Goal: Task Accomplishment & Management: Manage account settings

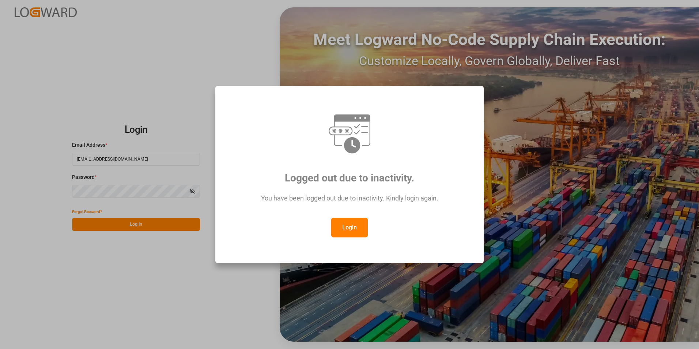
click at [348, 227] on button "Login" at bounding box center [349, 227] width 37 height 20
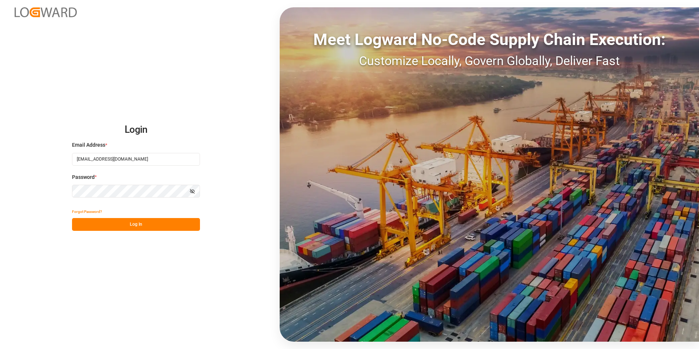
click at [23, 193] on div "Login Email Address * veerle.bauters@compo-expert.com Password * Show password …" at bounding box center [349, 174] width 699 height 349
click at [77, 221] on button "Log In" at bounding box center [136, 224] width 128 height 13
click at [7, 192] on div "Login Email Address * veerle.bauters@compo-expert.com Password * Show password …" at bounding box center [349, 174] width 699 height 349
click at [85, 267] on div "Login Email Address * veerle.bauters@compo-expert.com Password * Show password …" at bounding box center [349, 174] width 699 height 349
click at [141, 223] on button "Log In" at bounding box center [136, 224] width 128 height 13
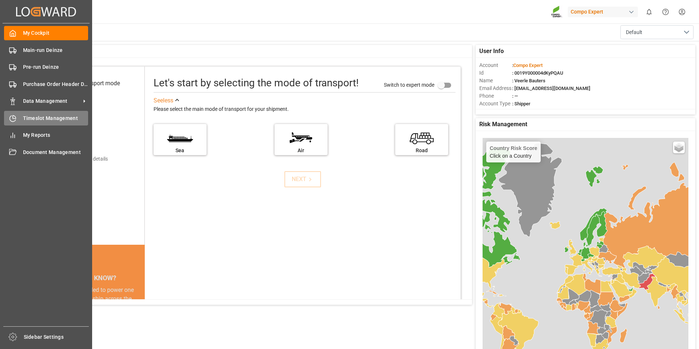
click at [14, 119] on icon at bounding box center [12, 118] width 7 height 7
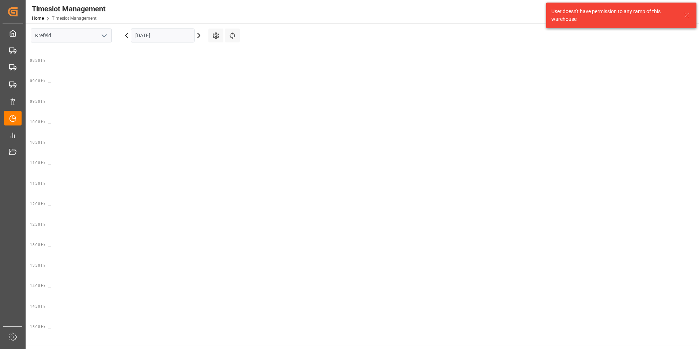
scroll to position [338, 0]
click at [105, 35] on polyline "open menu" at bounding box center [104, 36] width 4 height 2
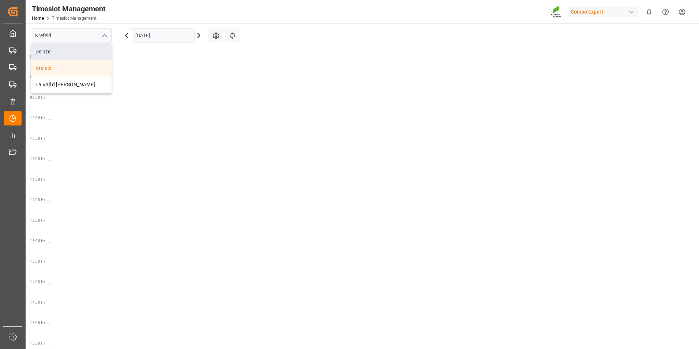
click at [40, 51] on div "Deinze" at bounding box center [71, 51] width 80 height 16
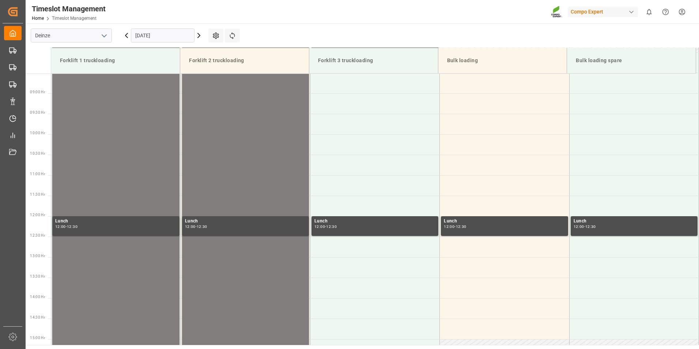
scroll to position [364, 0]
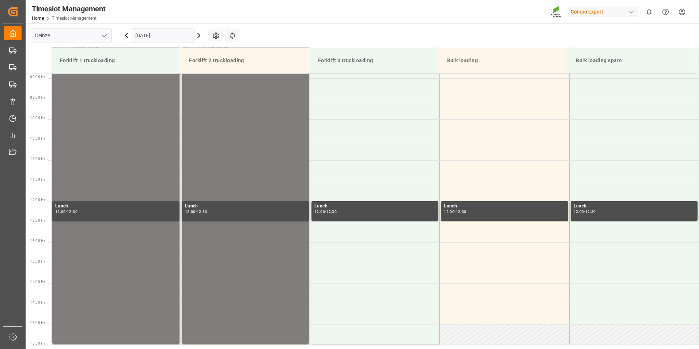
click at [199, 35] on icon at bounding box center [199, 35] width 2 height 4
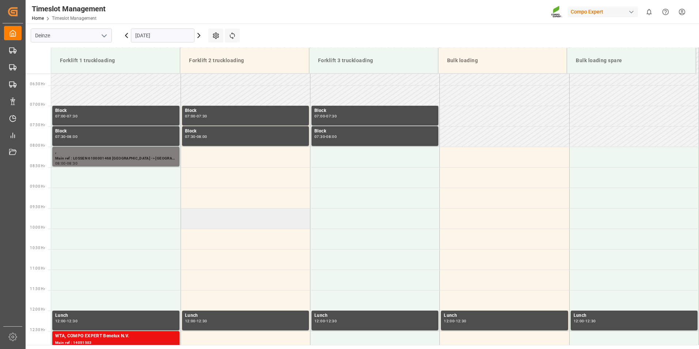
scroll to position [254, 0]
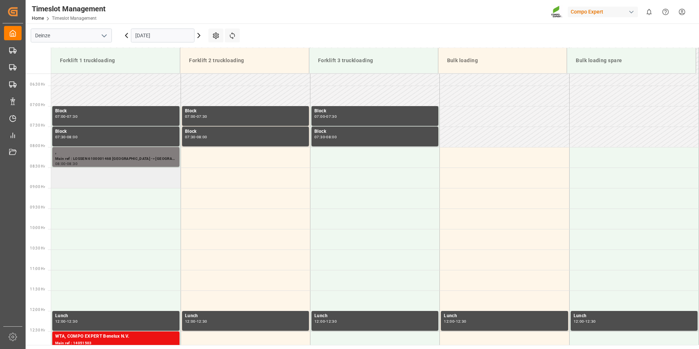
click at [66, 179] on td at bounding box center [115, 177] width 129 height 20
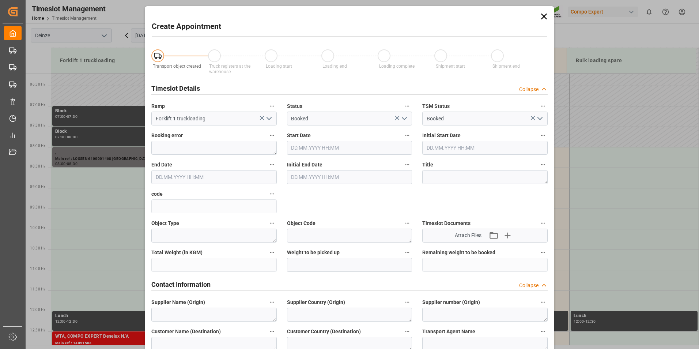
type input "02.09.2025 08:30"
type input "02.09.2025 09:00"
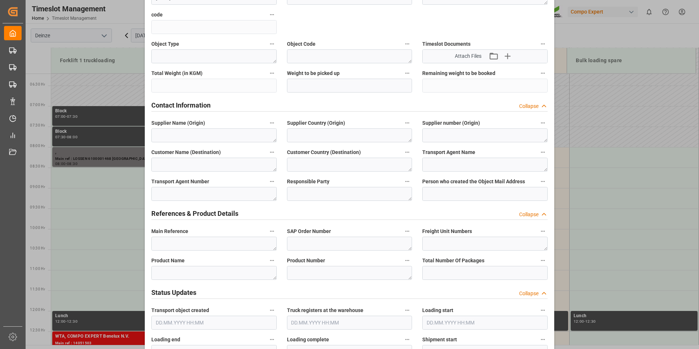
scroll to position [219, 0]
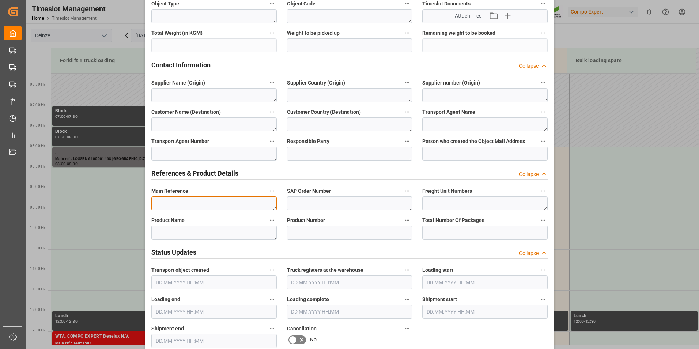
click at [161, 204] on textarea at bounding box center [213, 203] width 125 height 14
type textarea "MAIL KAMPHUIS : Lossen Pa"
click at [228, 201] on textarea "MAIL KAMPHUIS : Lossen Pa" at bounding box center [213, 203] width 125 height 14
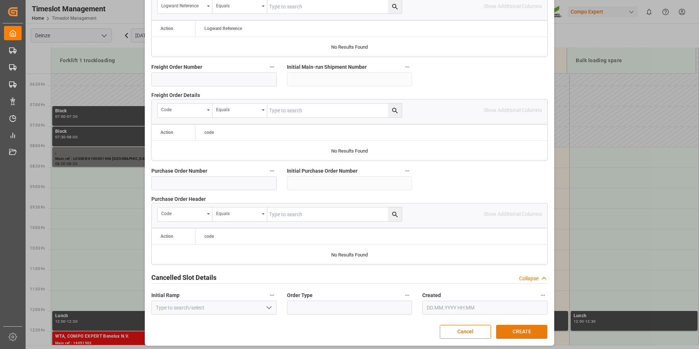
scroll to position [666, 0]
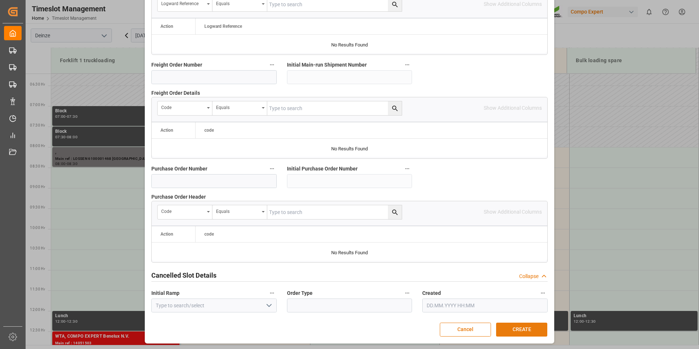
type textarea "MAIL KAMPHUIS : Lossen Paletten"
click at [524, 326] on button "CREATE" at bounding box center [521, 329] width 51 height 14
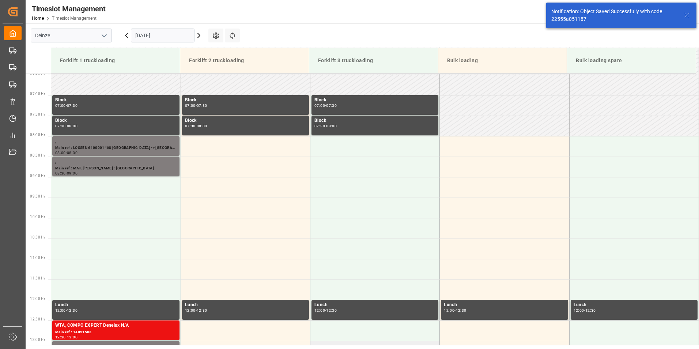
scroll to position [282, 0]
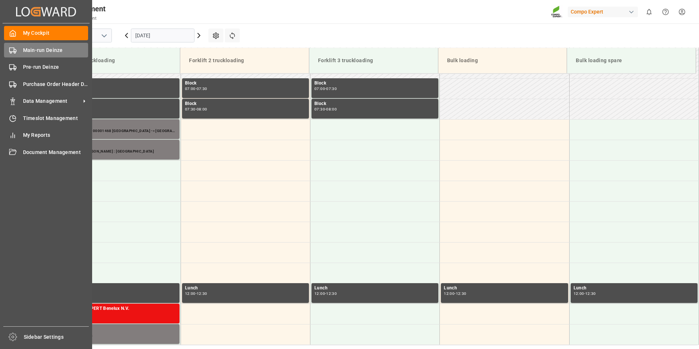
click at [12, 50] on icon at bounding box center [12, 50] width 7 height 7
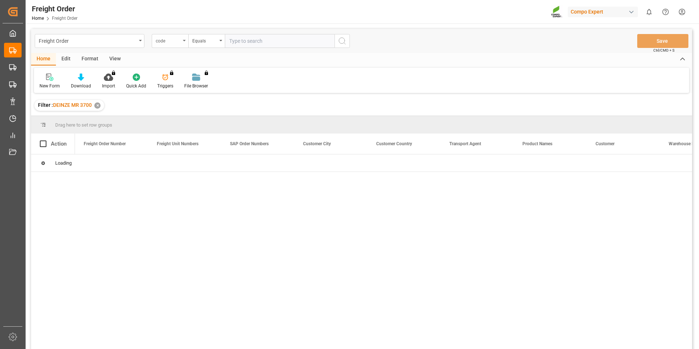
click at [183, 41] on icon "open menu" at bounding box center [184, 40] width 3 height 1
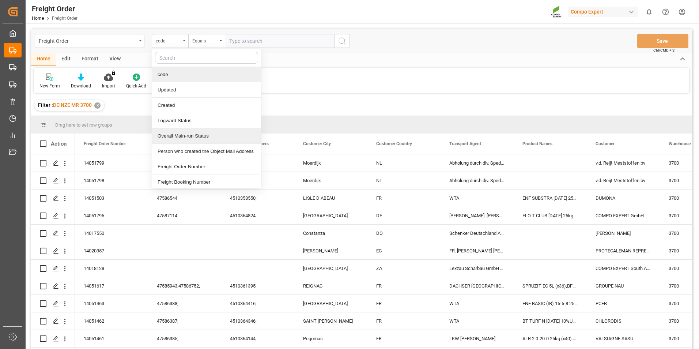
click at [172, 136] on div "Overall Main-run Status" at bounding box center [206, 135] width 109 height 15
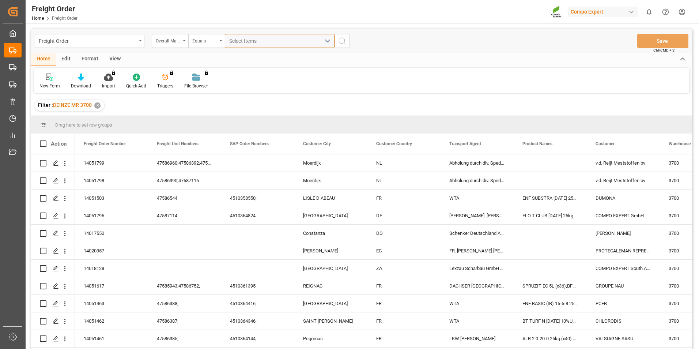
click at [235, 41] on span "Select Items" at bounding box center [244, 41] width 31 height 6
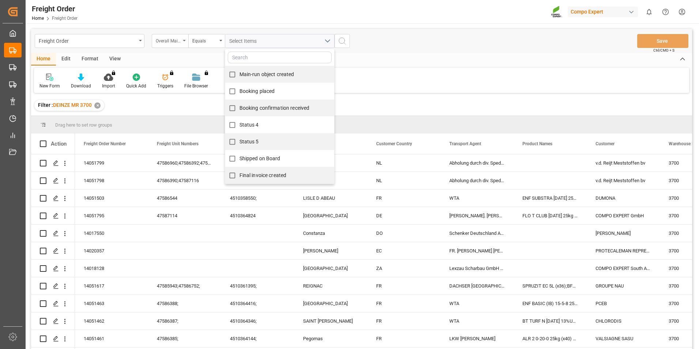
click at [179, 39] on div "Overall Main-run Status" at bounding box center [168, 40] width 25 height 8
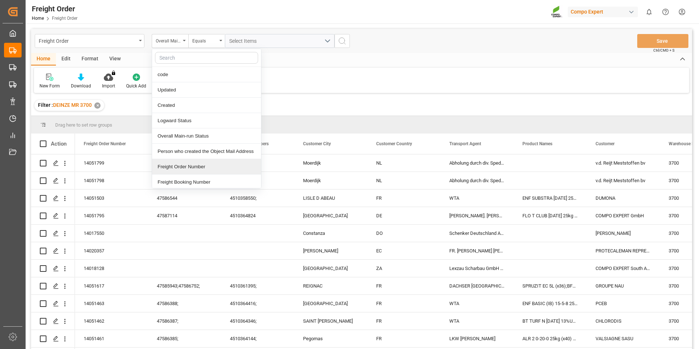
click at [178, 168] on div "Freight Order Number" at bounding box center [206, 166] width 109 height 15
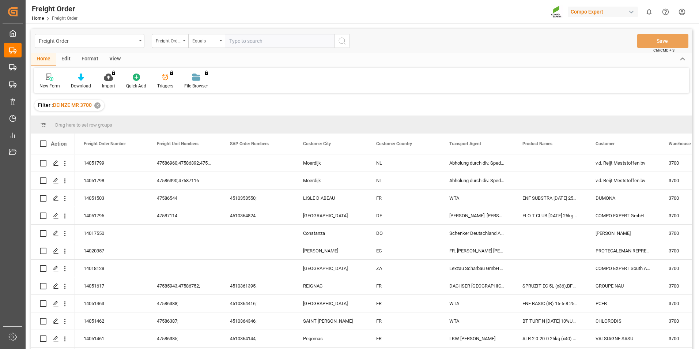
click at [254, 40] on input "text" at bounding box center [280, 41] width 110 height 14
click at [235, 43] on input "text" at bounding box center [280, 41] width 110 height 14
type input "14051795"
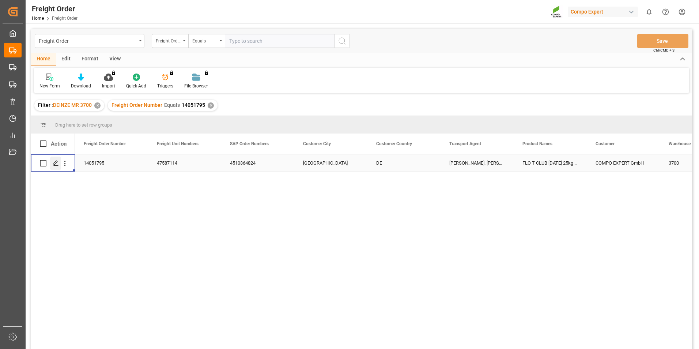
click at [57, 163] on icon "Press SPACE to select this row." at bounding box center [56, 163] width 6 height 6
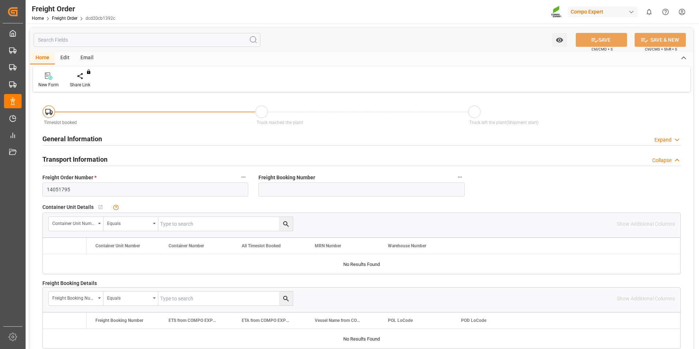
type input "24"
type input "24595.2"
type input "0"
type input "01.09.2025 00:00"
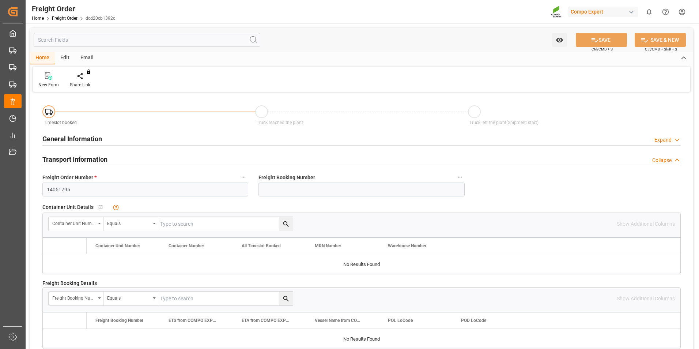
type input "01.09.2025 09:10"
click at [84, 78] on icon at bounding box center [85, 75] width 5 height 6
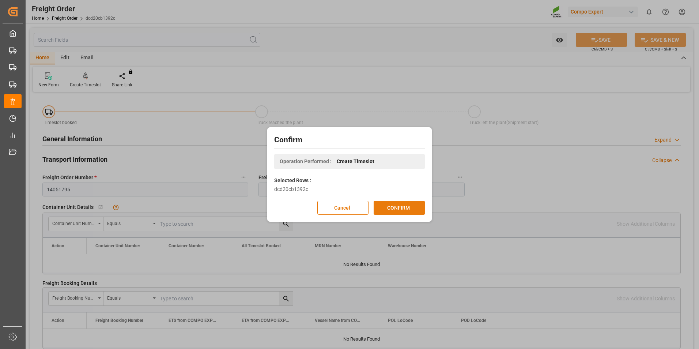
click at [399, 208] on button "CONFIRM" at bounding box center [399, 208] width 51 height 14
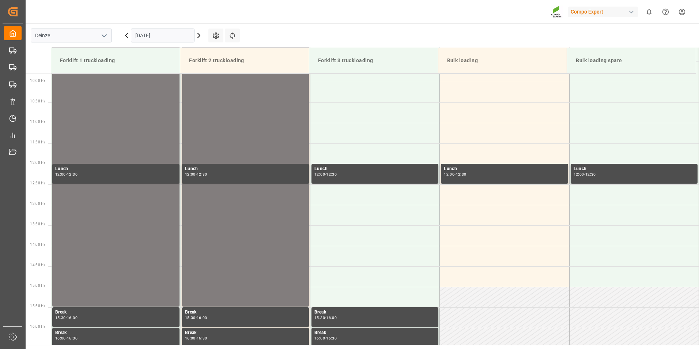
scroll to position [405, 0]
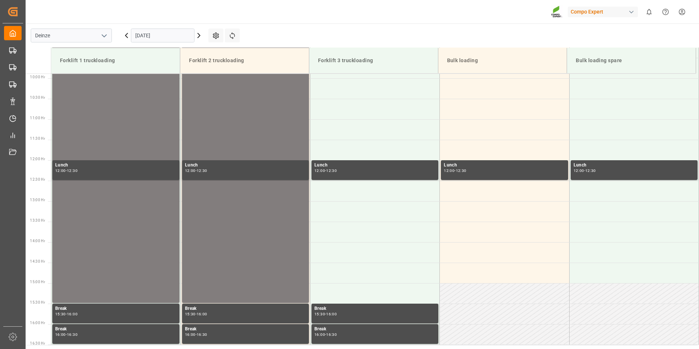
click at [176, 35] on input "[DATE]" at bounding box center [163, 36] width 64 height 14
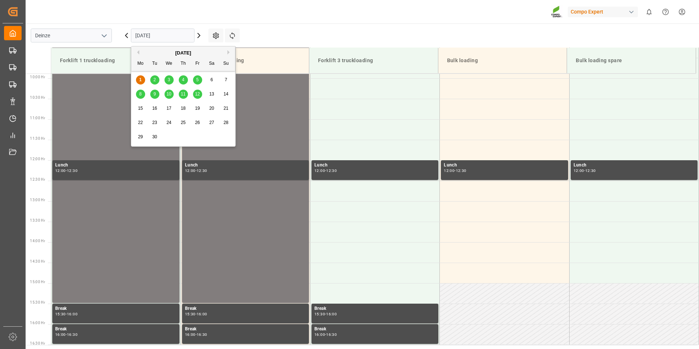
click at [153, 81] on span "2" at bounding box center [154, 79] width 3 height 5
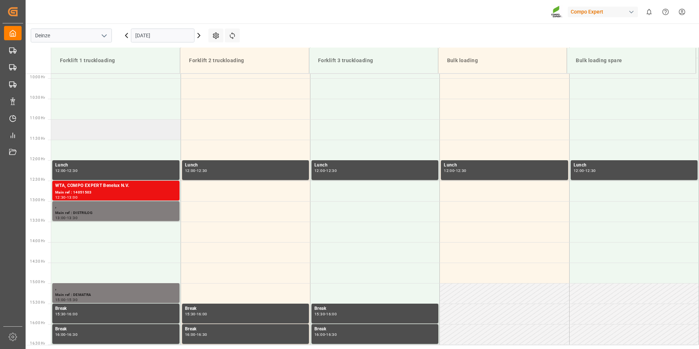
click at [61, 128] on td at bounding box center [115, 129] width 129 height 20
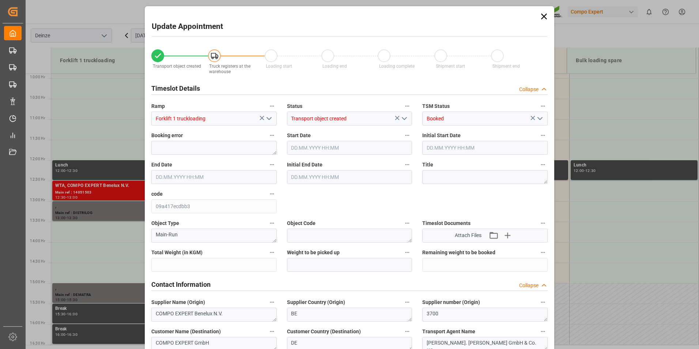
type input "24595.2"
type input "0"
type input "24"
type input "02.09.2025 11:00"
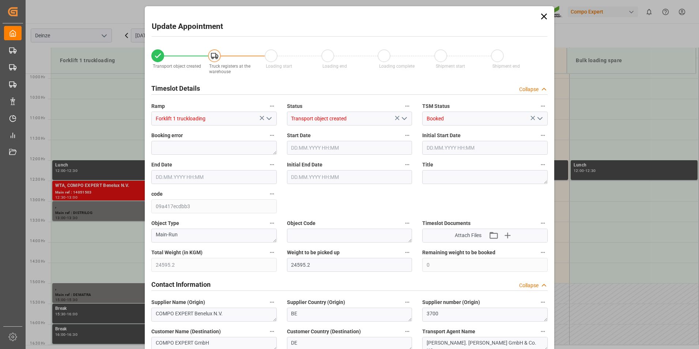
type input "02.09.2025 11:30"
type input "01.09.2025 09:10"
type input "01.09.2025 08:31"
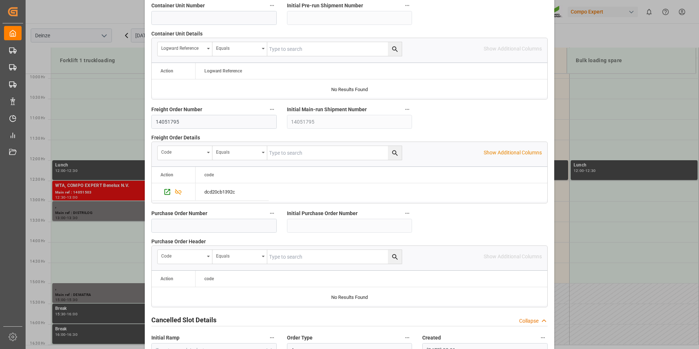
scroll to position [666, 0]
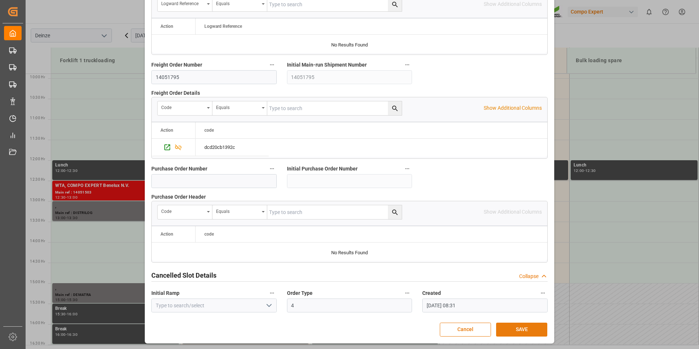
click at [517, 327] on button "SAVE" at bounding box center [521, 329] width 51 height 14
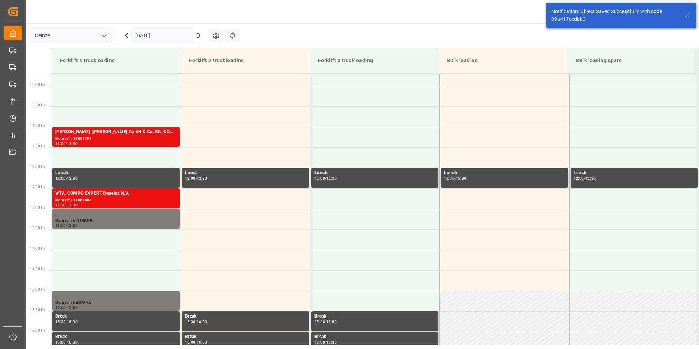
scroll to position [405, 0]
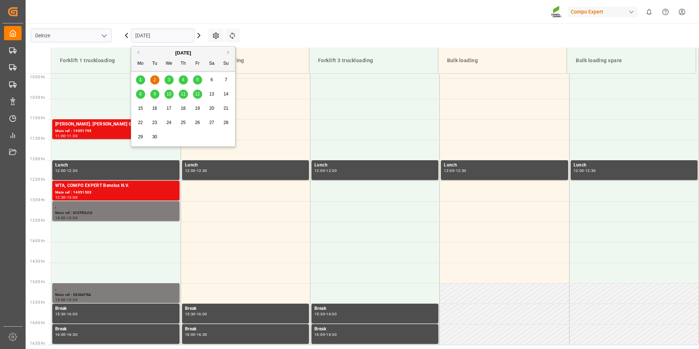
click at [167, 35] on input "02.09.2025" at bounding box center [163, 36] width 64 height 14
click at [141, 109] on span "15" at bounding box center [140, 108] width 5 height 5
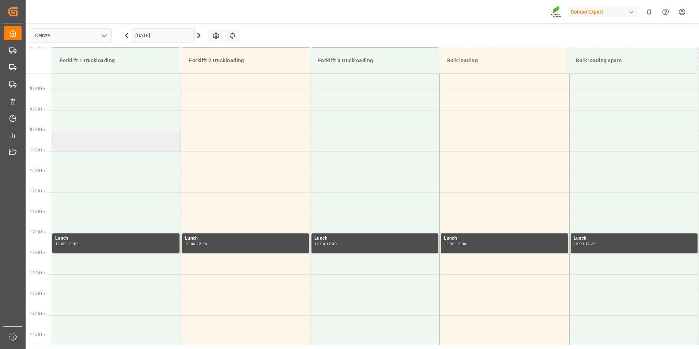
scroll to position [222, 0]
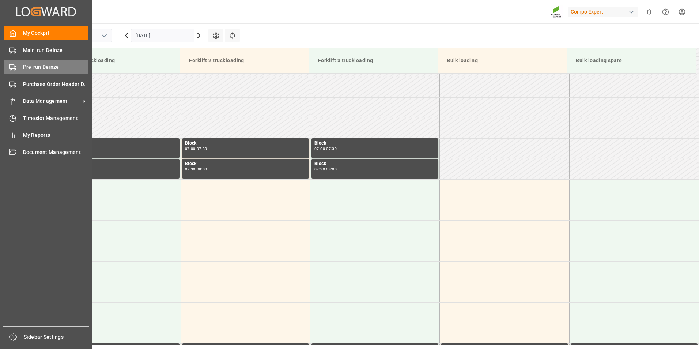
click at [11, 68] on icon at bounding box center [12, 67] width 7 height 7
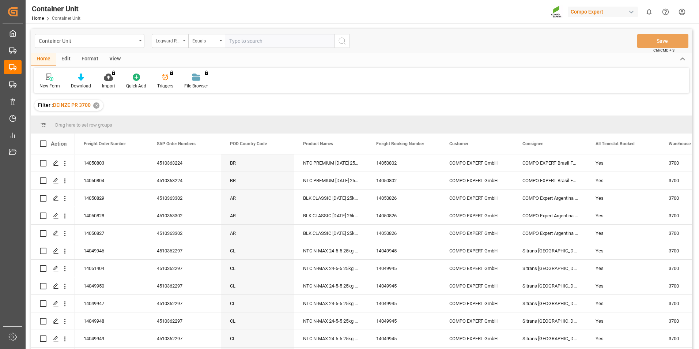
click at [185, 41] on icon "open menu" at bounding box center [184, 40] width 3 height 1
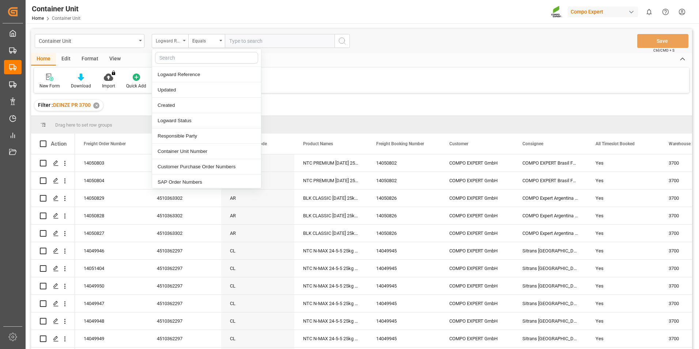
type input "p"
click at [185, 151] on div "Container Unit Number" at bounding box center [206, 151] width 109 height 15
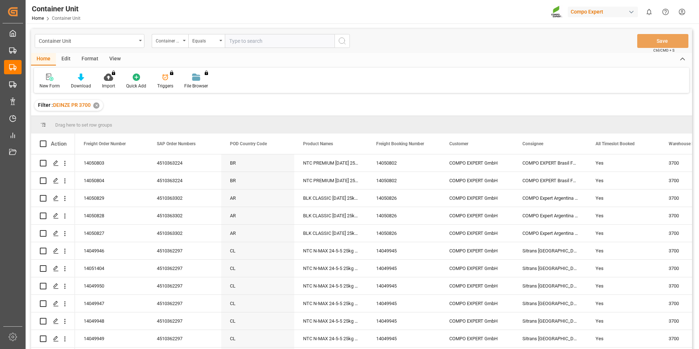
click at [249, 41] on input "text" at bounding box center [280, 41] width 110 height 14
click at [260, 39] on input "1405030*9" at bounding box center [280, 41] width 110 height 14
type input "14050309"
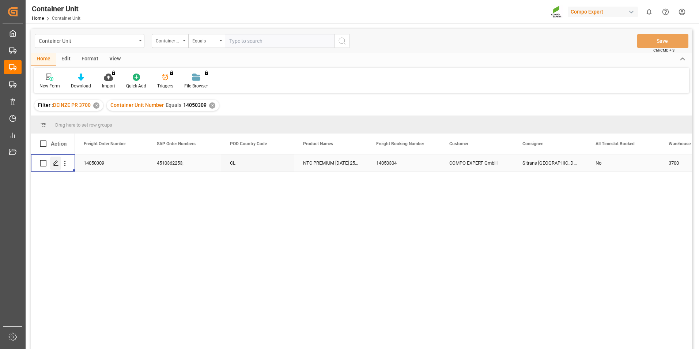
click at [56, 163] on icon "Press SPACE to select this row." at bounding box center [56, 163] width 6 height 6
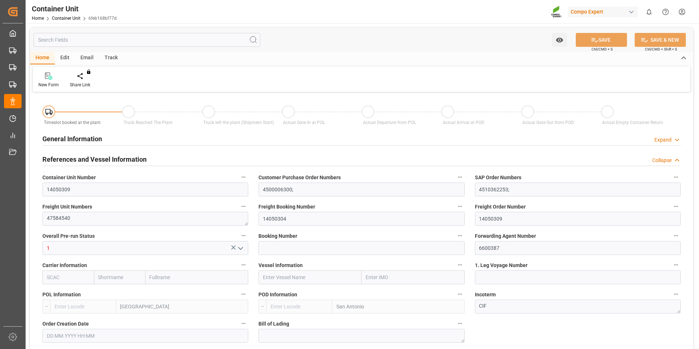
type input "BEANR"
type input "CLSAI"
type input "0"
type input "120"
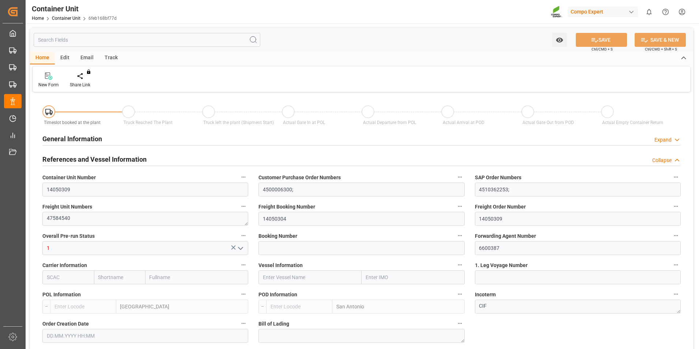
type input "21252"
type input "[DATE] 09:11"
type input "[DATE]"
click at [83, 79] on icon at bounding box center [85, 75] width 5 height 7
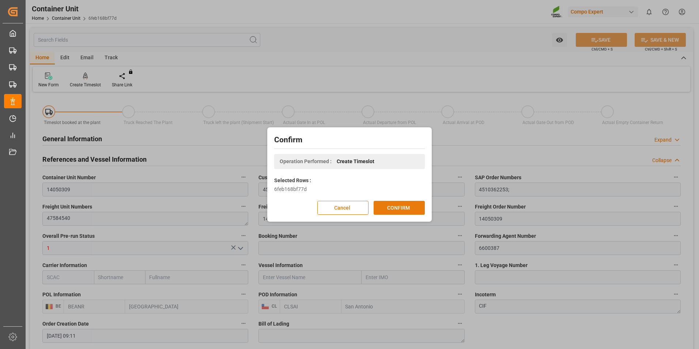
click at [402, 206] on button "CONFIRM" at bounding box center [399, 208] width 51 height 14
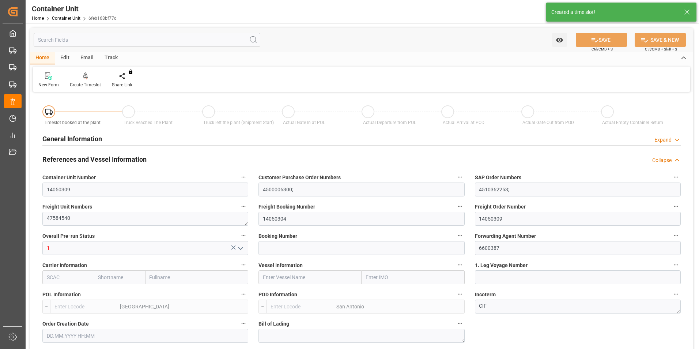
type input "BEANR"
type input "CLSAI"
type input "7"
type input "0"
type input "8"
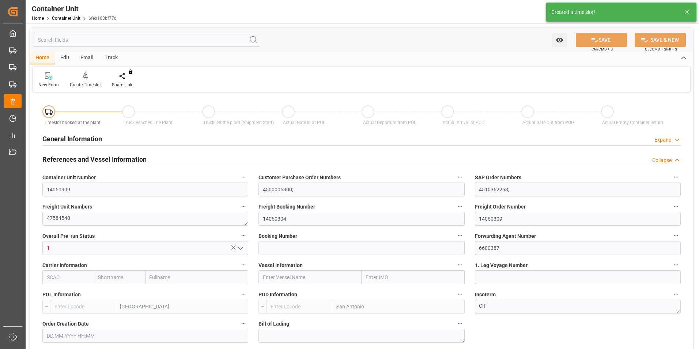
type input "0"
type input "120"
type input "21252"
type input "[DATE] 09:11"
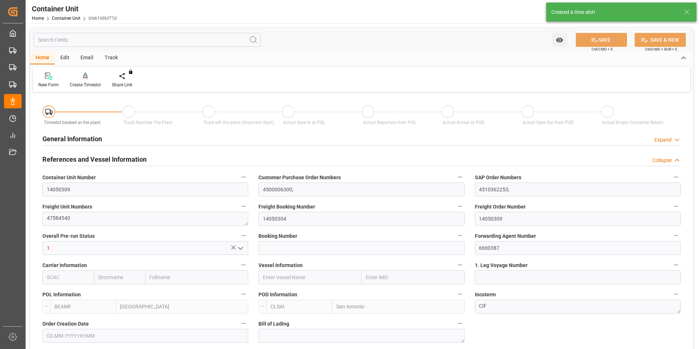
type input "04.08.2025"
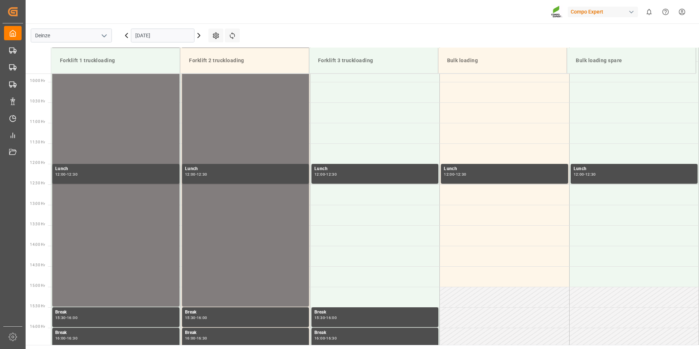
scroll to position [405, 0]
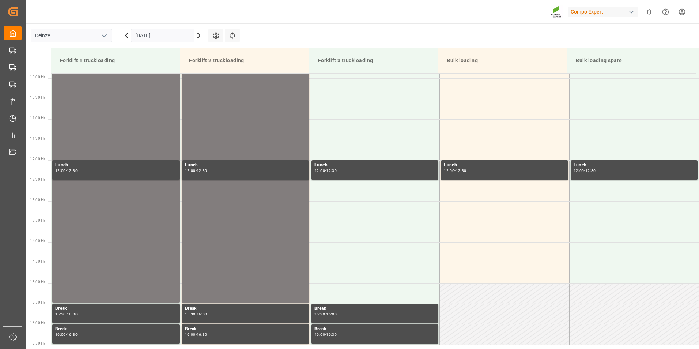
click at [175, 37] on input "[DATE]" at bounding box center [163, 36] width 64 height 14
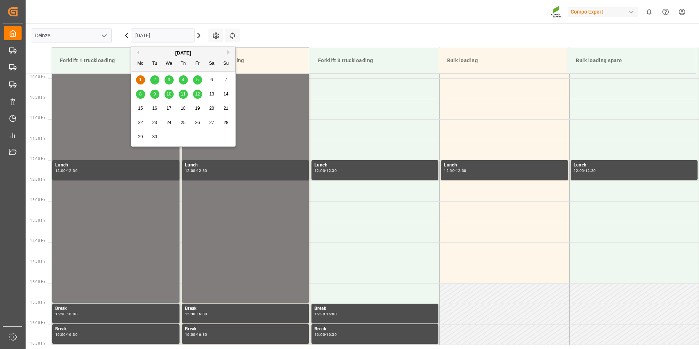
click at [139, 109] on span "15" at bounding box center [140, 108] width 5 height 5
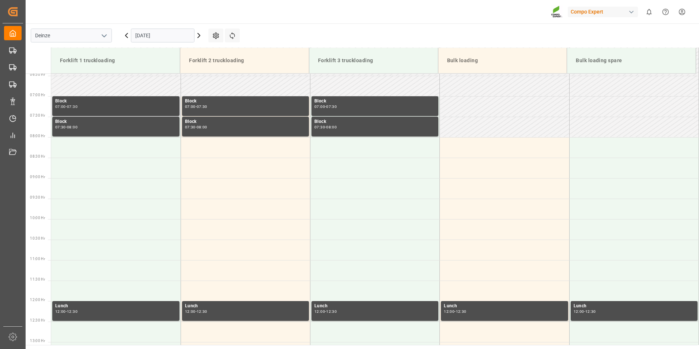
scroll to position [222, 0]
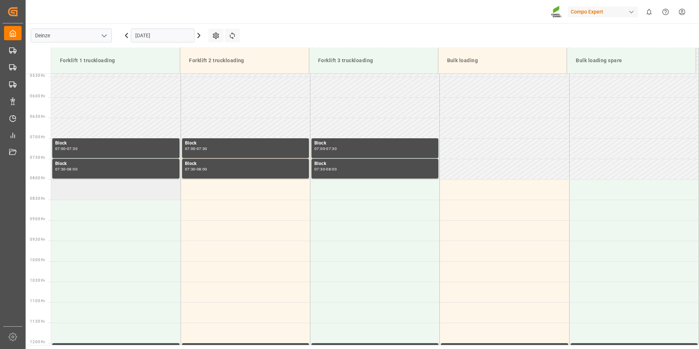
click at [76, 191] on td at bounding box center [115, 189] width 129 height 20
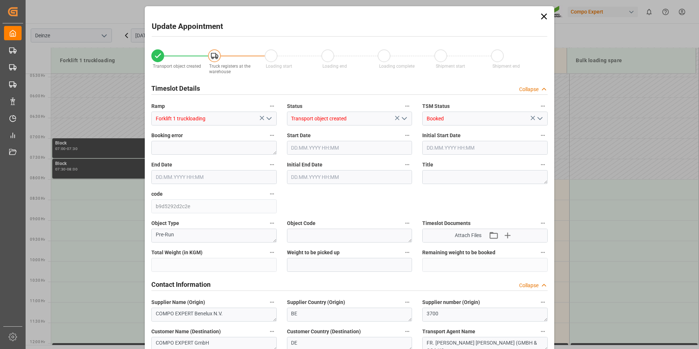
type input "21252"
type input "120"
type input "[DATE] 08:00"
type input "[DATE] 08:30"
type input "[DATE] 09:11"
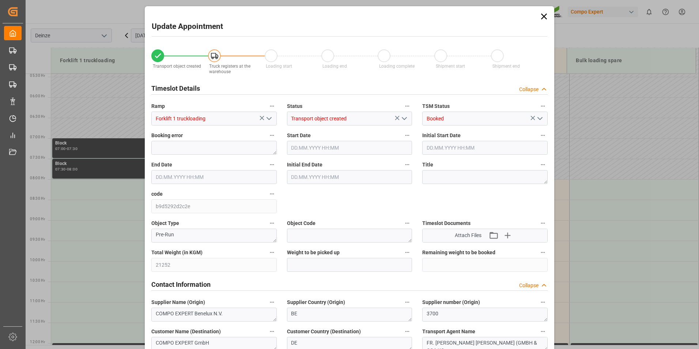
type input "[DATE] 08:39"
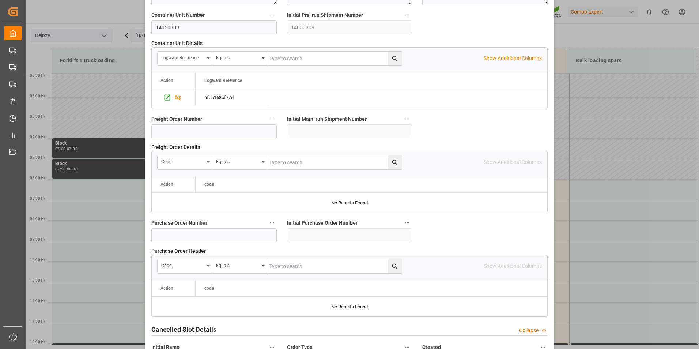
scroll to position [666, 0]
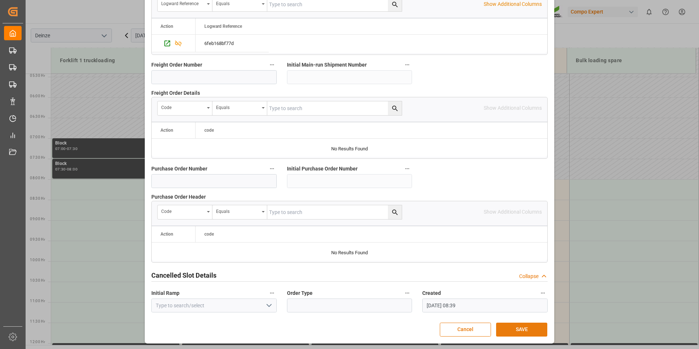
click at [515, 325] on button "SAVE" at bounding box center [521, 329] width 51 height 14
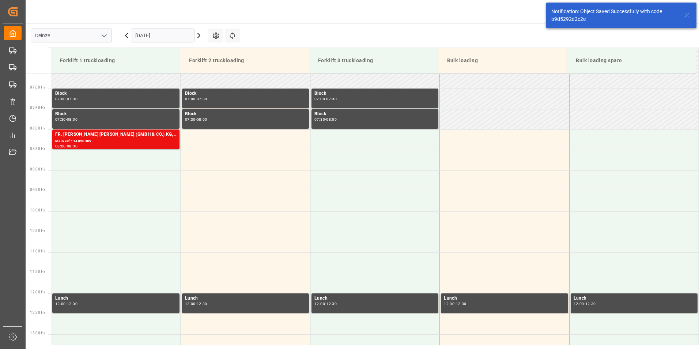
scroll to position [282, 0]
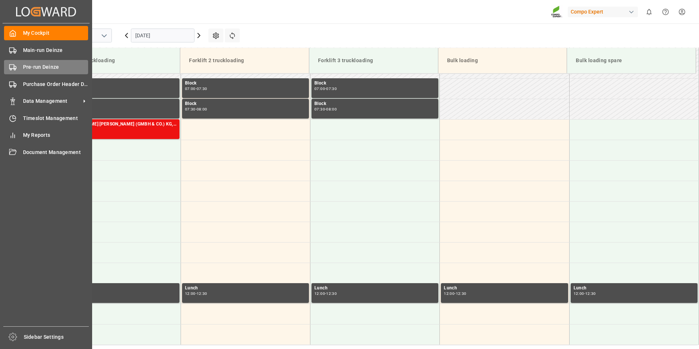
click at [11, 67] on icon at bounding box center [12, 67] width 7 height 7
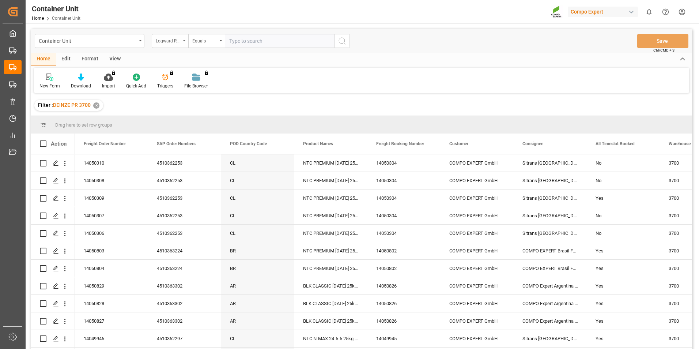
click at [184, 41] on icon "open menu" at bounding box center [184, 40] width 3 height 1
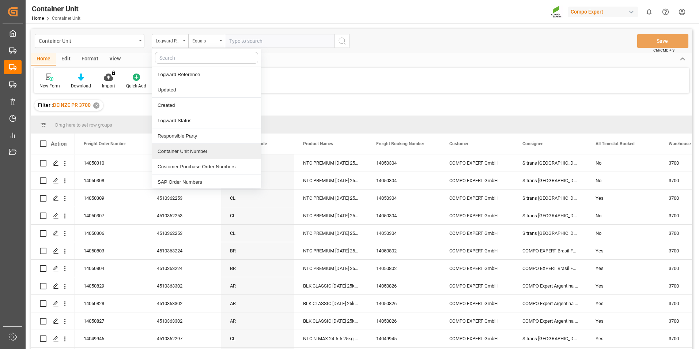
click at [184, 152] on div "Container Unit Number" at bounding box center [206, 151] width 109 height 15
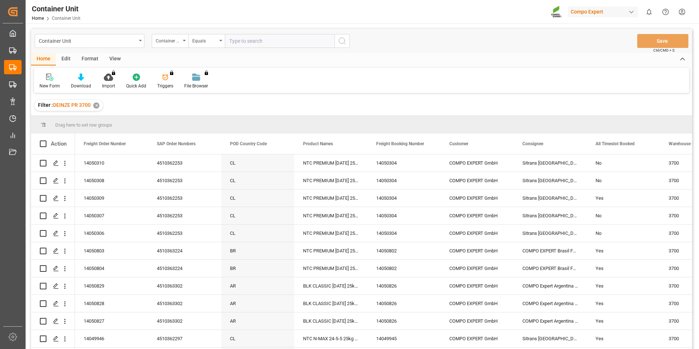
click at [236, 42] on input "text" at bounding box center [280, 41] width 110 height 14
type input "14050308"
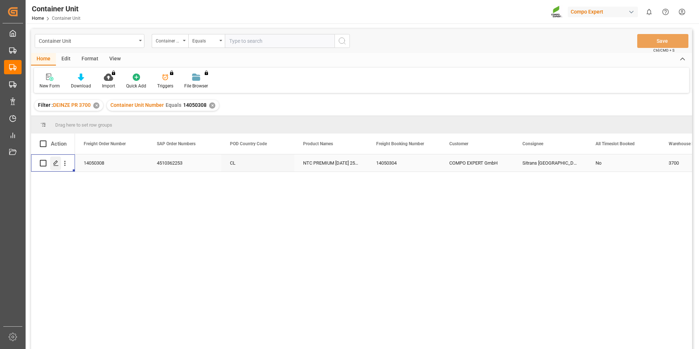
click at [57, 164] on icon "Press SPACE to select this row." at bounding box center [56, 163] width 6 height 6
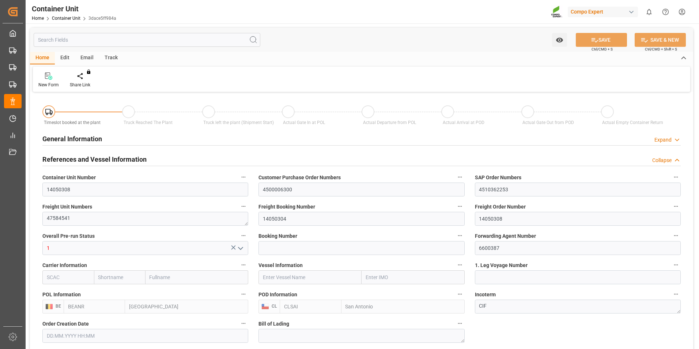
type input "BEANR"
type input "CLSAI"
type input "7"
type input "0"
type input "8"
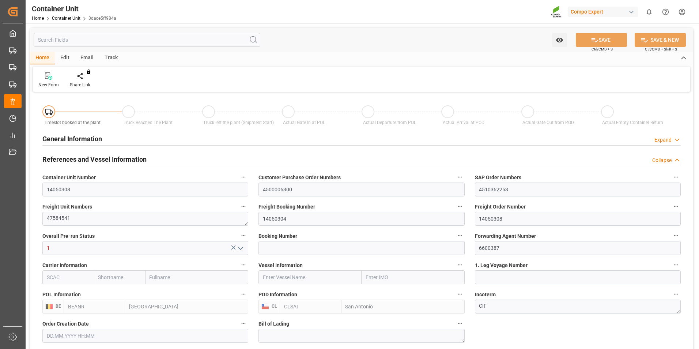
type input "0"
type input "120"
type input "21252"
type input "[DATE] 09:11"
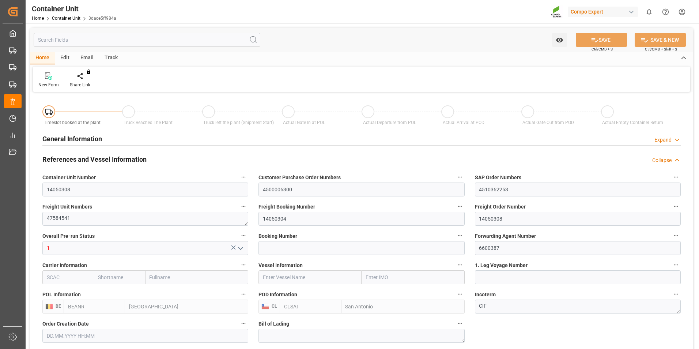
type input "[DATE]"
click at [85, 77] on icon at bounding box center [85, 75] width 5 height 7
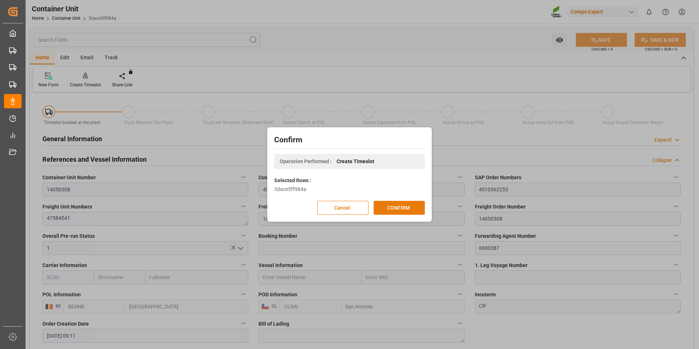
click at [395, 208] on button "CONFIRM" at bounding box center [399, 208] width 51 height 14
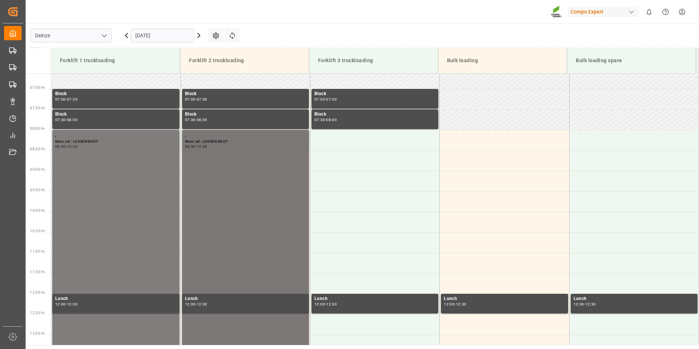
scroll to position [405, 0]
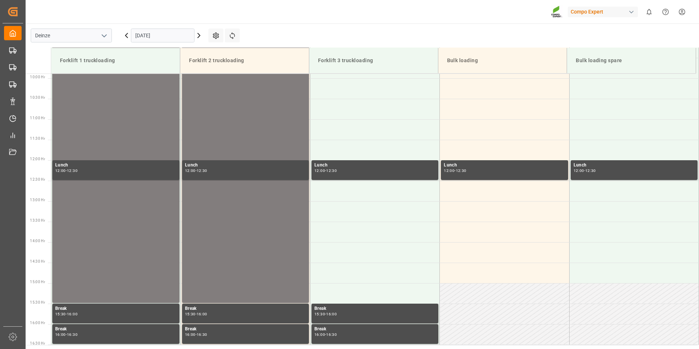
click at [167, 35] on input "[DATE]" at bounding box center [163, 36] width 64 height 14
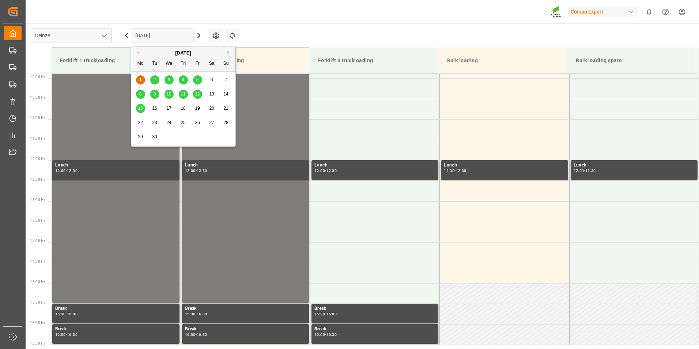
click at [139, 109] on span "15" at bounding box center [140, 108] width 5 height 5
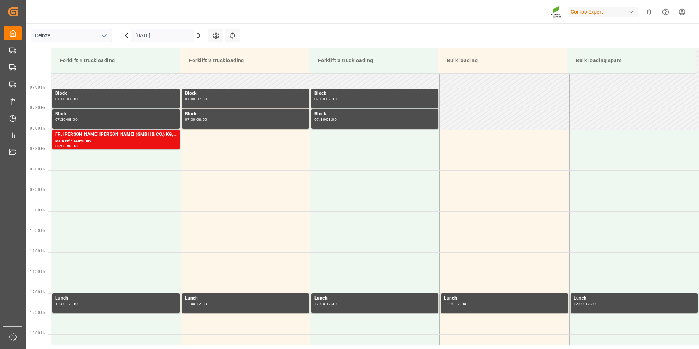
scroll to position [258, 0]
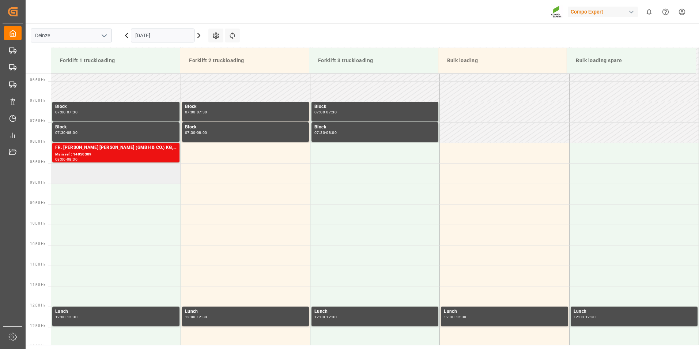
click at [67, 174] on td at bounding box center [115, 173] width 129 height 20
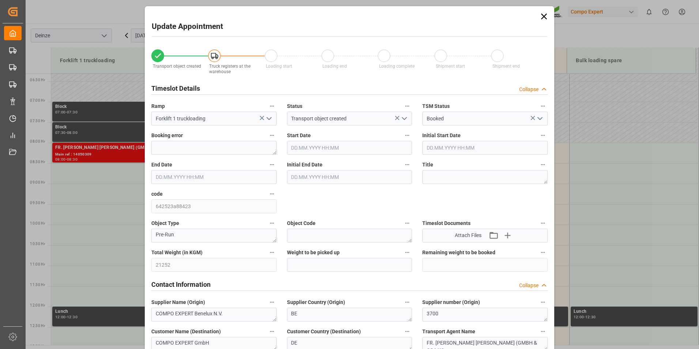
type input "[DATE] 08:30"
type input "15.09.2025 09:00"
type input "[DATE] 09:11"
type input "01.09.2025 08:40"
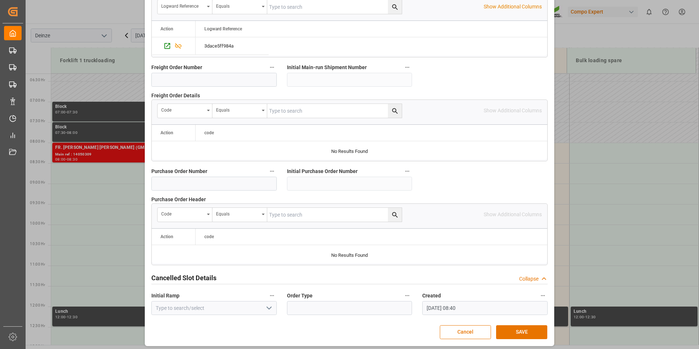
scroll to position [666, 0]
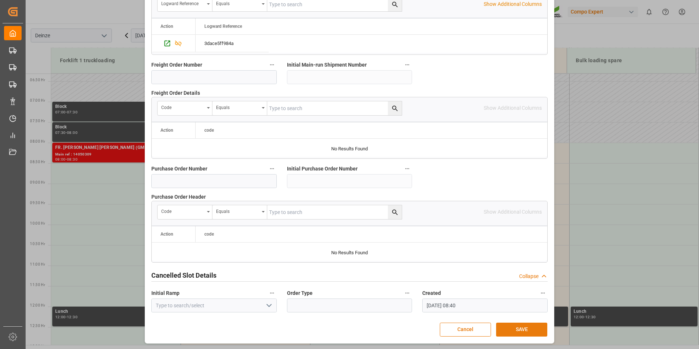
click at [524, 328] on button "SAVE" at bounding box center [521, 329] width 51 height 14
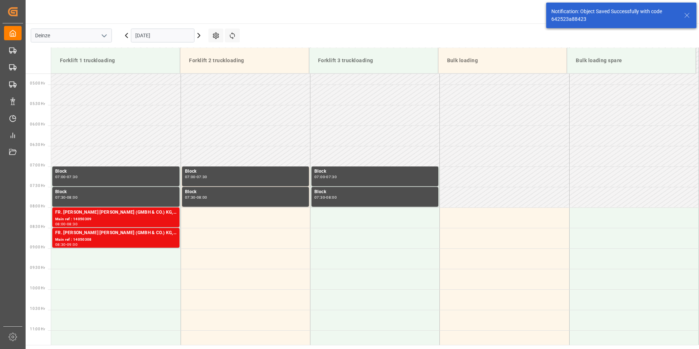
scroll to position [282, 0]
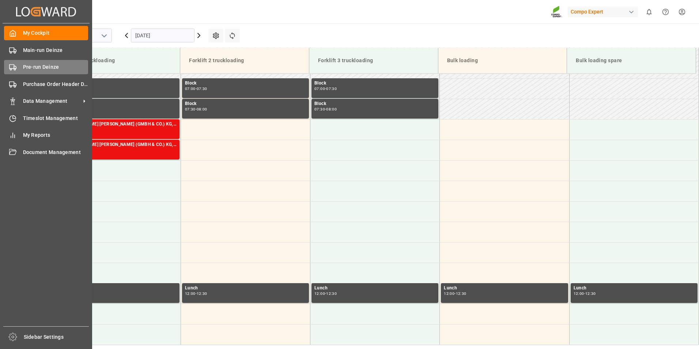
click at [12, 67] on icon at bounding box center [12, 67] width 7 height 7
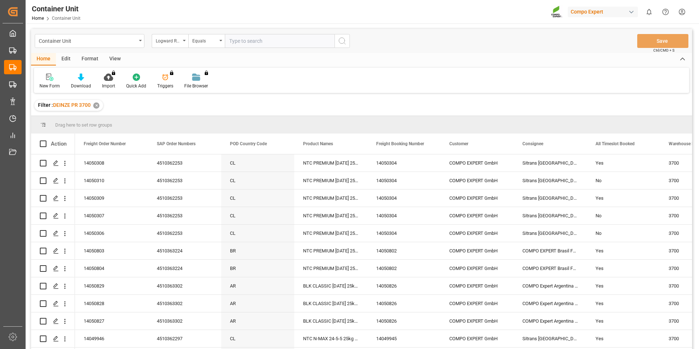
click at [185, 41] on icon "open menu" at bounding box center [184, 40] width 3 height 1
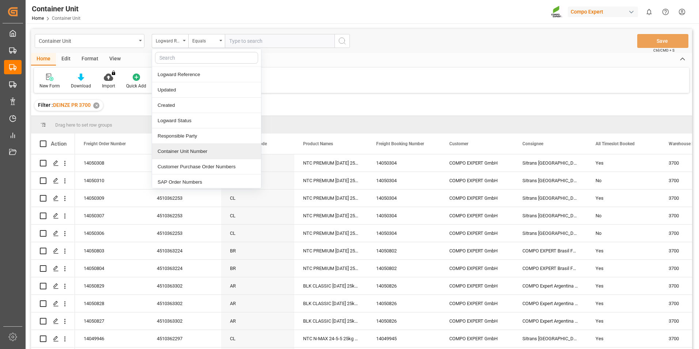
click at [182, 151] on div "Container Unit Number" at bounding box center [206, 151] width 109 height 15
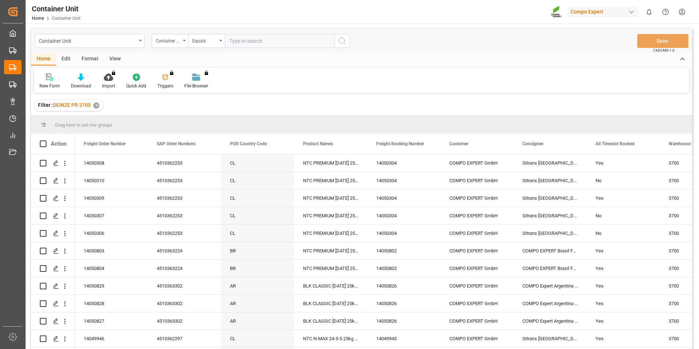
click at [236, 42] on input "text" at bounding box center [280, 41] width 110 height 14
type input "14050307"
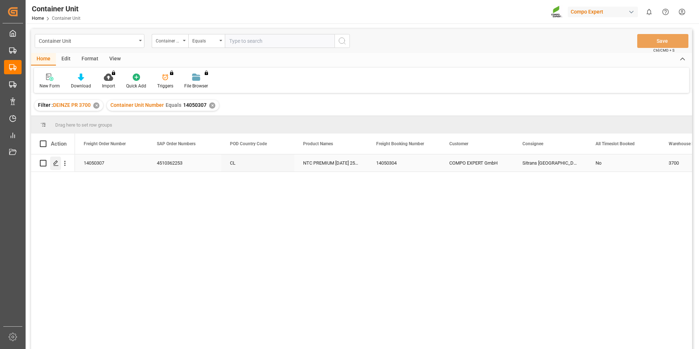
click at [54, 163] on icon "Press SPACE to select this row." at bounding box center [56, 163] width 6 height 6
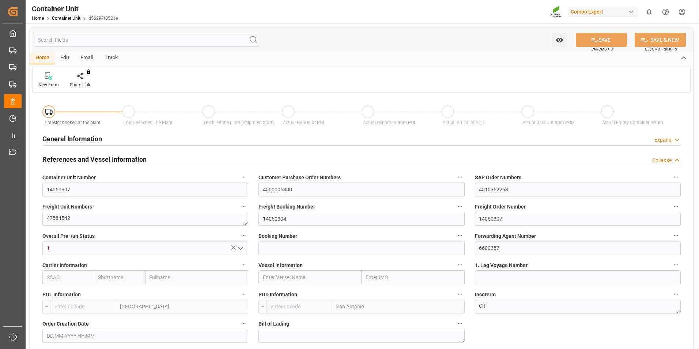
type input "BEANR"
type input "CLSAI"
type input "7"
type input "0"
type input "8"
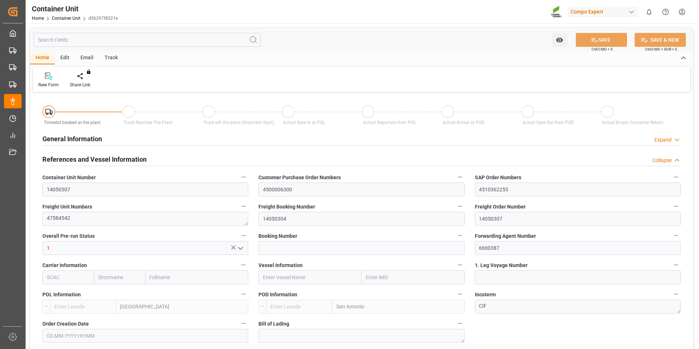
type input "0"
type input "120"
type input "21252"
type input "[DATE] 09:11"
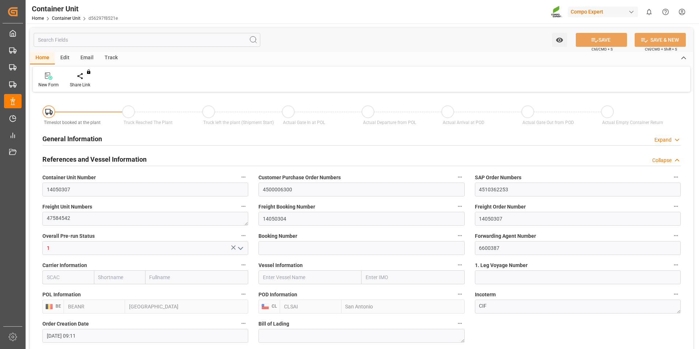
type input "[DATE]"
click at [86, 76] on icon at bounding box center [85, 75] width 5 height 6
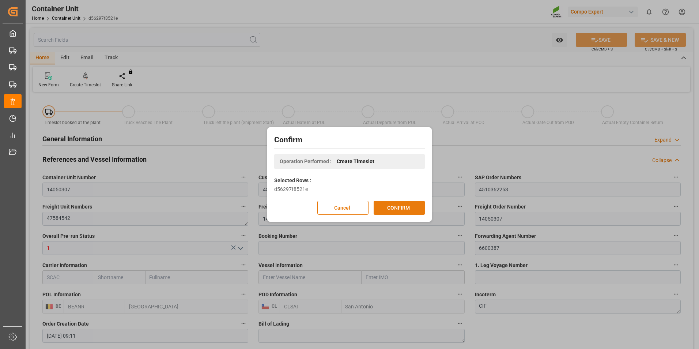
click at [401, 208] on button "CONFIRM" at bounding box center [399, 208] width 51 height 14
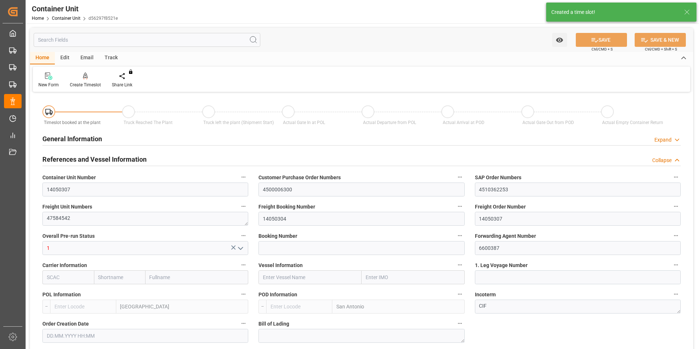
type input "BEANR"
type input "CLSAI"
type input "7"
type input "0"
type input "8"
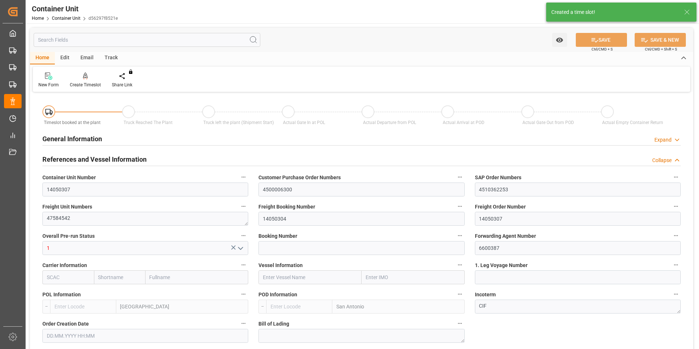
type input "0"
type input "120"
type input "21252"
type input "[DATE] 09:11"
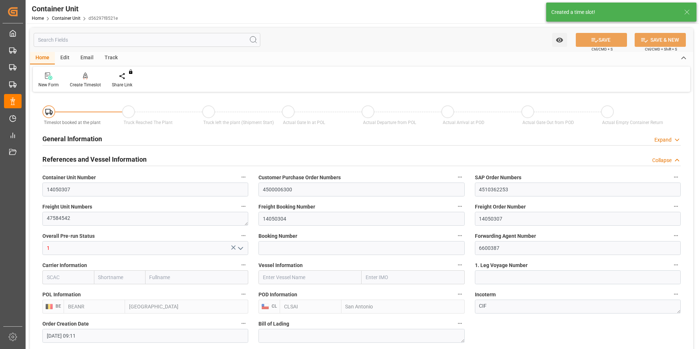
type input "[DATE]"
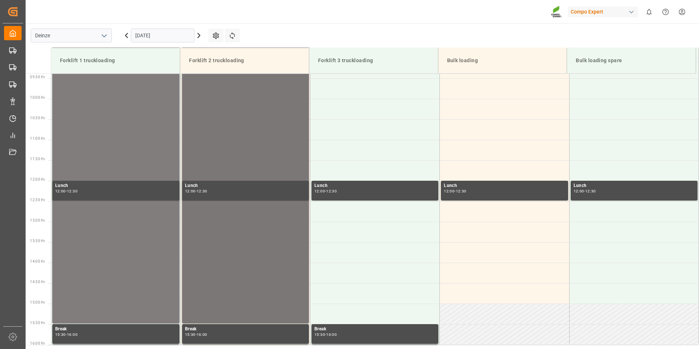
scroll to position [405, 0]
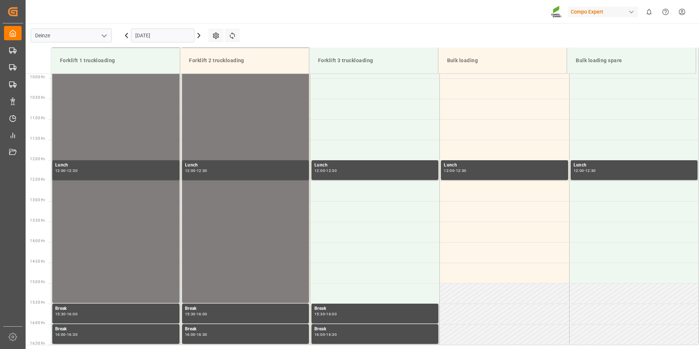
click at [179, 34] on input "[DATE]" at bounding box center [163, 36] width 64 height 14
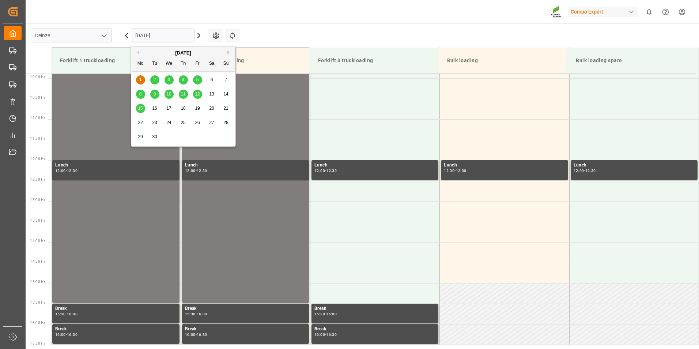
click at [141, 107] on span "15" at bounding box center [140, 108] width 5 height 5
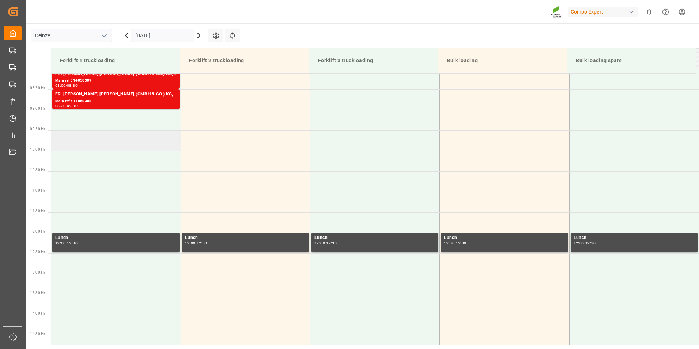
scroll to position [331, 0]
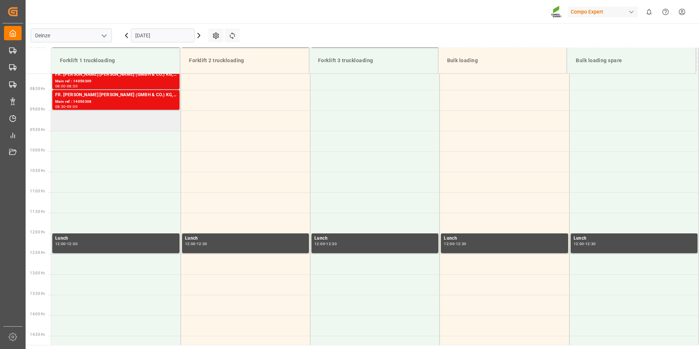
click at [79, 124] on td at bounding box center [115, 120] width 129 height 20
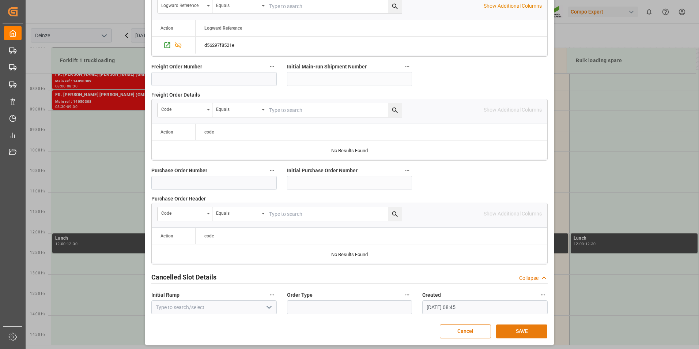
scroll to position [666, 0]
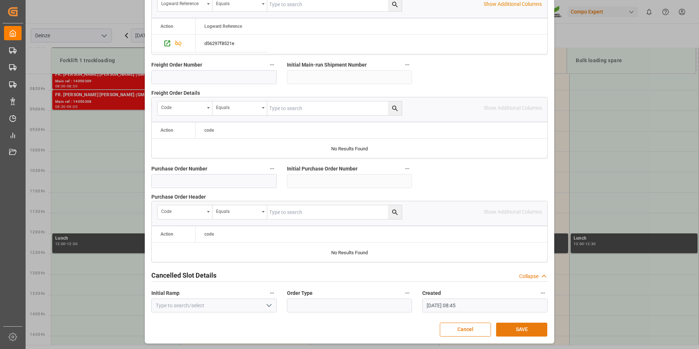
click at [519, 328] on button "SAVE" at bounding box center [521, 329] width 51 height 14
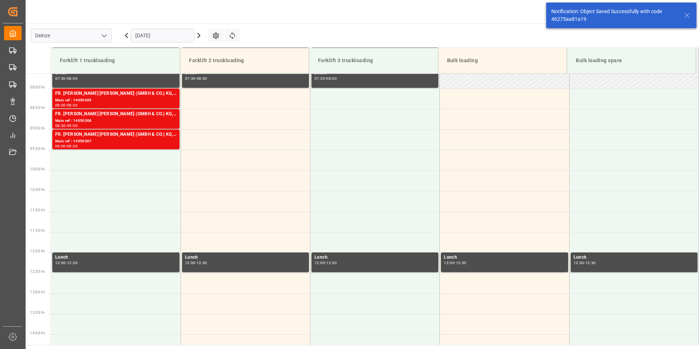
scroll to position [323, 0]
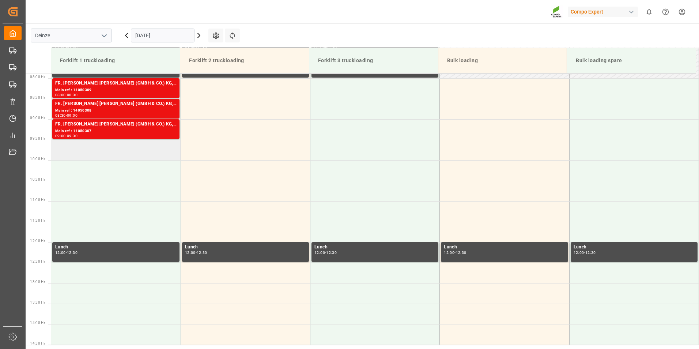
click at [69, 149] on td at bounding box center [115, 150] width 129 height 20
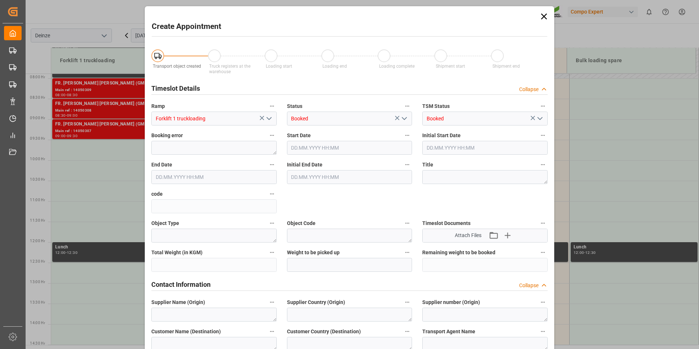
type input "15.09.2025 09:30"
type input "15.09.2025 10:00"
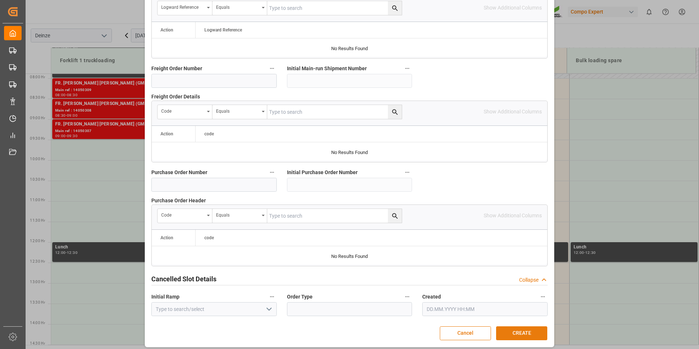
scroll to position [666, 0]
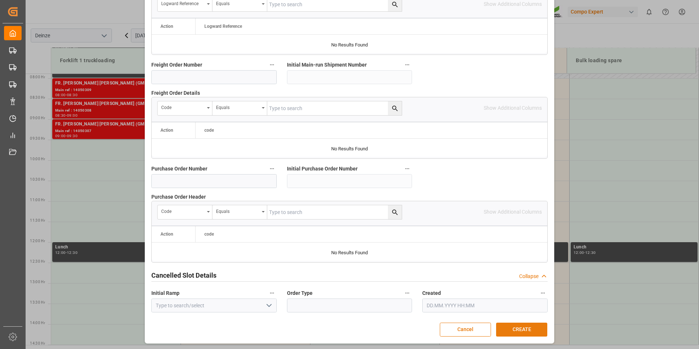
click at [531, 330] on button "CREATE" at bounding box center [521, 329] width 51 height 14
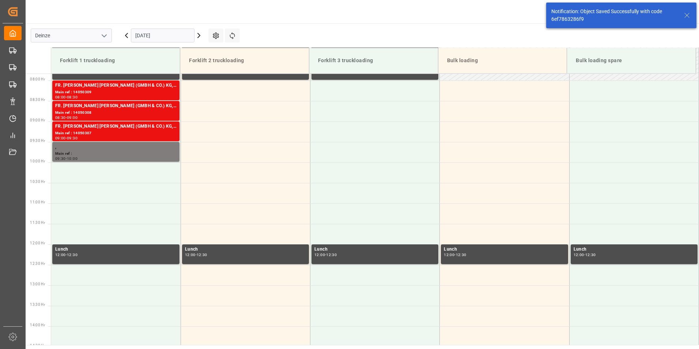
scroll to position [323, 0]
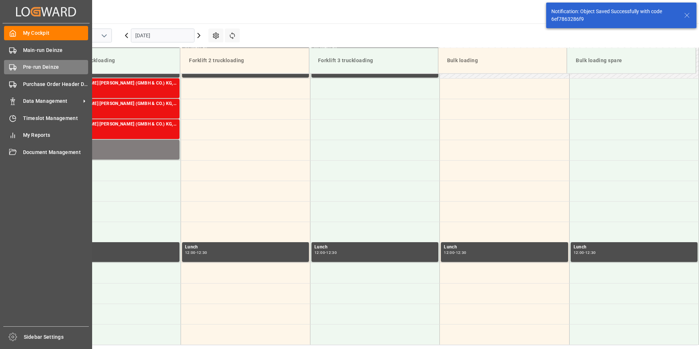
click at [11, 65] on icon at bounding box center [12, 67] width 7 height 7
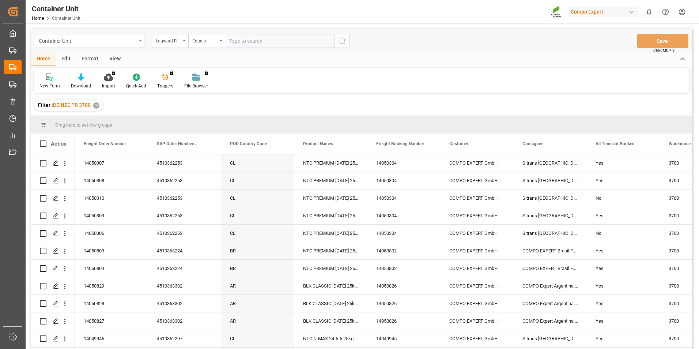
click at [184, 41] on icon "open menu" at bounding box center [184, 40] width 3 height 1
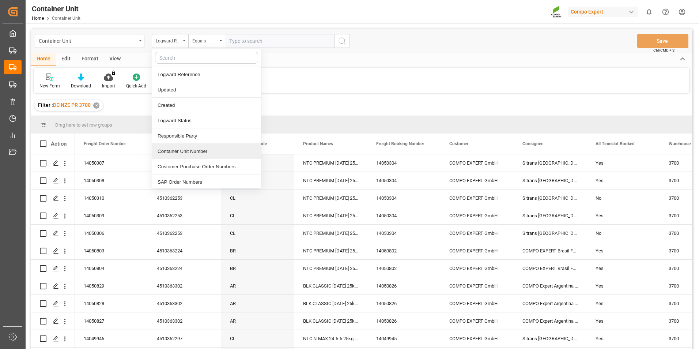
click at [178, 152] on div "Container Unit Number" at bounding box center [206, 151] width 109 height 15
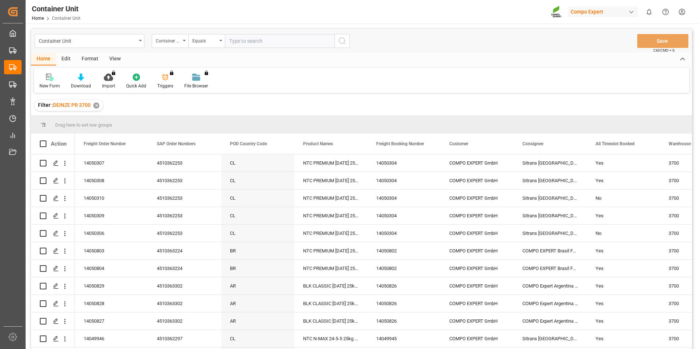
click at [246, 38] on input "text" at bounding box center [280, 41] width 110 height 14
type input "14050306"
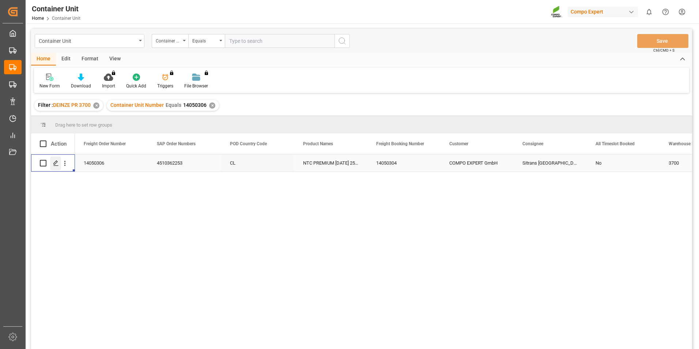
click at [56, 164] on icon "Press SPACE to select this row." at bounding box center [56, 163] width 6 height 6
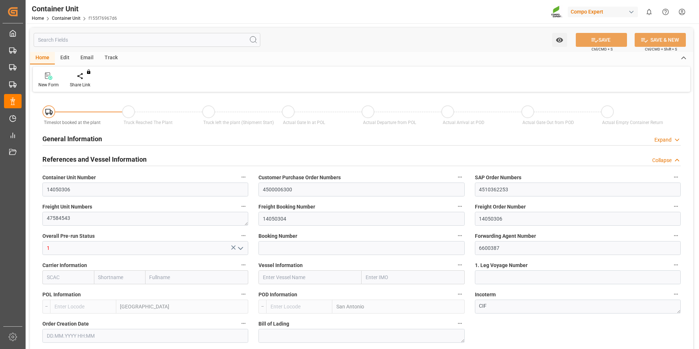
type input "BEANR"
type input "CLSAI"
type input "7"
type input "0"
type input "8"
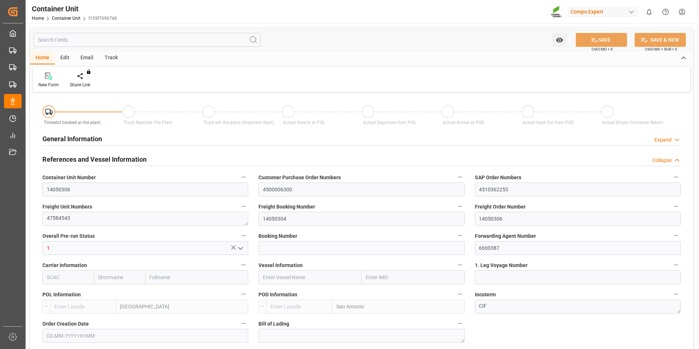
type input "0"
type input "120"
type input "21252"
type input "04.08.2025 09:11"
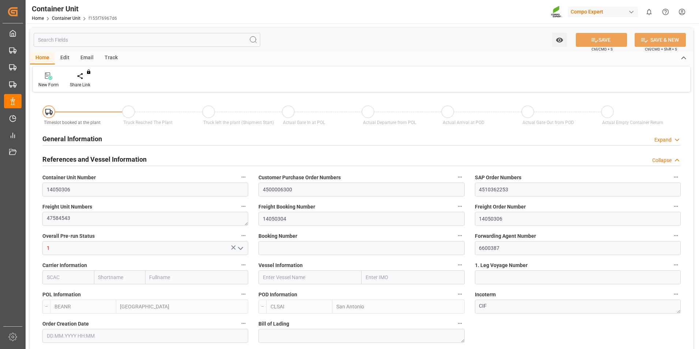
type input "04.08.2025"
click at [86, 76] on icon at bounding box center [85, 75] width 5 height 7
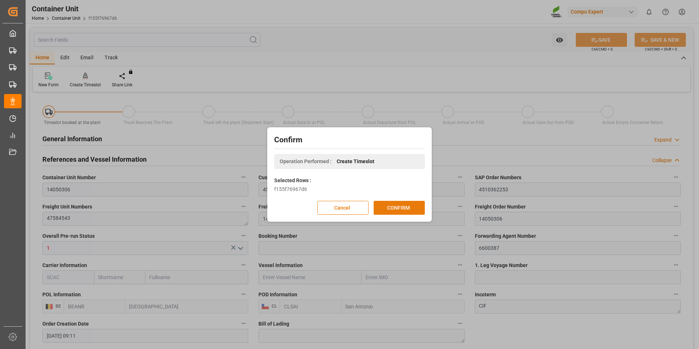
click at [396, 205] on button "CONFIRM" at bounding box center [399, 208] width 51 height 14
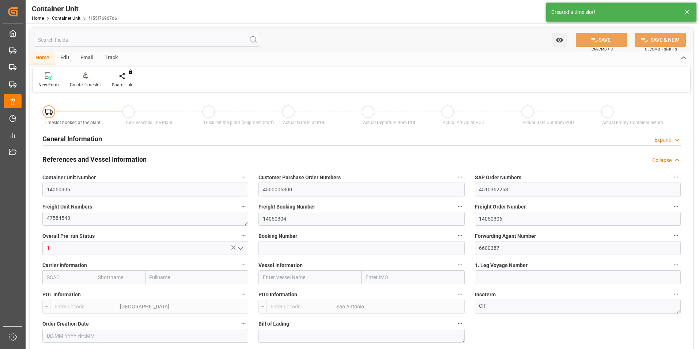
type input "BEANR"
type input "CLSAI"
type input "7"
type input "0"
type input "8"
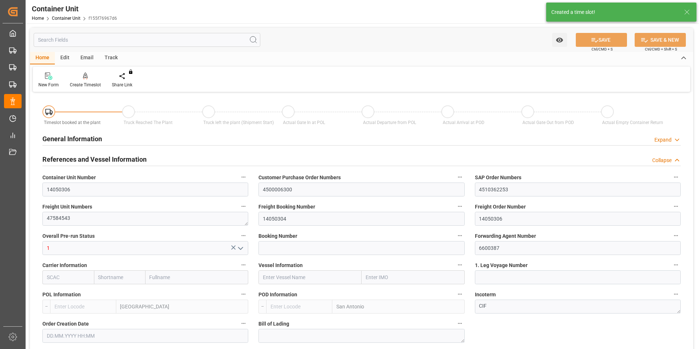
type input "0"
type input "120"
type input "21252"
type input "04.08.2025 09:11"
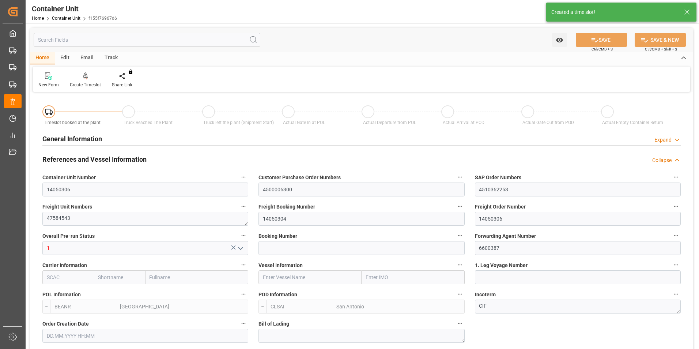
type input "04.08.2025"
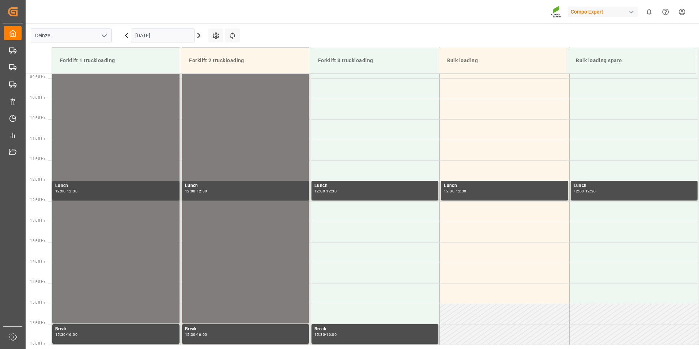
scroll to position [405, 0]
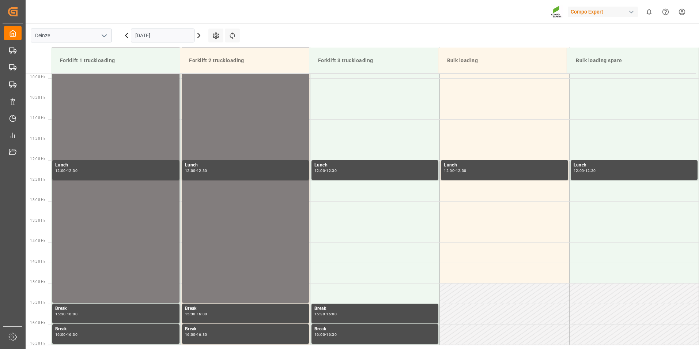
click at [164, 37] on input "[DATE]" at bounding box center [163, 36] width 64 height 14
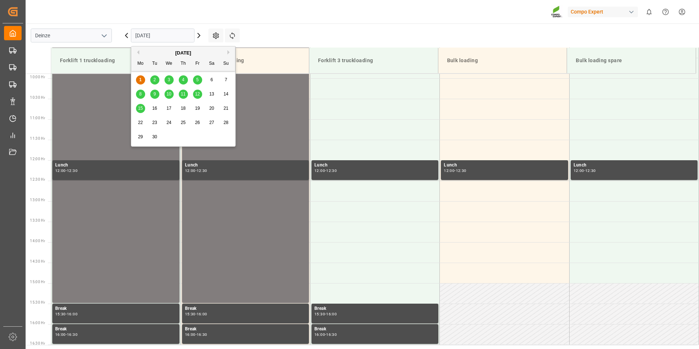
click at [141, 107] on span "15" at bounding box center [140, 108] width 5 height 5
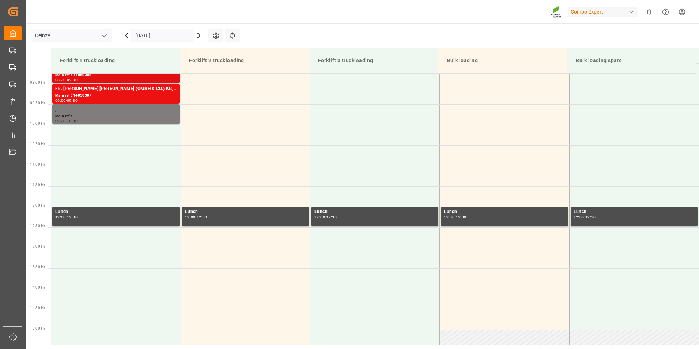
scroll to position [331, 0]
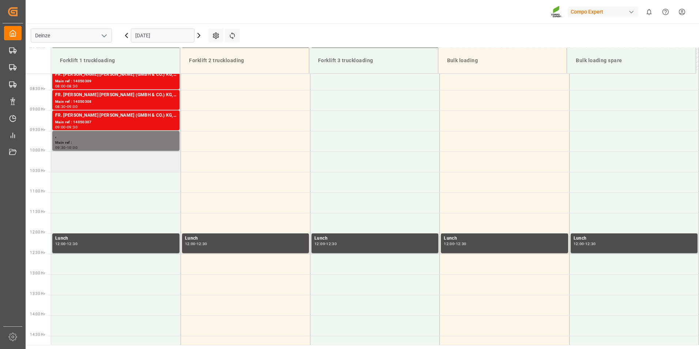
click at [62, 160] on td at bounding box center [115, 161] width 129 height 20
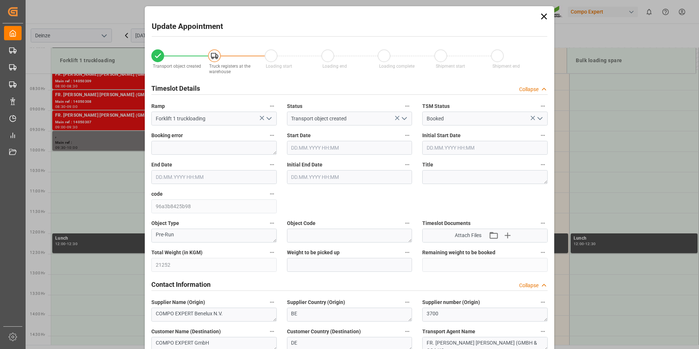
type input "15.09.2025 10:00"
type input "15.09.2025 10:30"
type input "04.08.2025 09:11"
type input "01.09.2025 08:46"
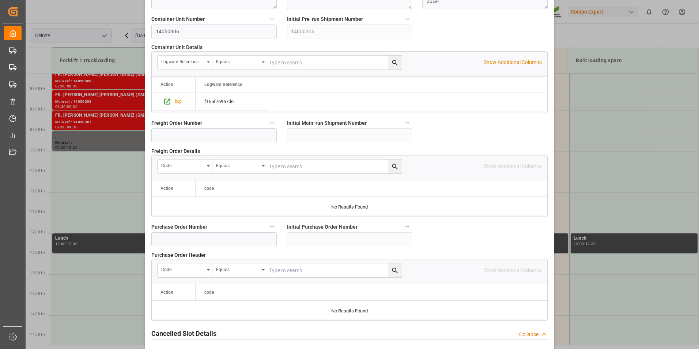
scroll to position [666, 0]
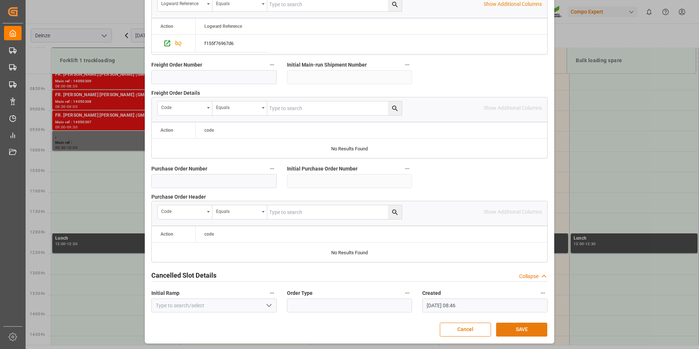
click at [524, 324] on button "SAVE" at bounding box center [521, 329] width 51 height 14
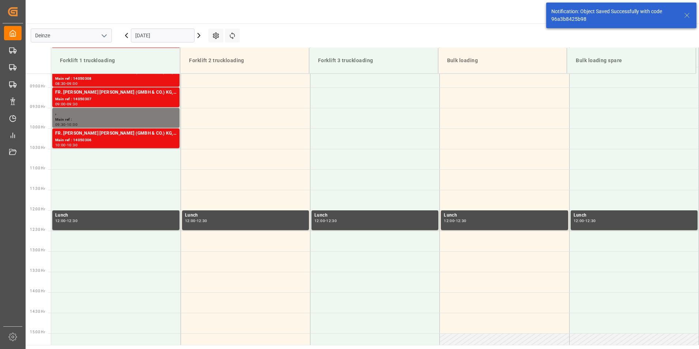
scroll to position [364, 0]
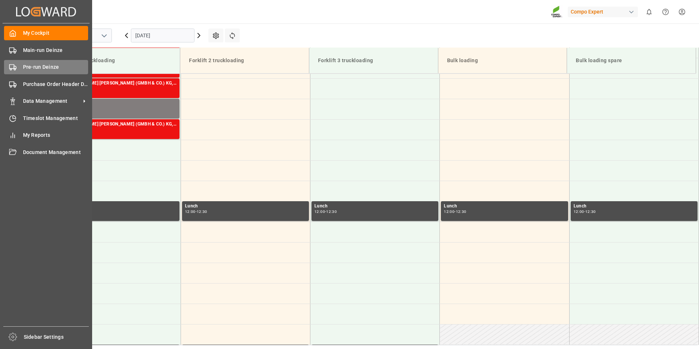
click at [10, 66] on rect at bounding box center [12, 67] width 4 height 4
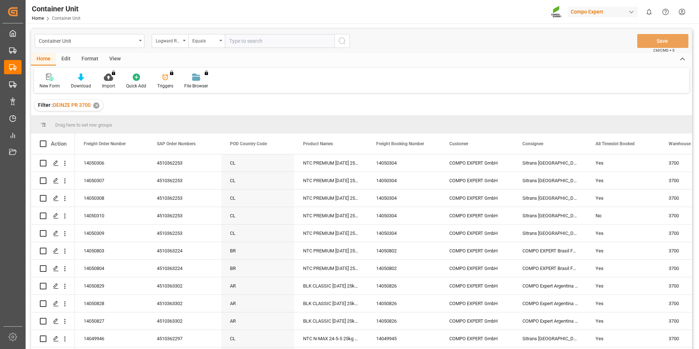
click at [185, 42] on div "Logward Reference" at bounding box center [170, 41] width 37 height 14
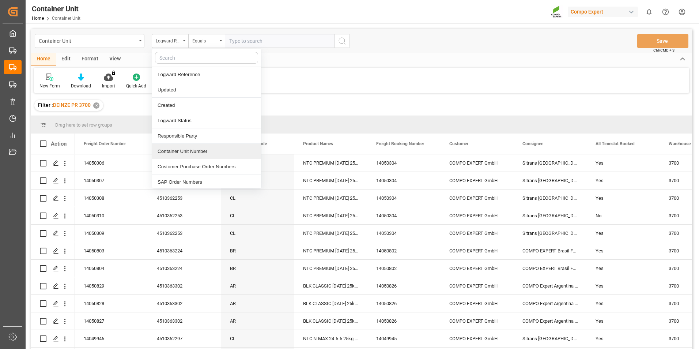
drag, startPoint x: 179, startPoint y: 150, endPoint x: 198, endPoint y: 137, distance: 22.6
click at [180, 150] on div "Container Unit Number" at bounding box center [206, 151] width 109 height 15
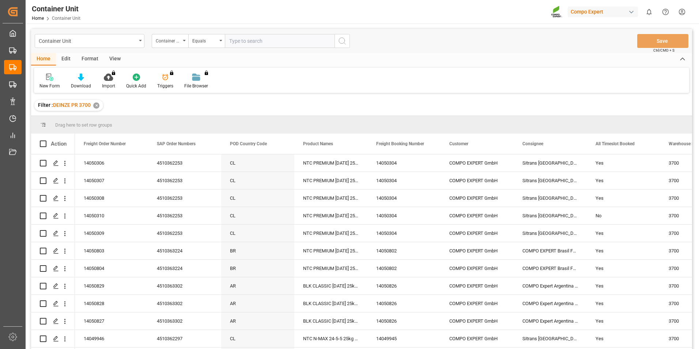
click at [236, 42] on input "text" at bounding box center [280, 41] width 110 height 14
type input "14050310"
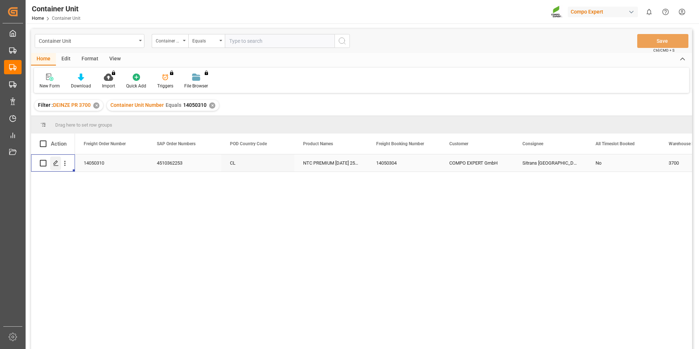
click at [56, 163] on polygon "Press SPACE to select this row." at bounding box center [56, 163] width 4 height 4
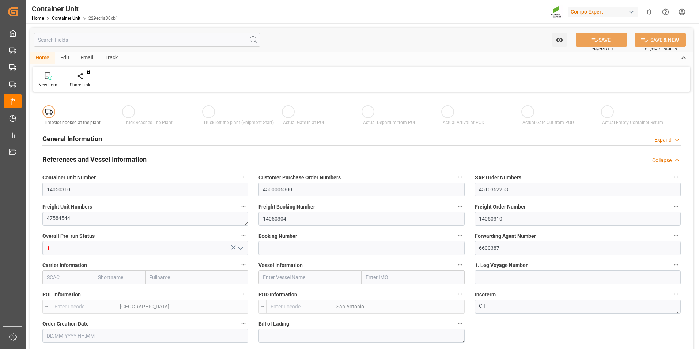
type input "BEANR"
type input "CLSAI"
type input "7"
type input "0"
type input "8"
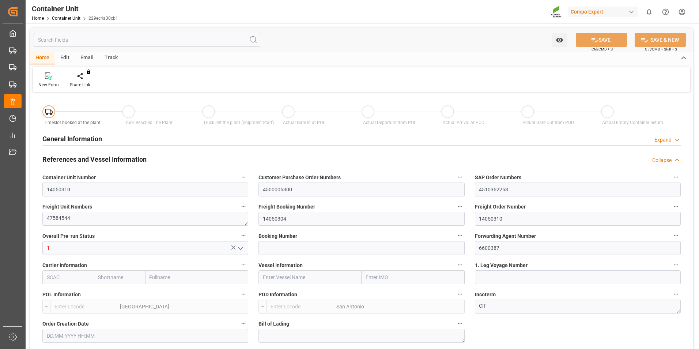
type input "0"
type input "120"
type input "21252"
type input "04.08.2025 09:11"
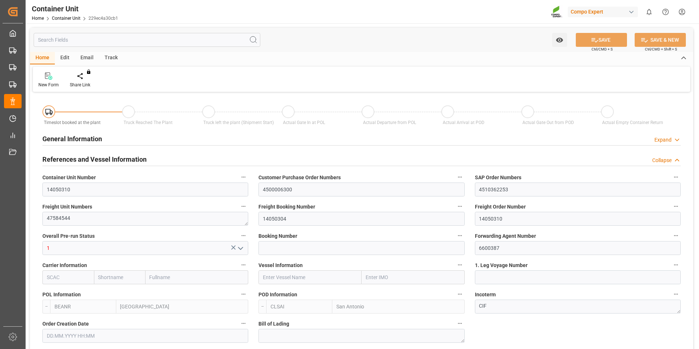
type input "04.08.2025"
click at [84, 78] on icon at bounding box center [85, 75] width 5 height 7
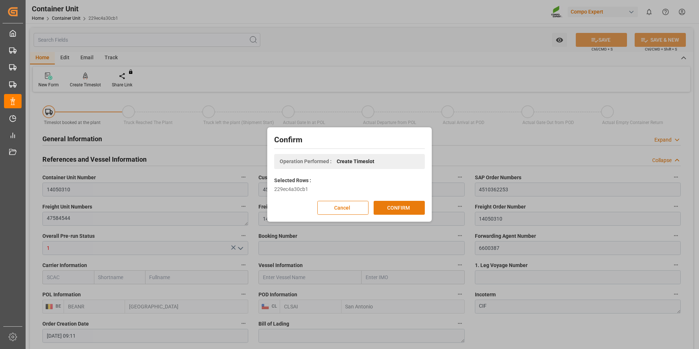
click at [391, 205] on button "CONFIRM" at bounding box center [399, 208] width 51 height 14
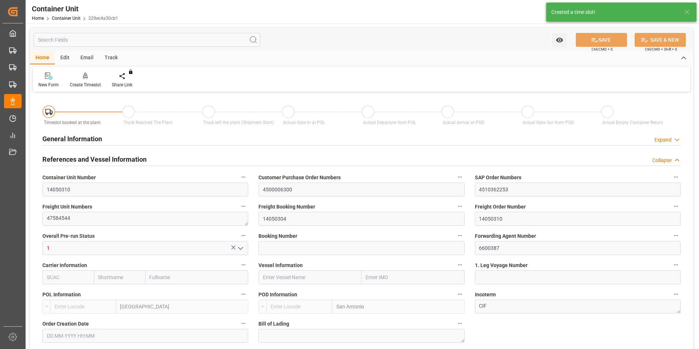
type input "BEANR"
type input "CLSAI"
type input "7"
type input "0"
type input "8"
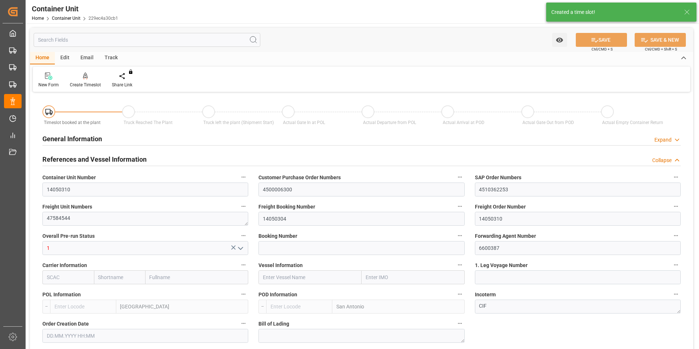
type input "0"
type input "120"
type input "21252"
type input "04.08.2025 09:11"
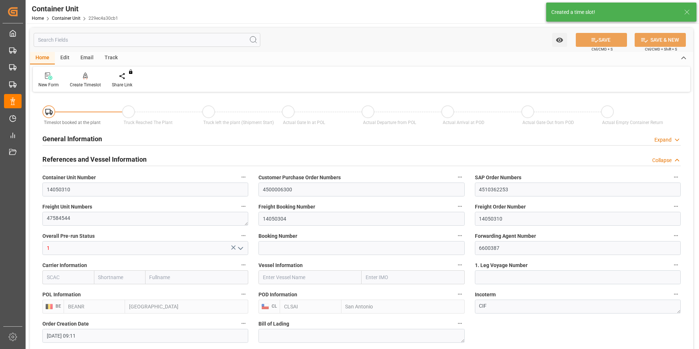
type input "04.08.2025"
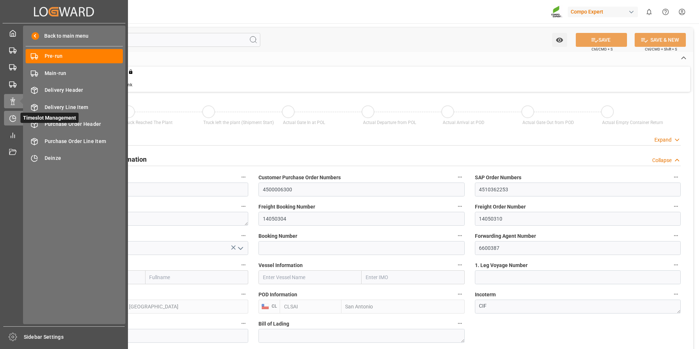
click at [13, 120] on icon at bounding box center [12, 118] width 7 height 7
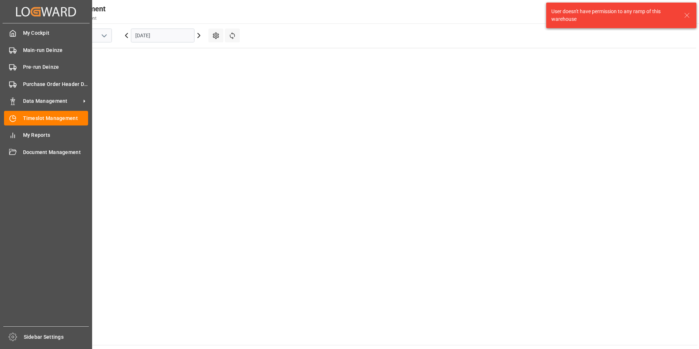
scroll to position [379, 0]
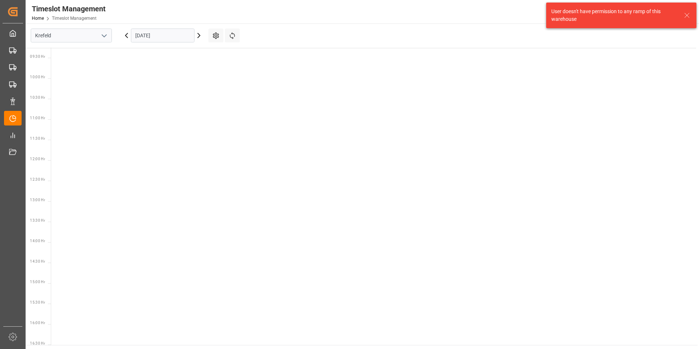
click at [101, 35] on icon "open menu" at bounding box center [104, 35] width 9 height 9
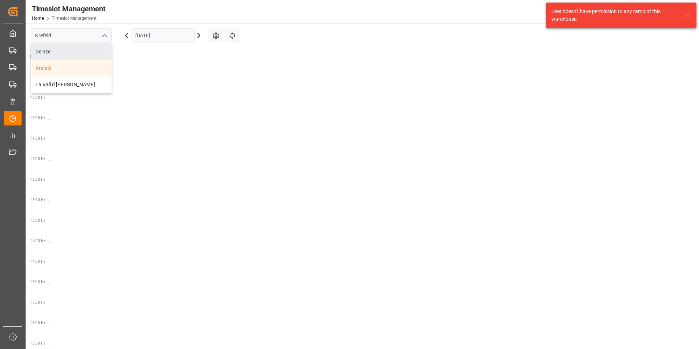
click at [45, 52] on div "Deinze" at bounding box center [71, 51] width 80 height 16
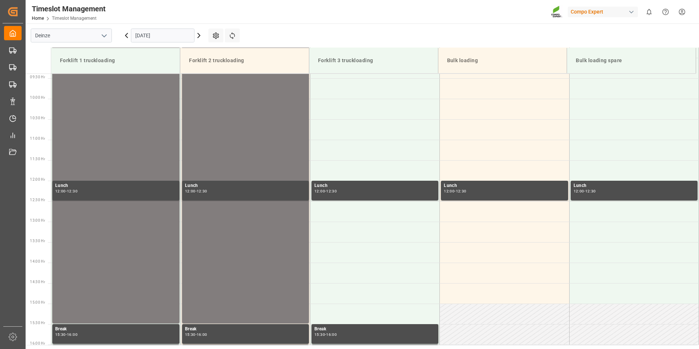
scroll to position [405, 0]
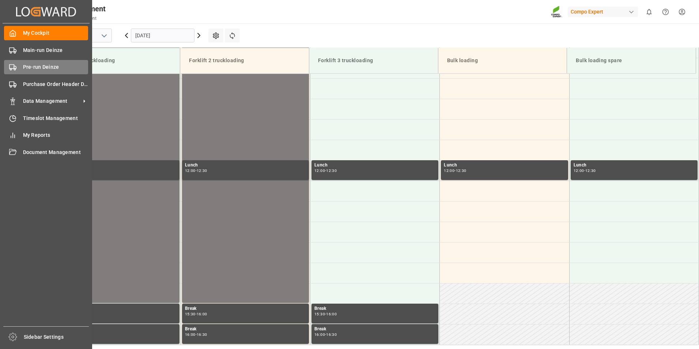
click at [11, 69] on circle at bounding box center [10, 69] width 1 height 1
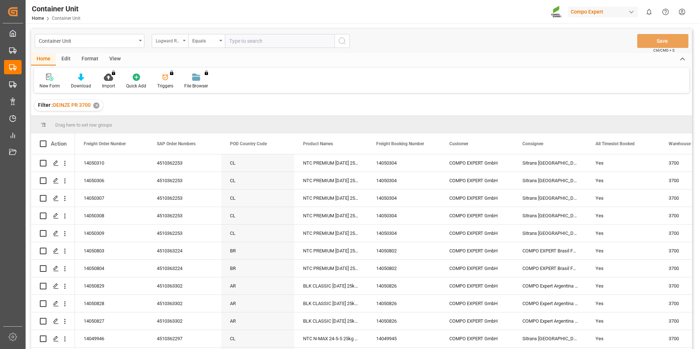
click at [185, 41] on icon "open menu" at bounding box center [184, 40] width 3 height 1
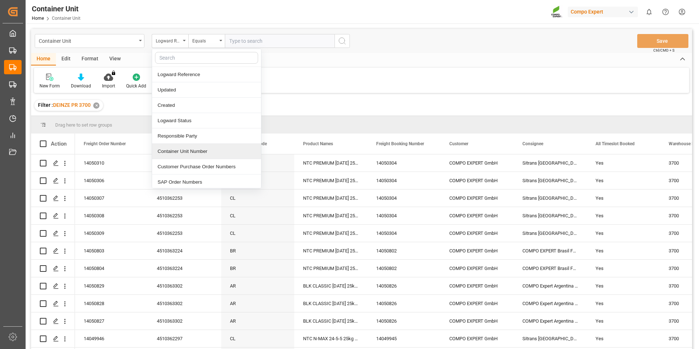
click at [178, 153] on div "Container Unit Number" at bounding box center [206, 151] width 109 height 15
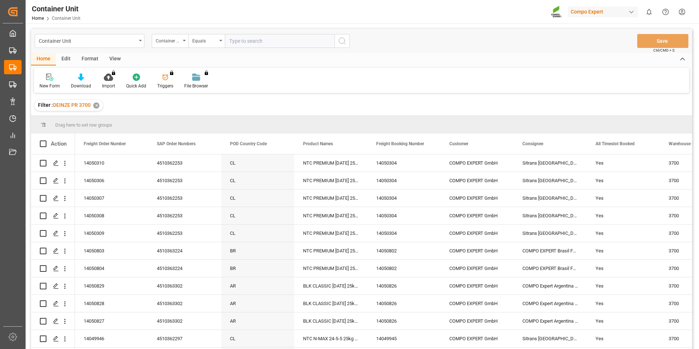
click at [236, 43] on input "text" at bounding box center [280, 41] width 110 height 14
type input "14050732"
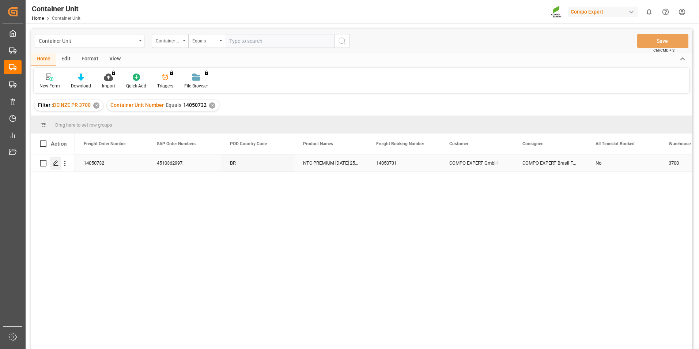
click at [56, 162] on polygon "Press SPACE to select this row." at bounding box center [56, 163] width 4 height 4
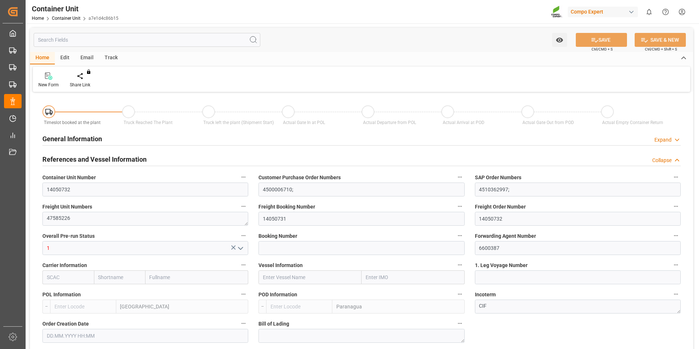
type input "BEANR"
type input "BRPNG"
type input "0"
type input "40"
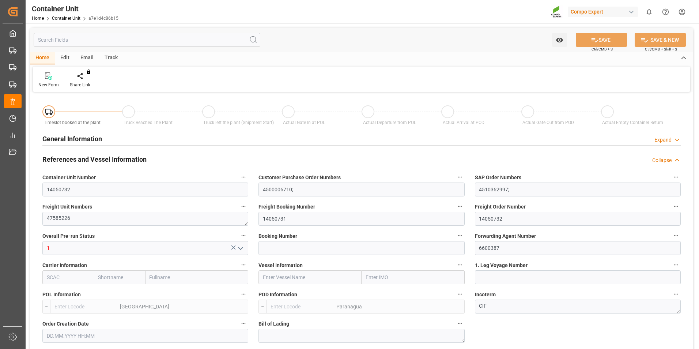
type input "21500"
type input "11.08.2025 12:20"
type input "[DATE]"
click at [83, 81] on div "Create Timeslot" at bounding box center [85, 80] width 42 height 16
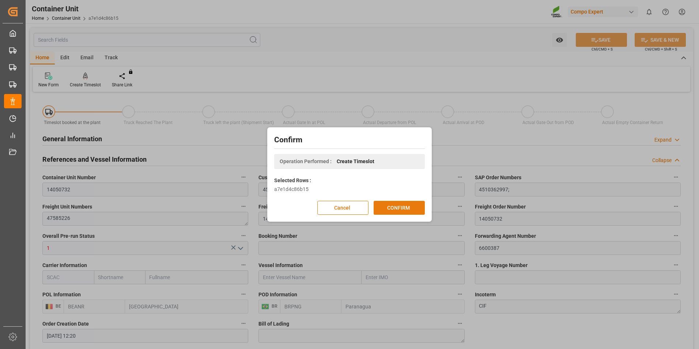
click at [395, 208] on button "CONFIRM" at bounding box center [399, 208] width 51 height 14
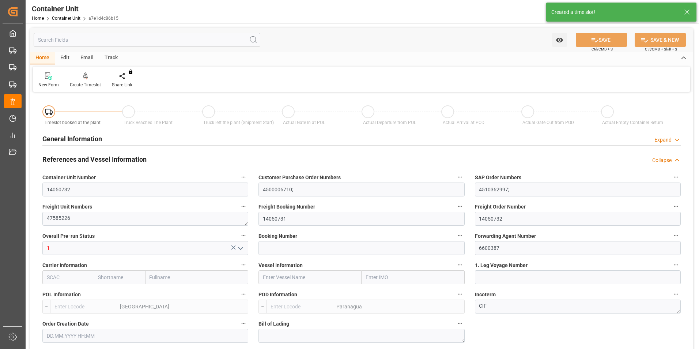
type input "BEANR"
type input "BRPNG"
type input "0"
type input "40"
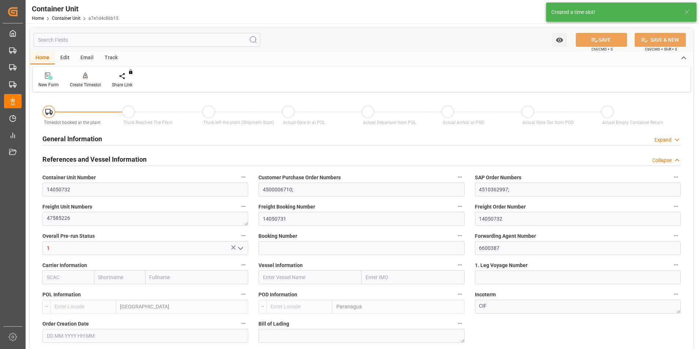
type input "21500"
type input "11.08.2025 12:20"
type input "15.10.2025"
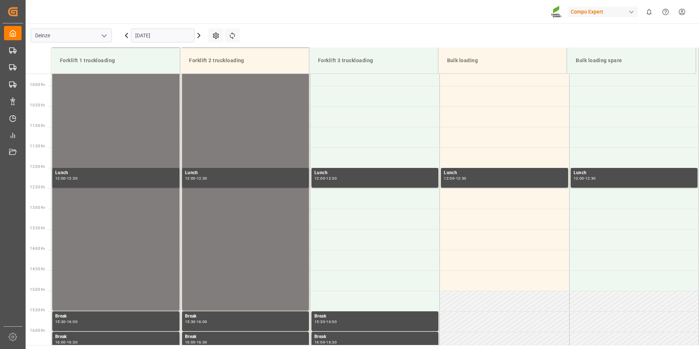
scroll to position [405, 0]
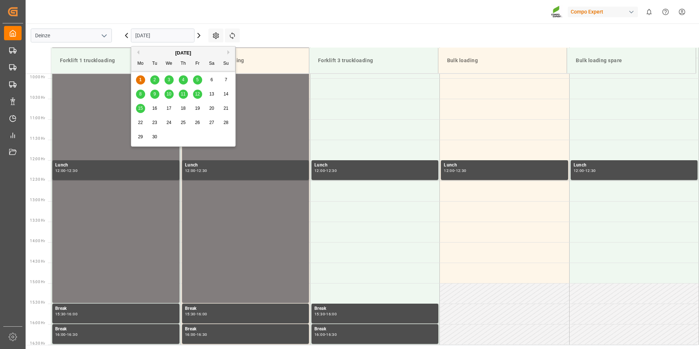
click at [178, 35] on input "[DATE]" at bounding box center [163, 36] width 64 height 14
click at [140, 109] on span "15" at bounding box center [140, 108] width 5 height 5
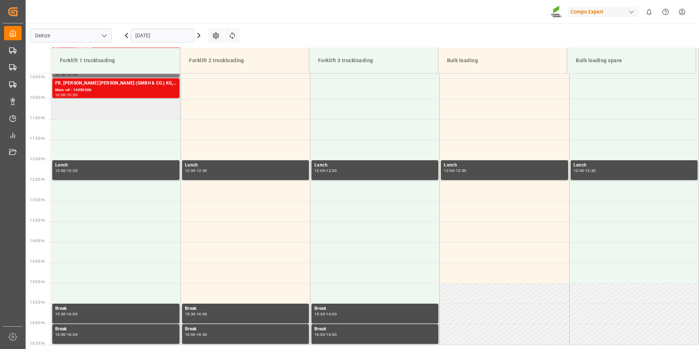
click at [65, 112] on td at bounding box center [115, 109] width 129 height 20
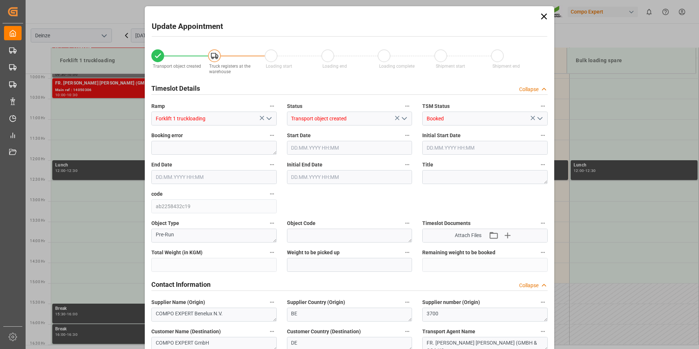
type input "21252"
type input "120"
type input "[DATE] 10:30"
type input "15.09.2025 11:00"
type input "04.08.2025 09:11"
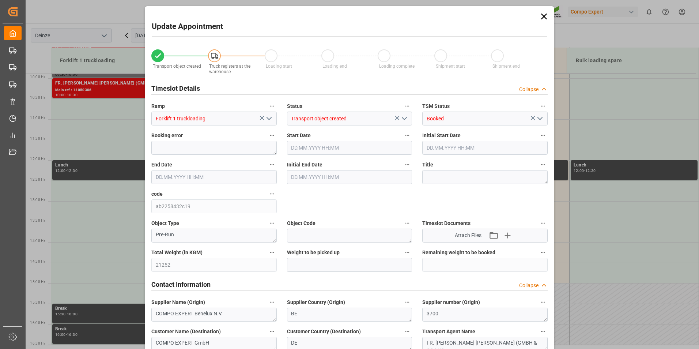
type input "01.09.2025 08:47"
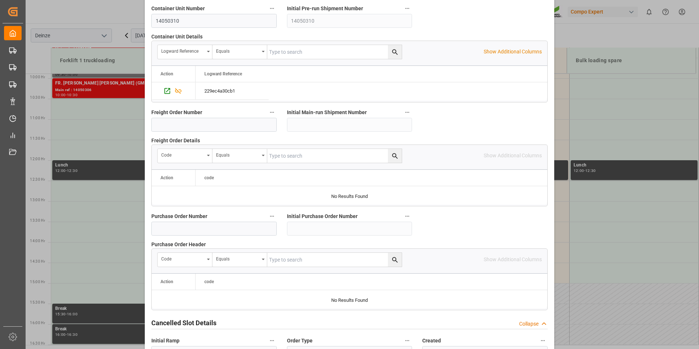
scroll to position [666, 0]
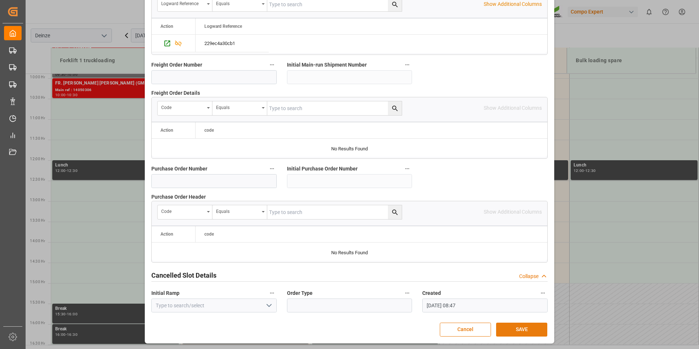
click at [517, 330] on button "SAVE" at bounding box center [521, 329] width 51 height 14
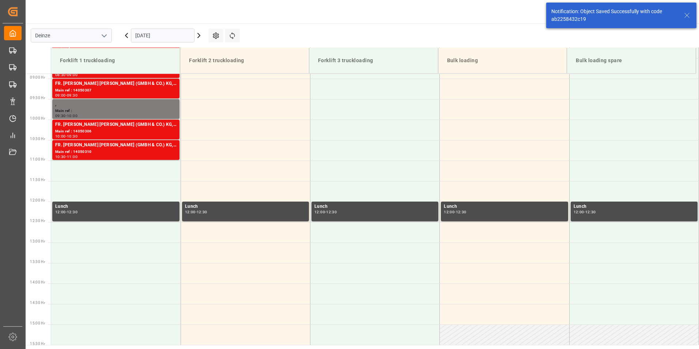
scroll to position [364, 0]
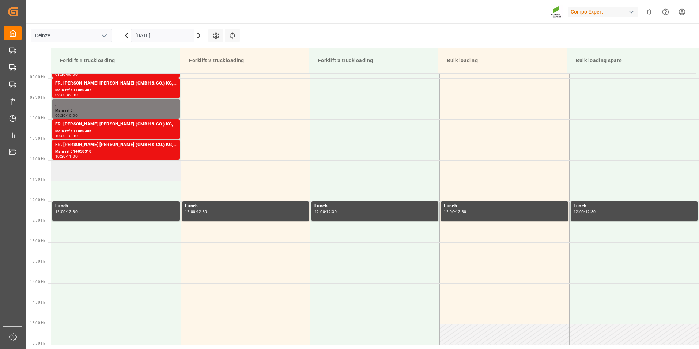
click at [67, 174] on td at bounding box center [115, 170] width 129 height 20
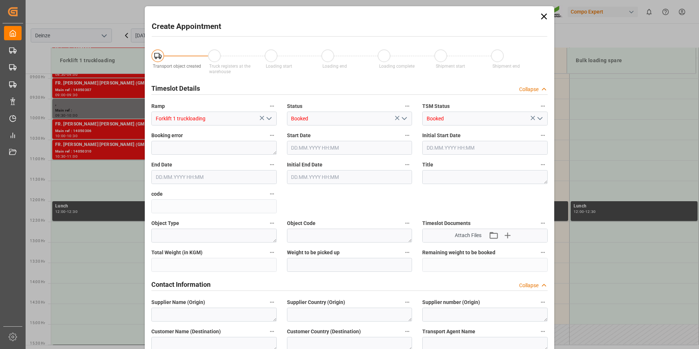
type input "15.09.2025 11:00"
type input "15.09.2025 11:30"
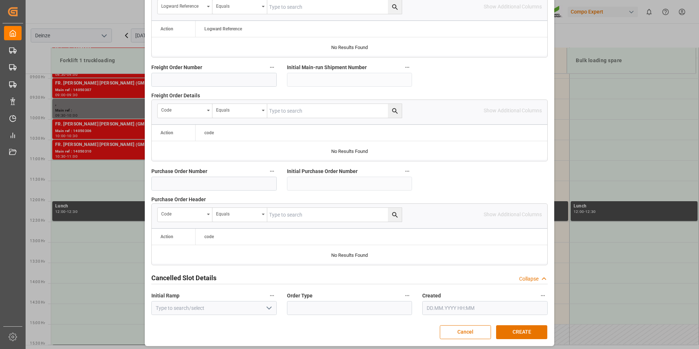
scroll to position [666, 0]
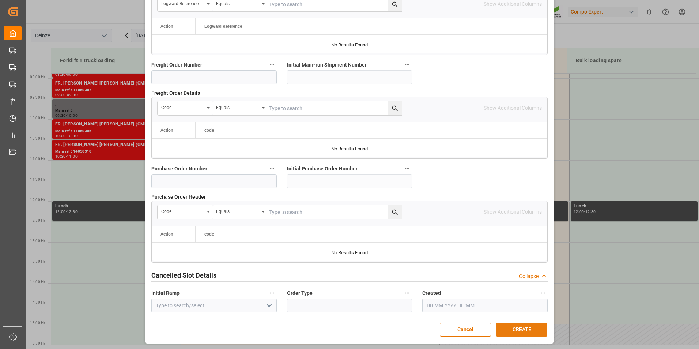
click at [516, 323] on button "CREATE" at bounding box center [521, 329] width 51 height 14
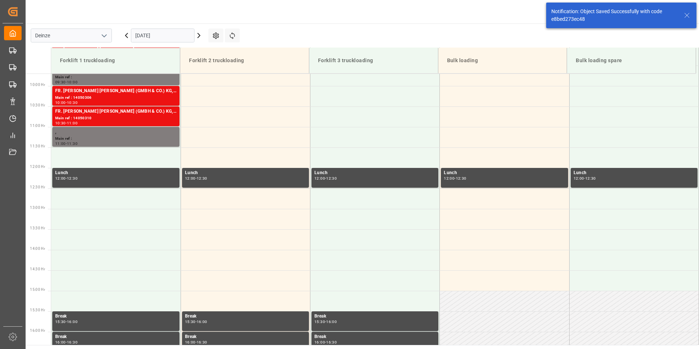
scroll to position [405, 0]
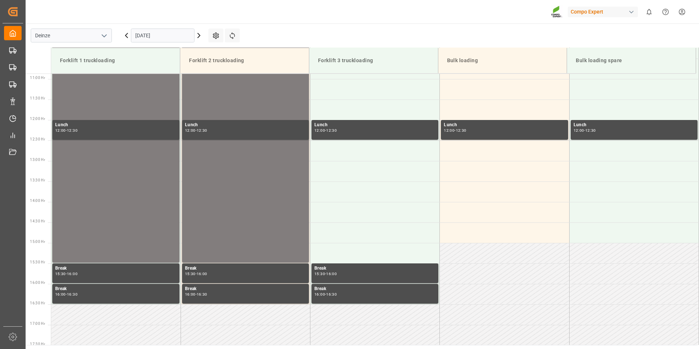
scroll to position [446, 0]
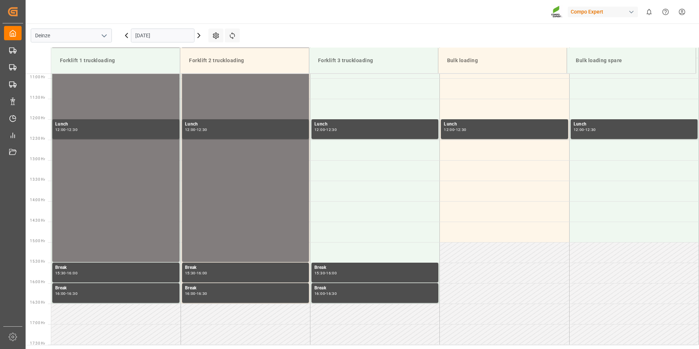
click at [173, 36] on input "[DATE]" at bounding box center [163, 36] width 64 height 14
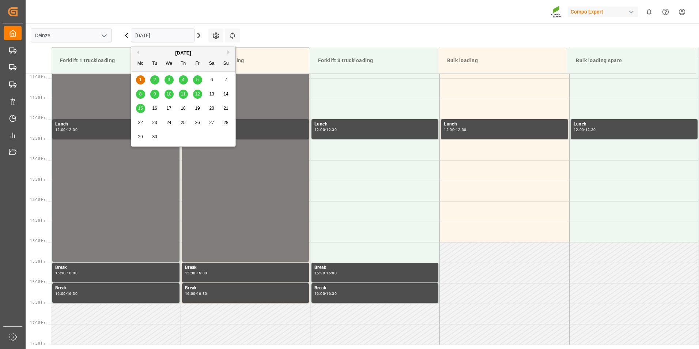
click at [170, 107] on span "17" at bounding box center [168, 108] width 5 height 5
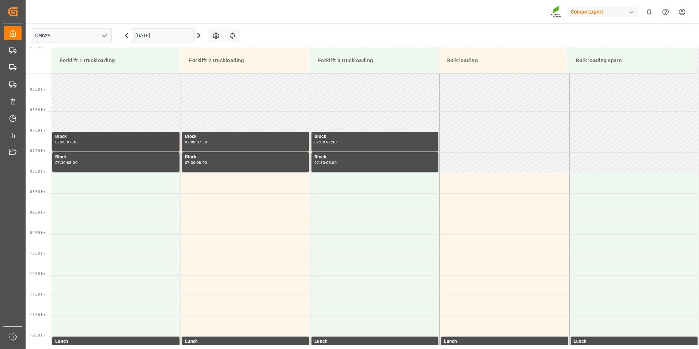
scroll to position [226, 0]
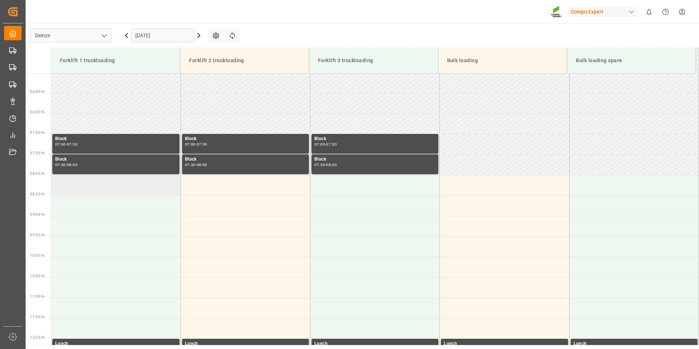
click at [68, 184] on td at bounding box center [115, 185] width 129 height 20
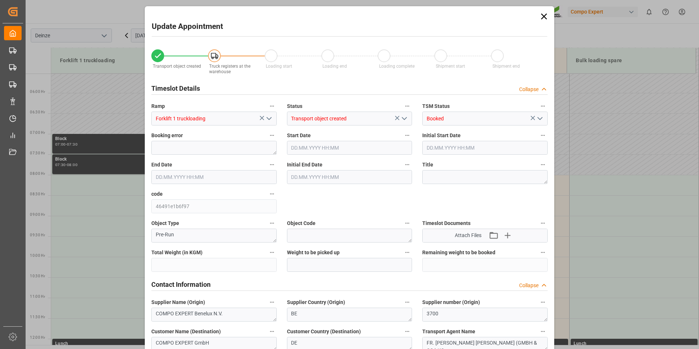
type input "21500"
type input "40"
type input "17.09.2025 08:00"
type input "[DATE] 08:30"
type input "[DATE] 12:20"
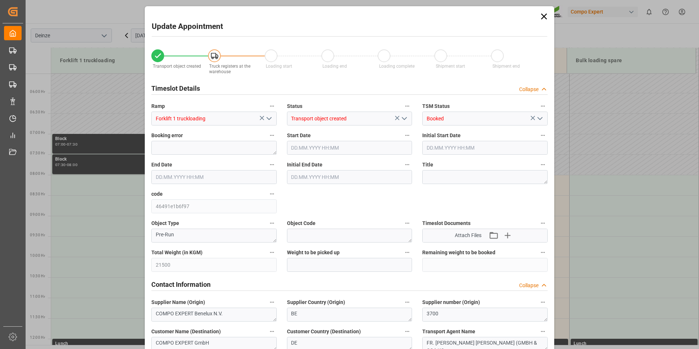
type input "01.09.2025 09:46"
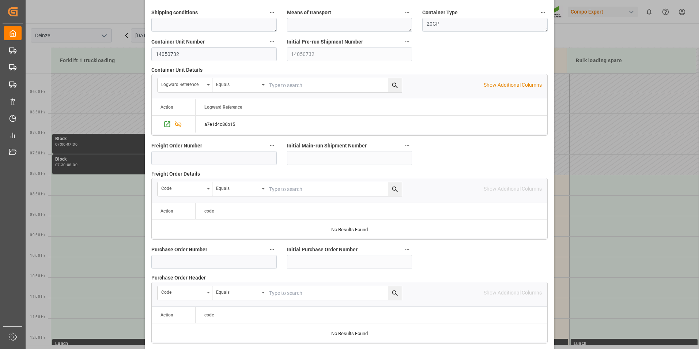
scroll to position [666, 0]
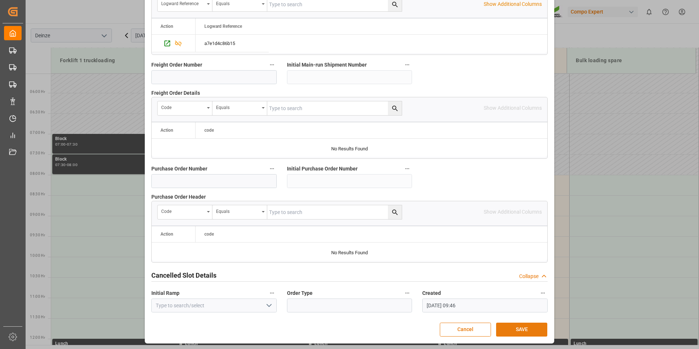
drag, startPoint x: 522, startPoint y: 329, endPoint x: 515, endPoint y: 338, distance: 10.7
click at [522, 330] on button "SAVE" at bounding box center [521, 329] width 51 height 14
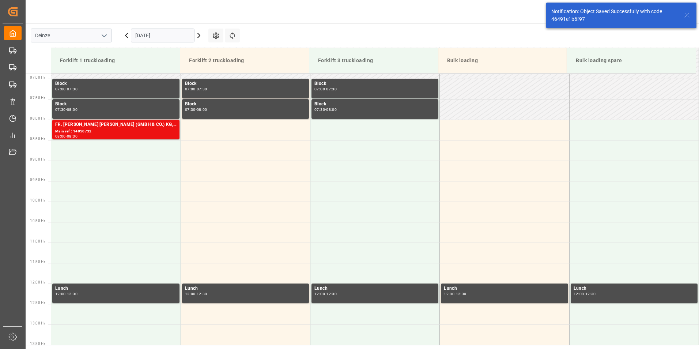
scroll to position [282, 0]
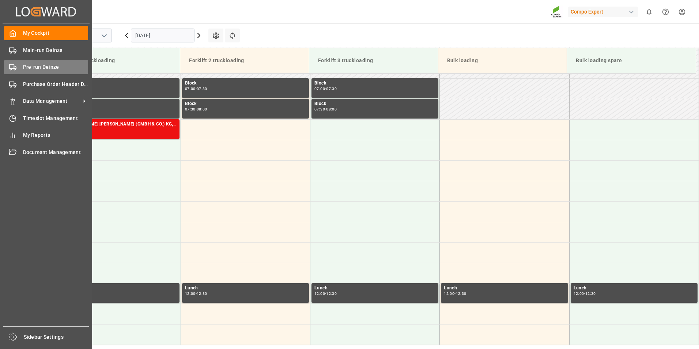
click at [12, 65] on icon at bounding box center [12, 67] width 7 height 7
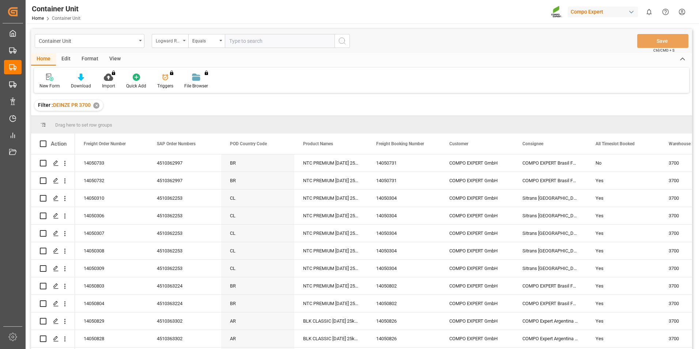
click at [185, 41] on icon "open menu" at bounding box center [184, 40] width 3 height 1
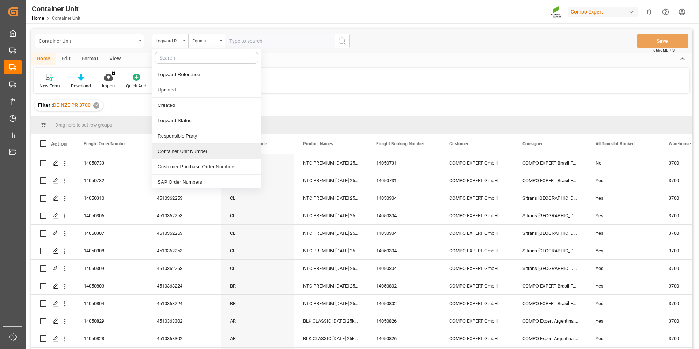
click at [171, 150] on div "Container Unit Number" at bounding box center [206, 151] width 109 height 15
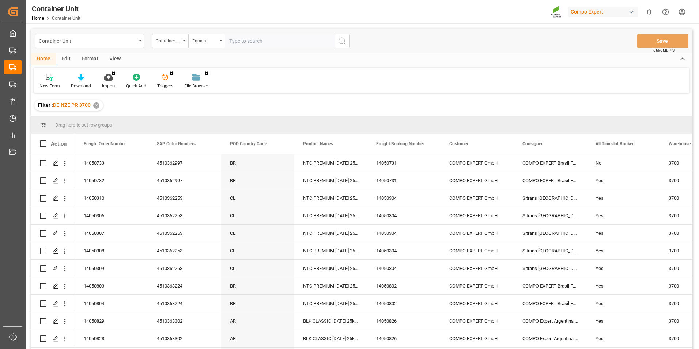
click at [242, 38] on input "text" at bounding box center [280, 41] width 110 height 14
type input "14050733"
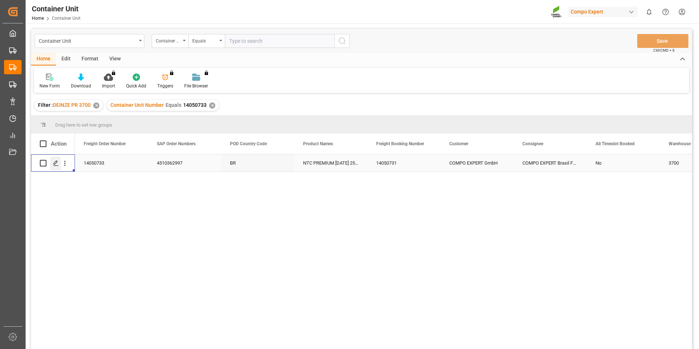
click at [54, 160] on icon "Press SPACE to select this row." at bounding box center [56, 163] width 6 height 6
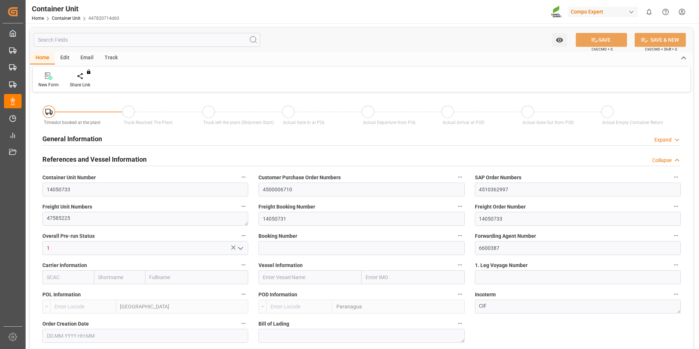
type input "BEANR"
type input "BRPNG"
type input "0"
type input "40"
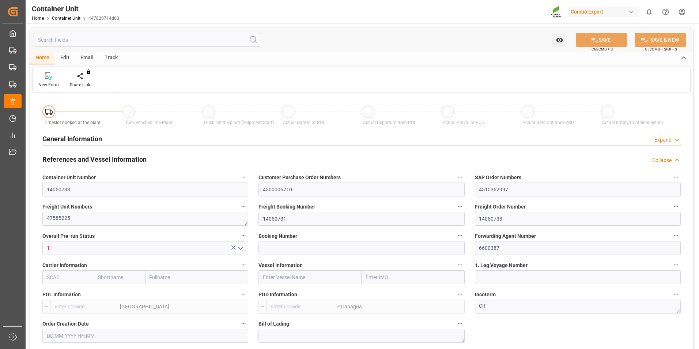
type input "21500"
type input "11.08.2025 12:20"
type input "15.10.2025"
click at [85, 80] on div "Create Timeslot" at bounding box center [85, 80] width 42 height 16
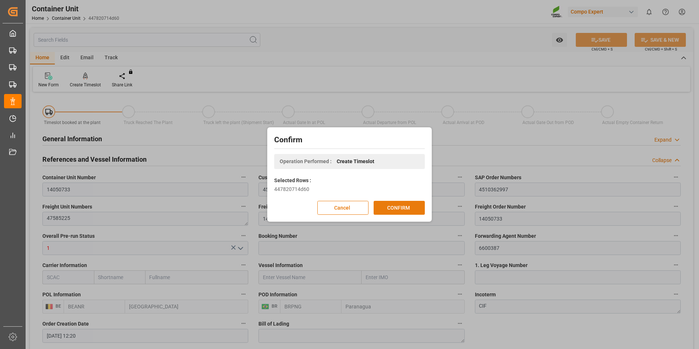
click at [401, 204] on button "CONFIRM" at bounding box center [399, 208] width 51 height 14
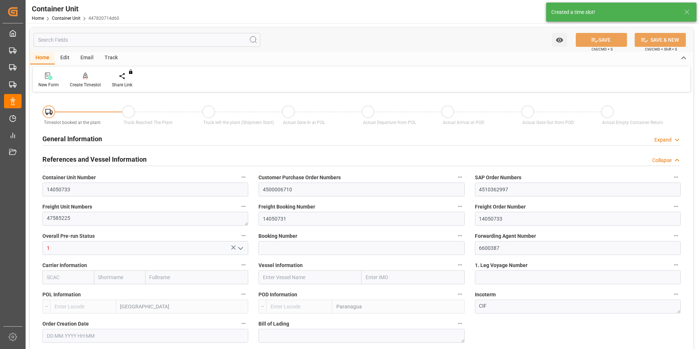
type input "BEANR"
type input "BRPNG"
type input "0"
type input "40"
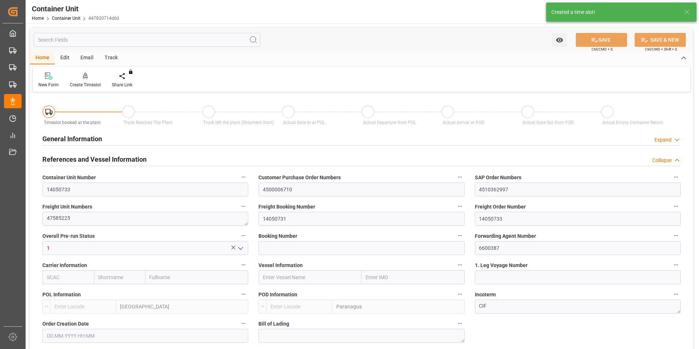
type input "21500"
type input "11.08.2025 12:20"
type input "15.10.2025"
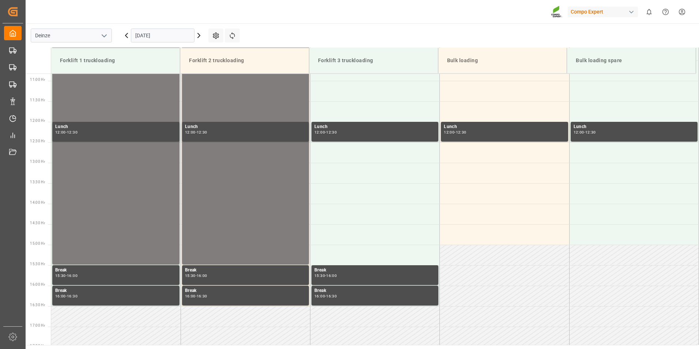
scroll to position [446, 0]
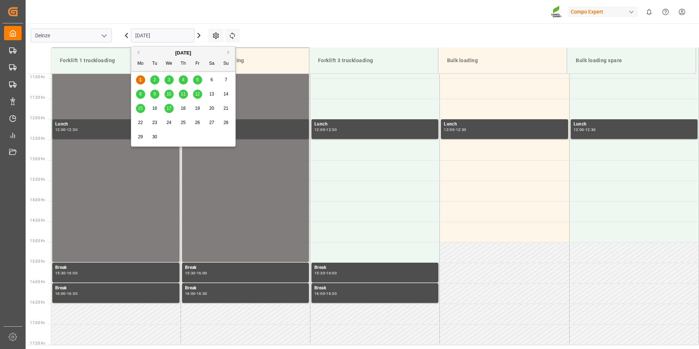
click at [178, 36] on input "[DATE]" at bounding box center [163, 36] width 64 height 14
click at [171, 110] on span "17" at bounding box center [168, 108] width 5 height 5
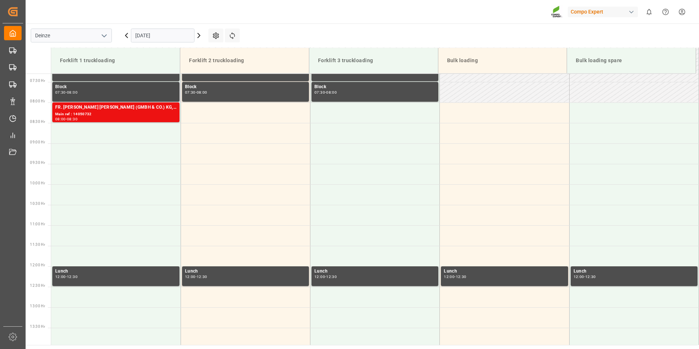
scroll to position [263, 0]
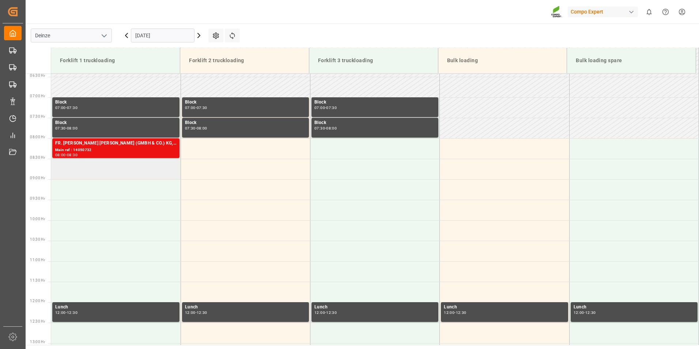
click at [73, 169] on td at bounding box center [115, 169] width 129 height 20
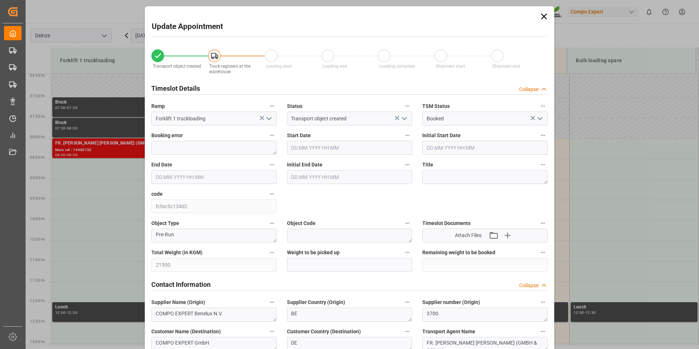
type input "[DATE] 08:30"
type input "[DATE] 09:00"
type input "[DATE] 12:20"
type input "[DATE] 09:47"
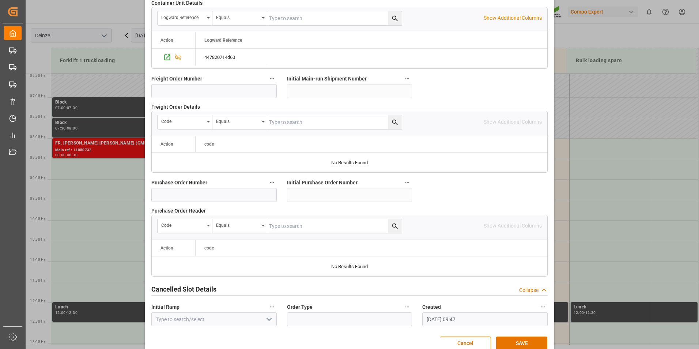
scroll to position [666, 0]
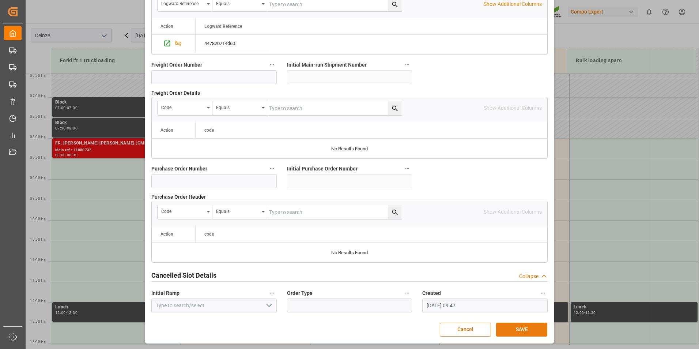
click at [523, 326] on button "SAVE" at bounding box center [521, 329] width 51 height 14
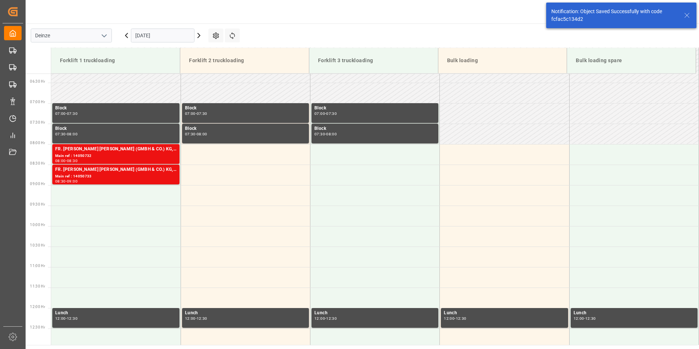
scroll to position [282, 0]
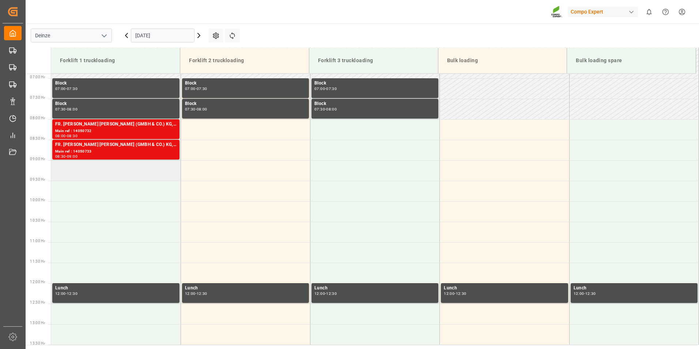
click at [95, 174] on td at bounding box center [115, 170] width 129 height 20
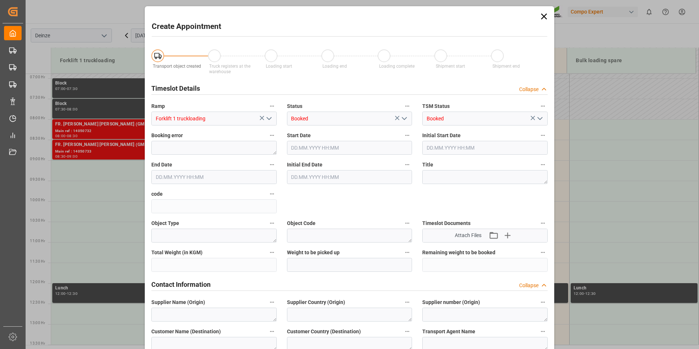
type input "[DATE] 09:00"
type input "[DATE] 09:30"
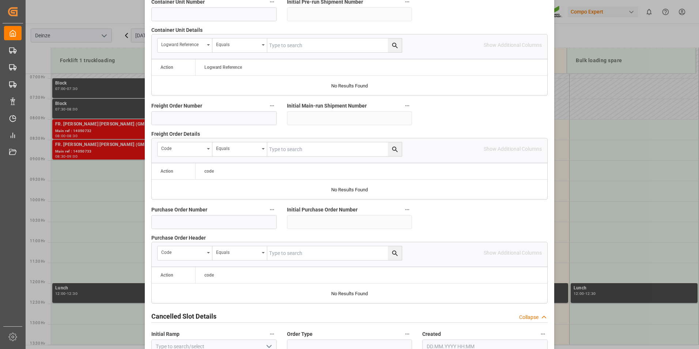
scroll to position [666, 0]
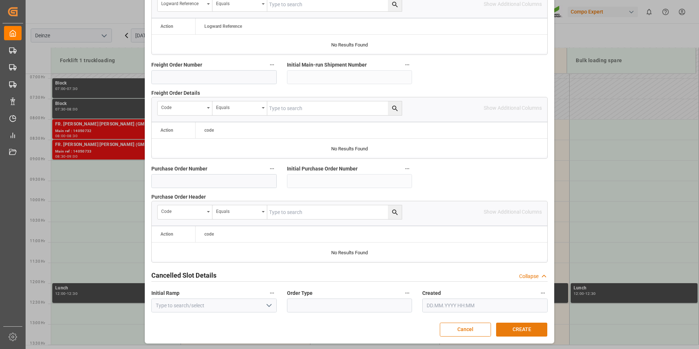
click at [511, 328] on button "CREATE" at bounding box center [521, 329] width 51 height 14
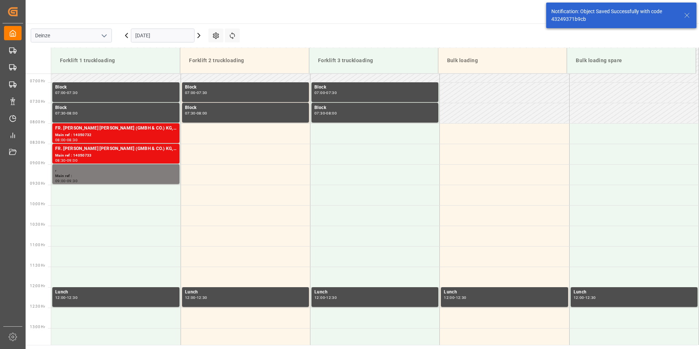
scroll to position [323, 0]
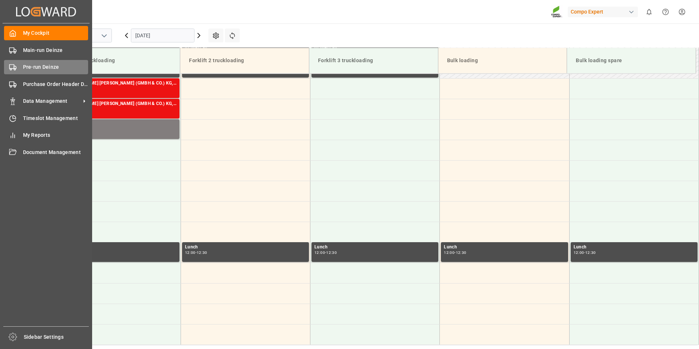
click at [13, 67] on icon at bounding box center [12, 67] width 7 height 7
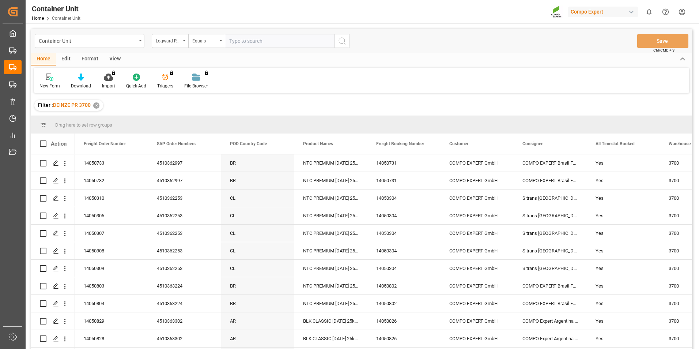
click at [185, 42] on div "Logward Reference" at bounding box center [170, 41] width 37 height 14
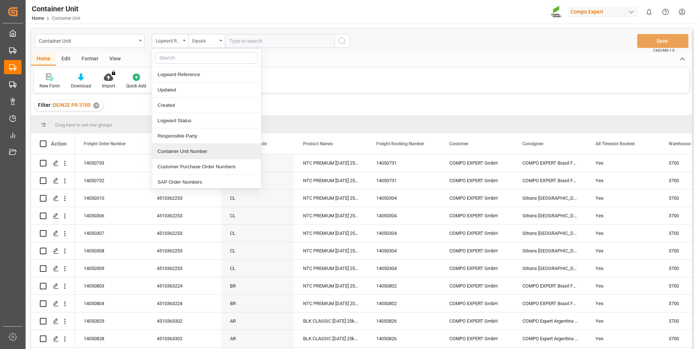
click at [185, 148] on div "Container Unit Number" at bounding box center [206, 151] width 109 height 15
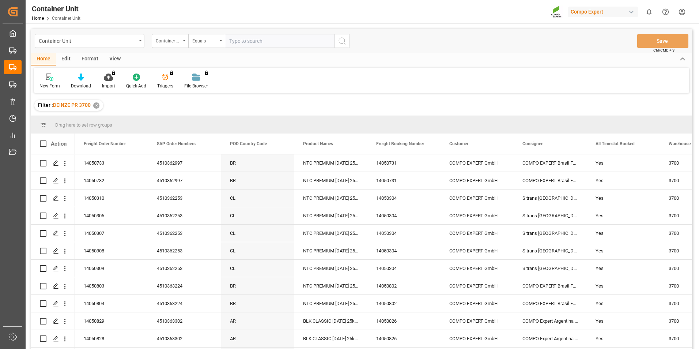
click at [234, 41] on input "text" at bounding box center [280, 41] width 110 height 14
type input "14050745"
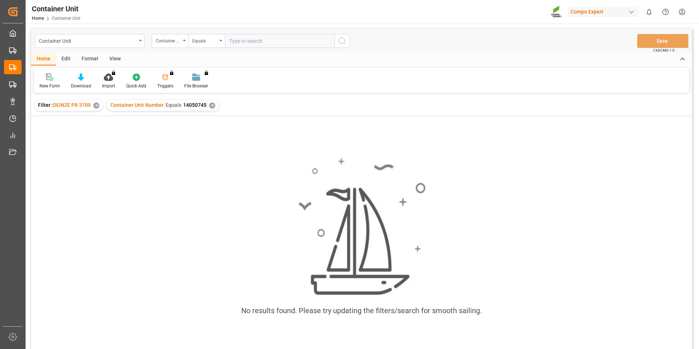
click at [211, 106] on div "✕" at bounding box center [212, 105] width 6 height 6
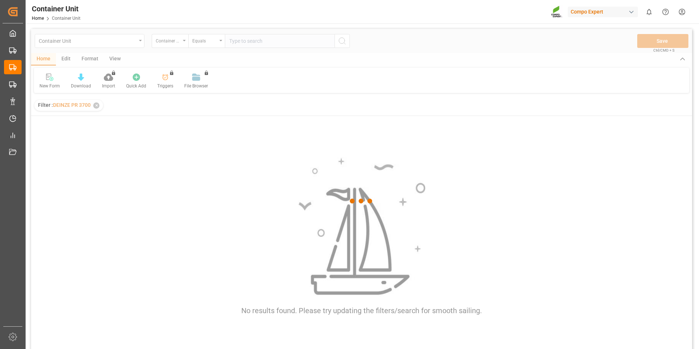
click at [98, 107] on div at bounding box center [361, 201] width 661 height 344
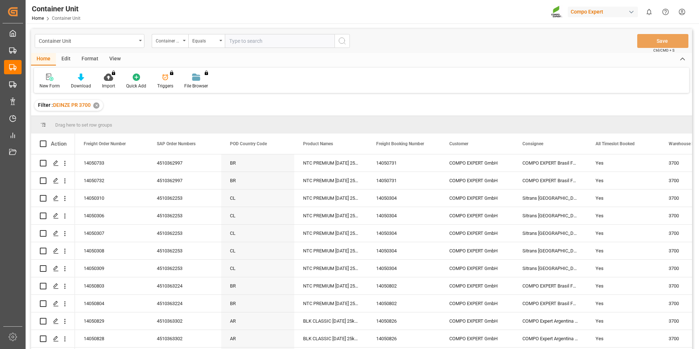
click at [98, 104] on div "✕" at bounding box center [96, 105] width 6 height 6
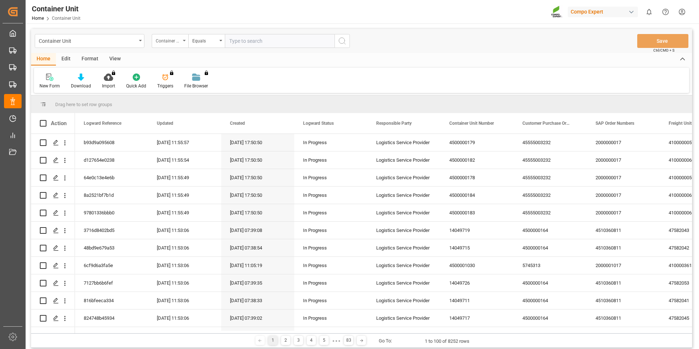
click at [186, 39] on div "Container Unit Number" at bounding box center [170, 41] width 37 height 14
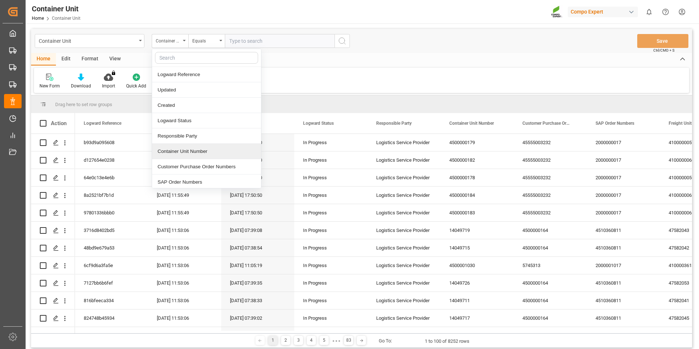
click at [177, 151] on div "Container Unit Number" at bounding box center [206, 151] width 109 height 15
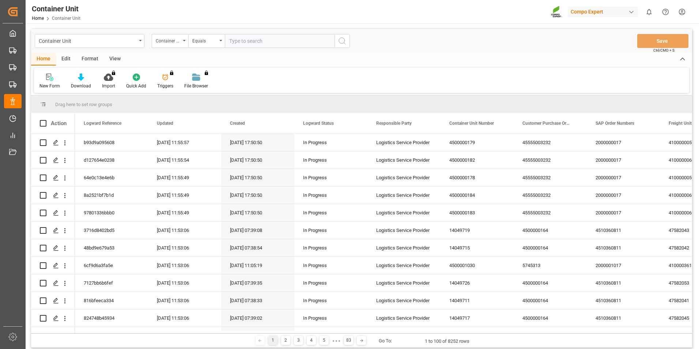
click at [233, 41] on input "text" at bounding box center [280, 41] width 110 height 14
type input "14050745"
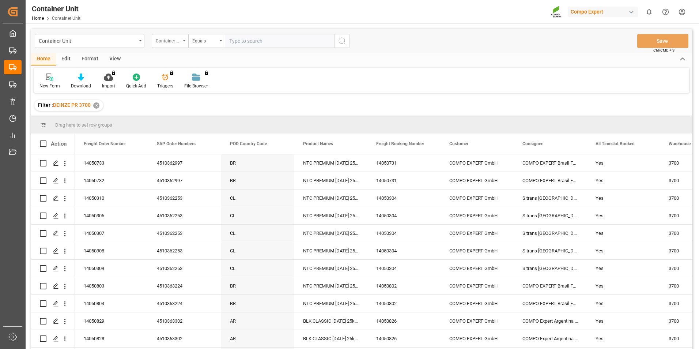
click at [182, 40] on div "Container Unit Number" at bounding box center [170, 41] width 37 height 14
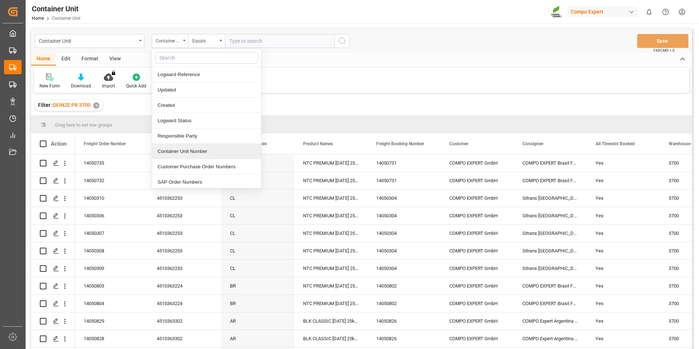
click at [194, 152] on div "Container Unit Number" at bounding box center [206, 151] width 109 height 15
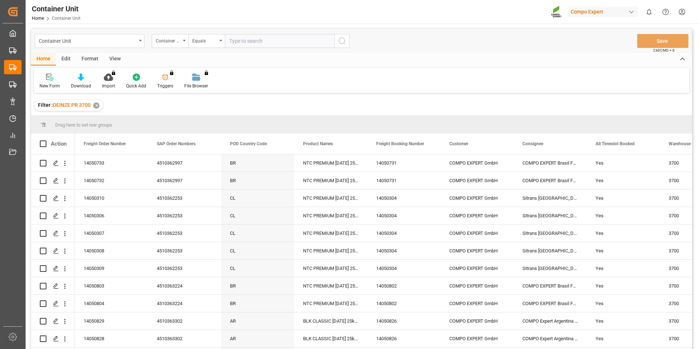
click at [237, 42] on input "text" at bounding box center [280, 41] width 110 height 14
type input "14050745"
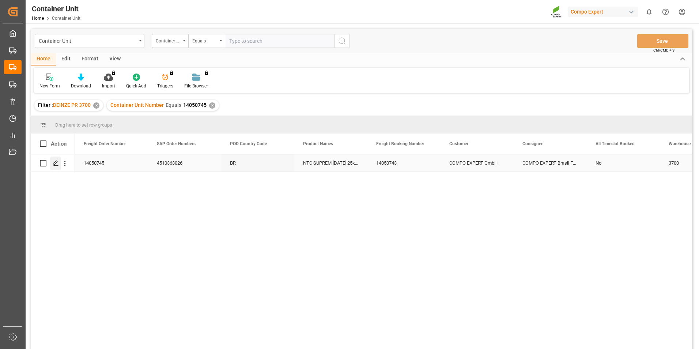
click at [54, 163] on polygon "Press SPACE to select this row." at bounding box center [56, 163] width 4 height 4
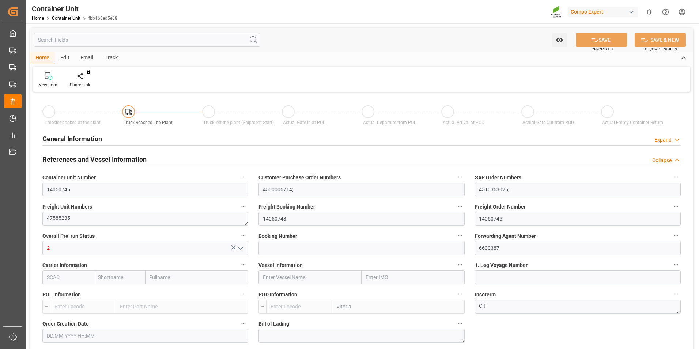
type input "BEANR"
type input "BRVIX"
type input "0"
type input "40"
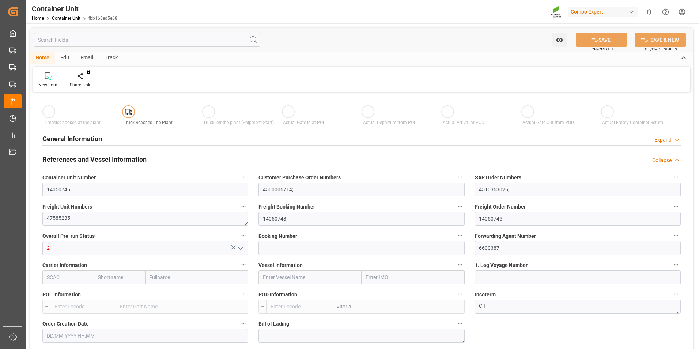
type input "21500"
type input "[DATE] 12:37"
type input "[DATE] 11:57"
type input "[DATE]"
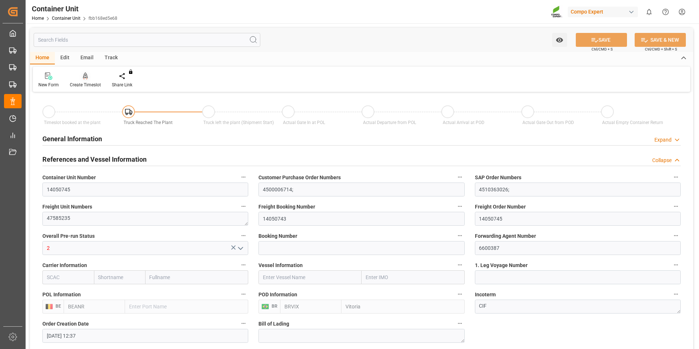
click at [83, 78] on icon at bounding box center [85, 75] width 5 height 6
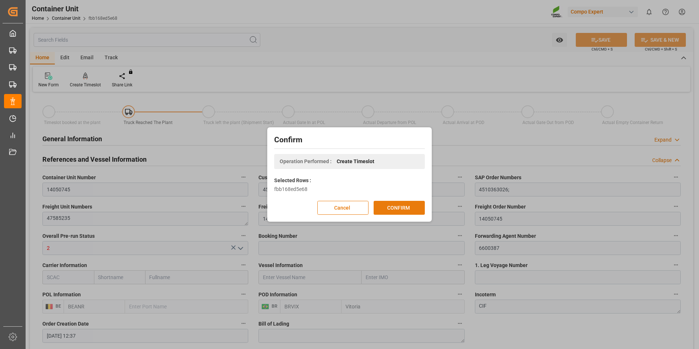
click at [397, 210] on button "CONFIRM" at bounding box center [399, 208] width 51 height 14
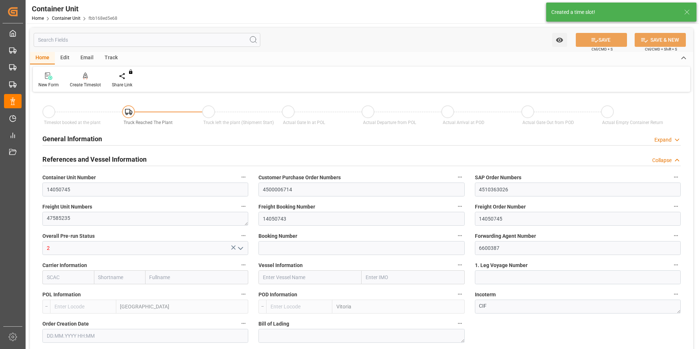
type input "BEANR"
type input "BRVIX"
type input "10"
type input "0"
type input "10"
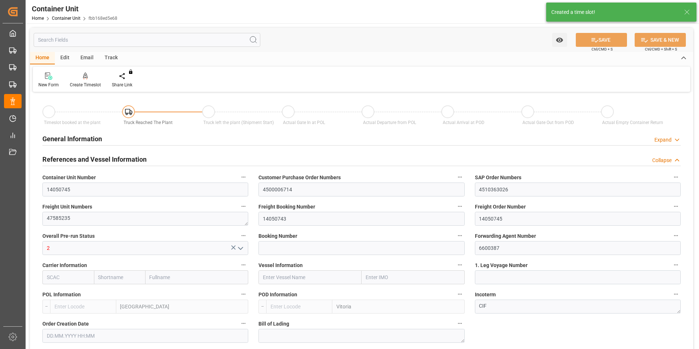
type input "0"
type input "40"
type input "21500"
type input "[DATE] 12:37"
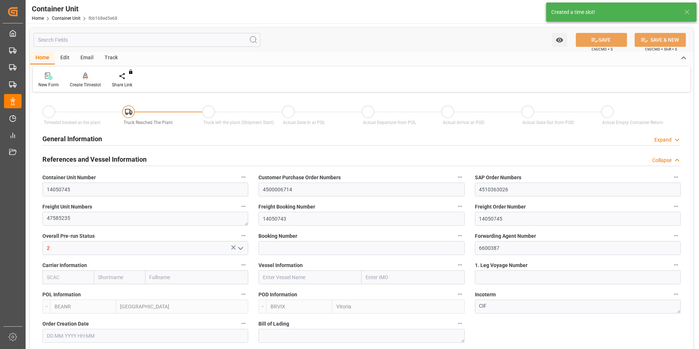
type input "01.09.2025 11:57"
type input "15.10.2025"
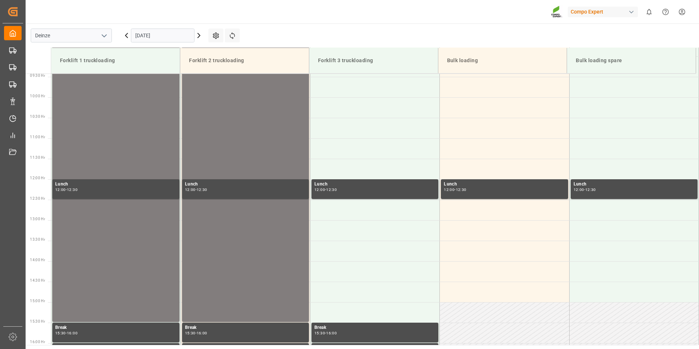
scroll to position [446, 0]
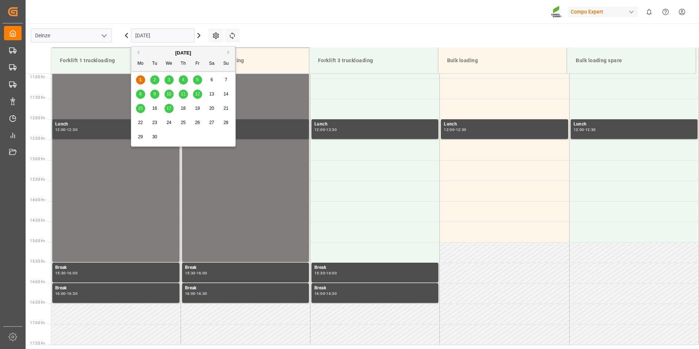
click at [171, 36] on input "[DATE]" at bounding box center [163, 36] width 64 height 14
click at [169, 109] on span "17" at bounding box center [168, 108] width 5 height 5
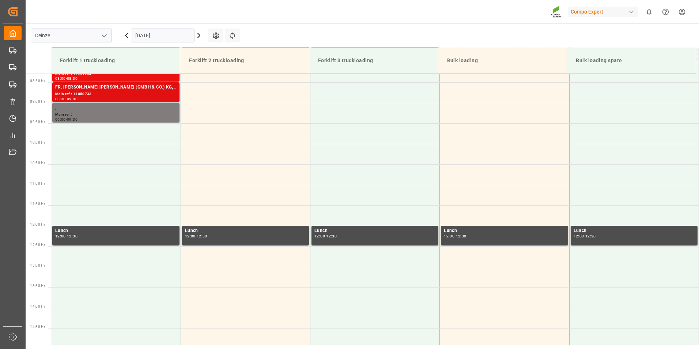
scroll to position [299, 0]
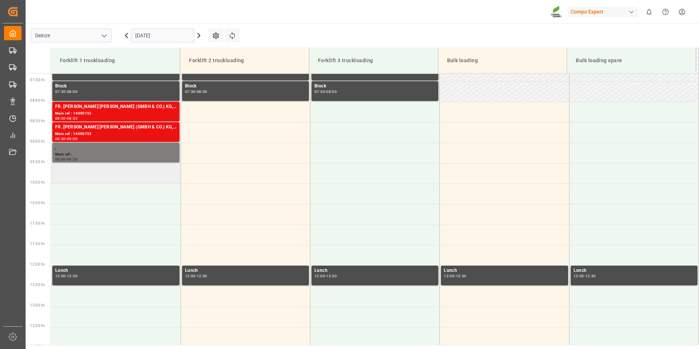
click at [59, 174] on td at bounding box center [115, 173] width 129 height 20
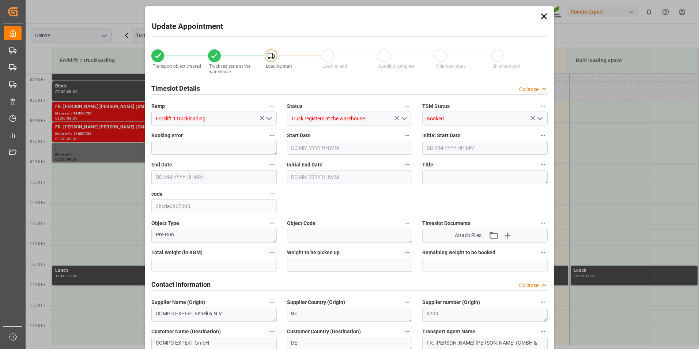
type input "21500"
type input "40"
type input "[DATE] 09:30"
type input "[DATE] 10:00"
type input "[DATE] 12:37"
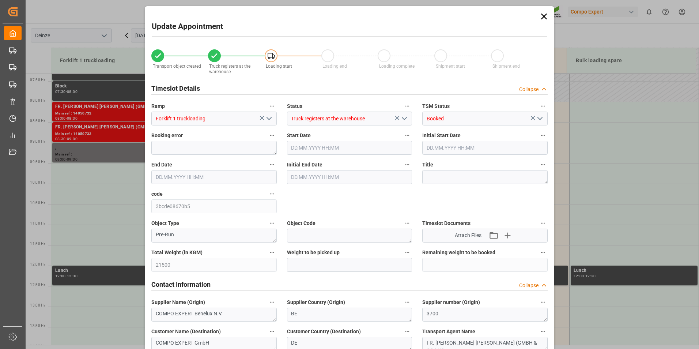
type input "[DATE] 11:57"
type input "[DATE] 09:57"
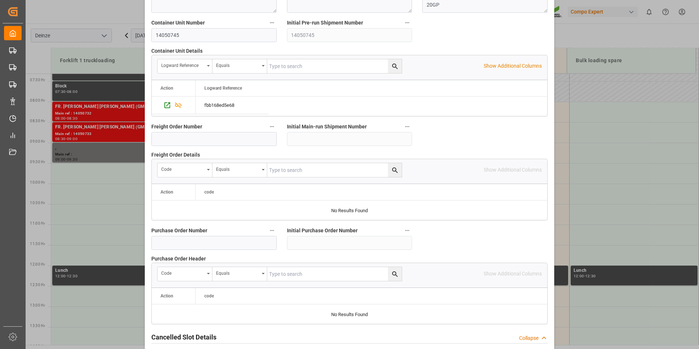
scroll to position [666, 0]
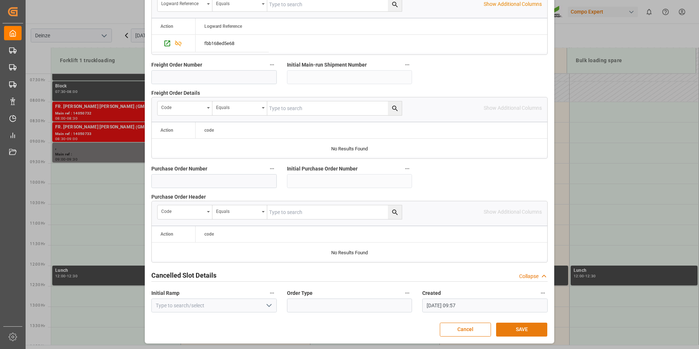
click at [512, 329] on button "SAVE" at bounding box center [521, 329] width 51 height 14
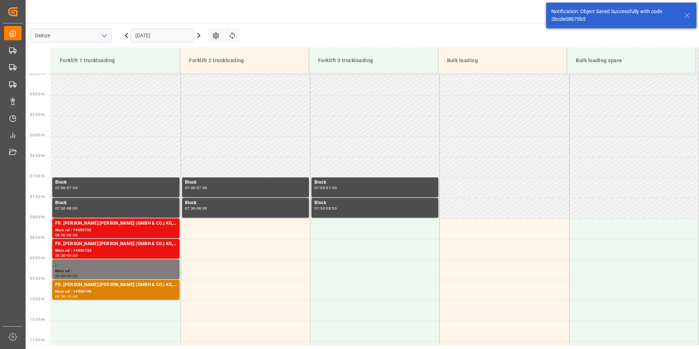
scroll to position [323, 0]
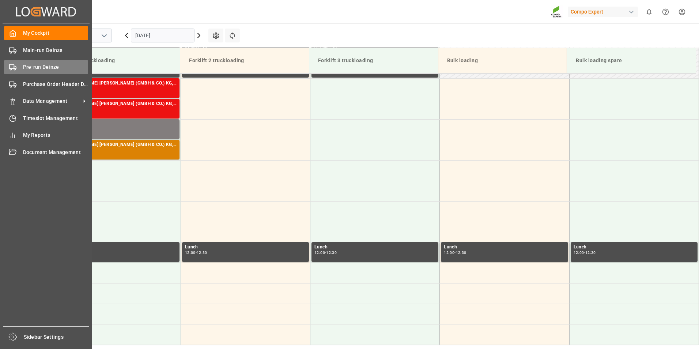
click at [11, 65] on icon at bounding box center [12, 67] width 7 height 7
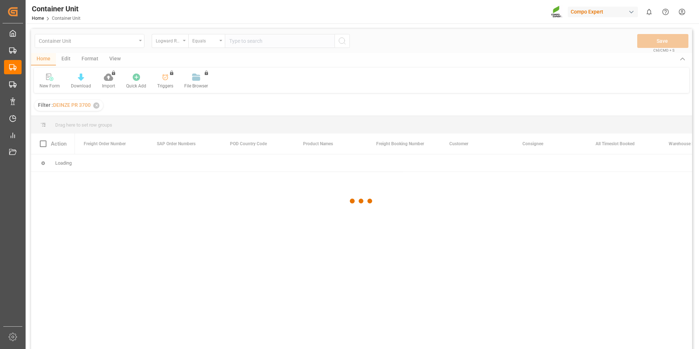
click at [184, 41] on div at bounding box center [361, 201] width 661 height 344
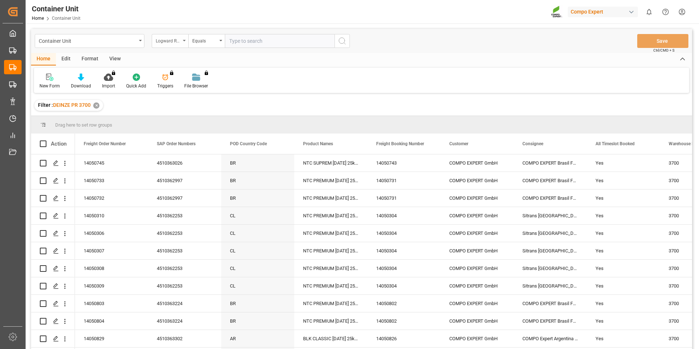
click at [185, 39] on div "Logward Reference" at bounding box center [170, 41] width 37 height 14
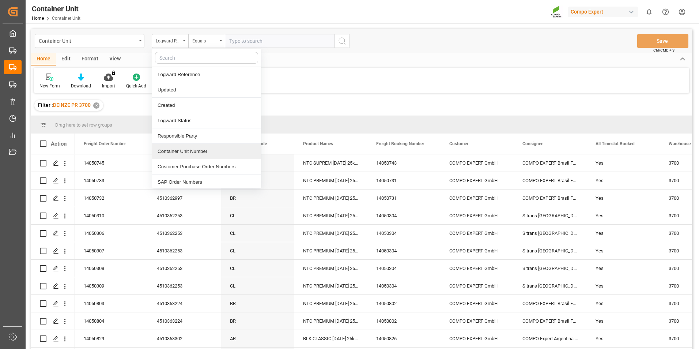
click at [190, 151] on div "Container Unit Number" at bounding box center [206, 151] width 109 height 15
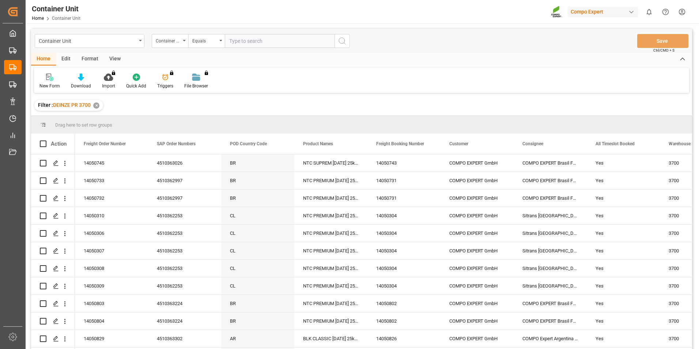
click at [238, 43] on input "text" at bounding box center [280, 41] width 110 height 14
type input "14050744"
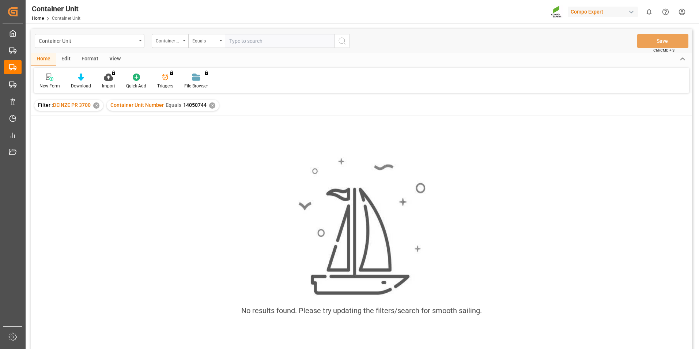
click at [212, 107] on div "✕" at bounding box center [212, 105] width 6 height 6
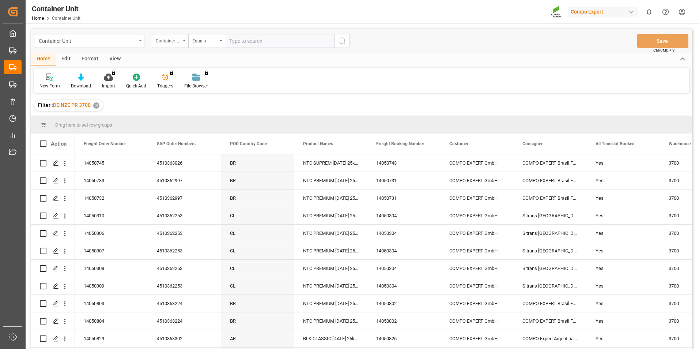
click at [185, 39] on div "Container Unit Number" at bounding box center [170, 41] width 37 height 14
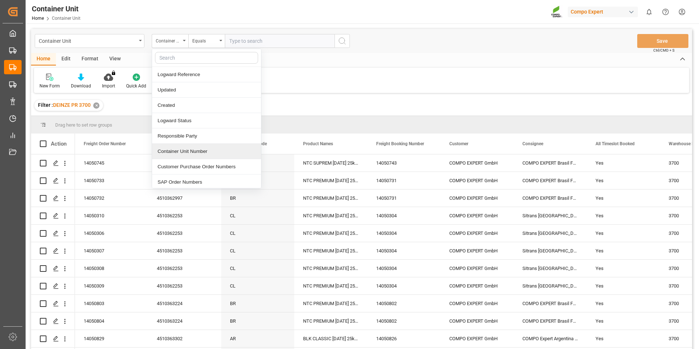
click at [181, 153] on div "Container Unit Number" at bounding box center [206, 151] width 109 height 15
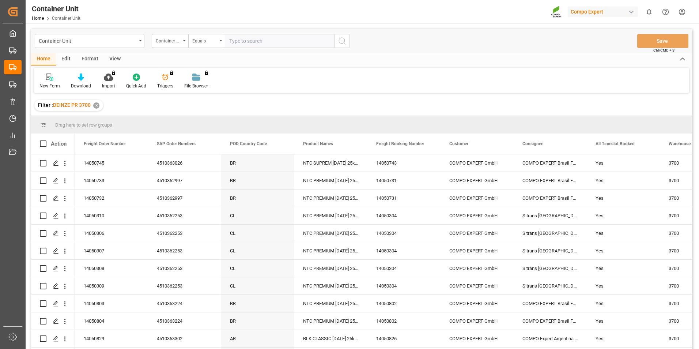
click at [236, 42] on input "text" at bounding box center [280, 41] width 110 height 14
type input "14050744"
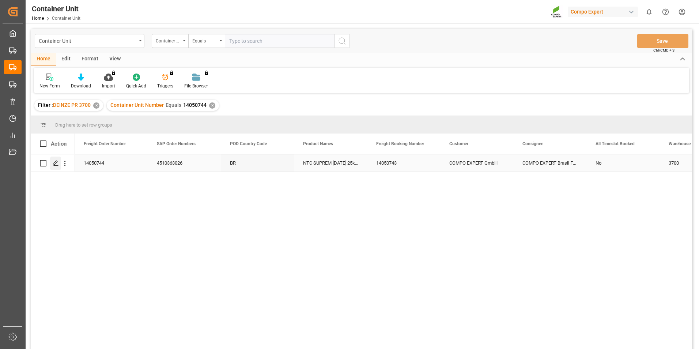
click at [53, 162] on icon "Press SPACE to select this row." at bounding box center [56, 163] width 6 height 6
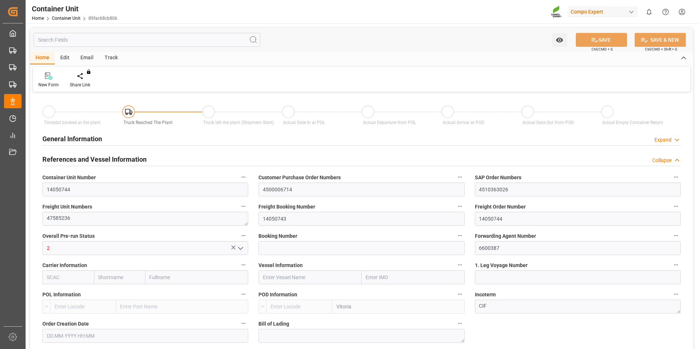
type input "BEANR"
type input "BRVIX"
type input "0"
type input "40"
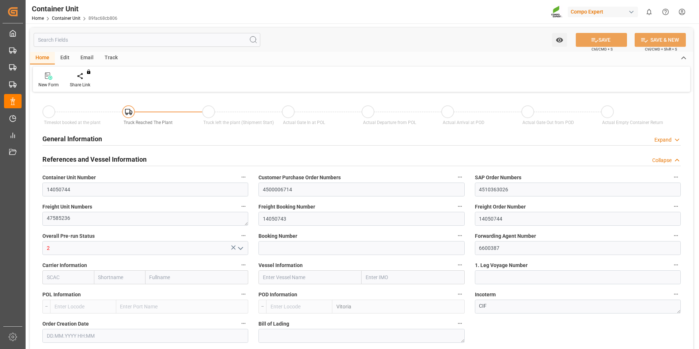
type input "21500"
type input "[DATE] 12:37"
type input "[DATE] 11:59"
type input "[DATE]"
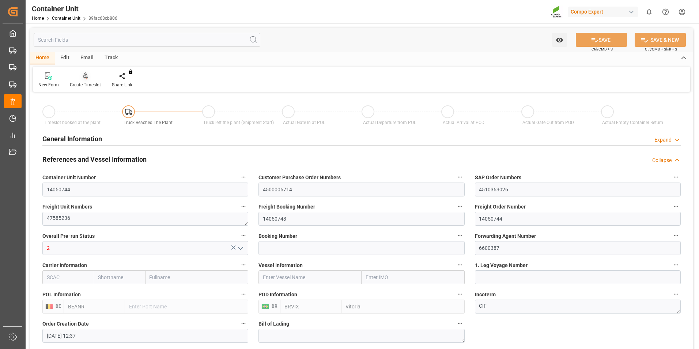
click at [84, 79] on icon at bounding box center [85, 75] width 5 height 7
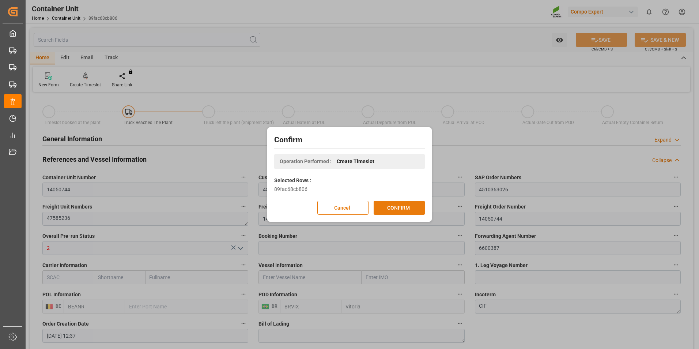
click at [397, 208] on button "CONFIRM" at bounding box center [399, 208] width 51 height 14
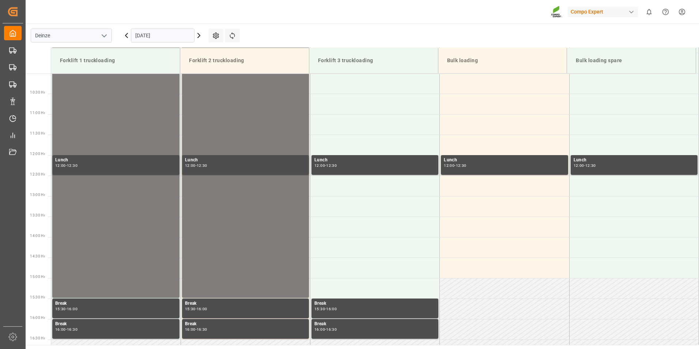
scroll to position [446, 0]
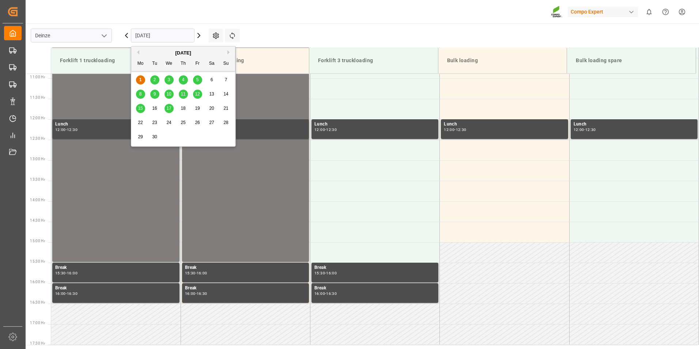
click at [175, 39] on input "[DATE]" at bounding box center [163, 36] width 64 height 14
click at [168, 109] on span "17" at bounding box center [168, 108] width 5 height 5
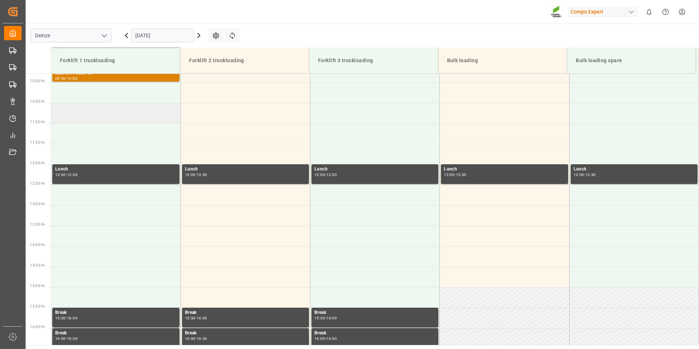
scroll to position [336, 0]
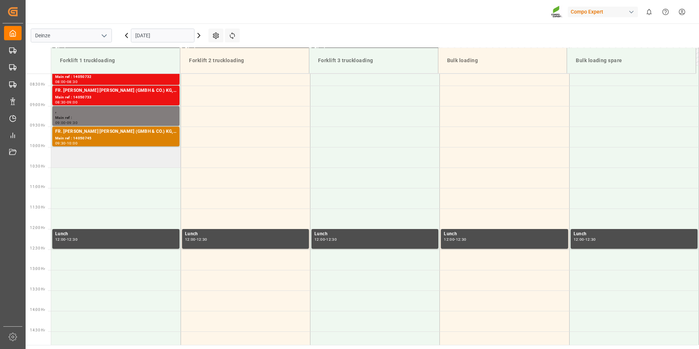
click at [67, 153] on td at bounding box center [115, 157] width 129 height 20
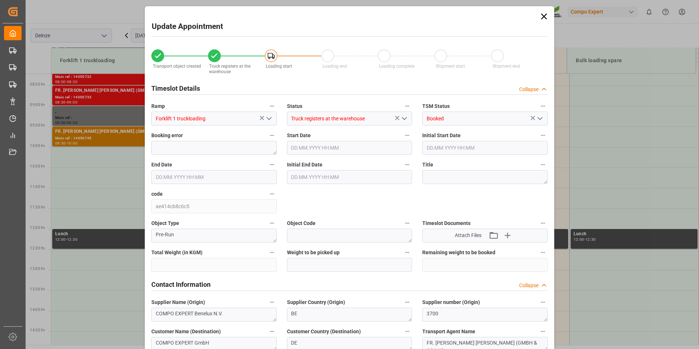
type input "21500"
type input "40"
type input "[DATE] 10:00"
type input "[DATE] 10:30"
type input "[DATE] 12:37"
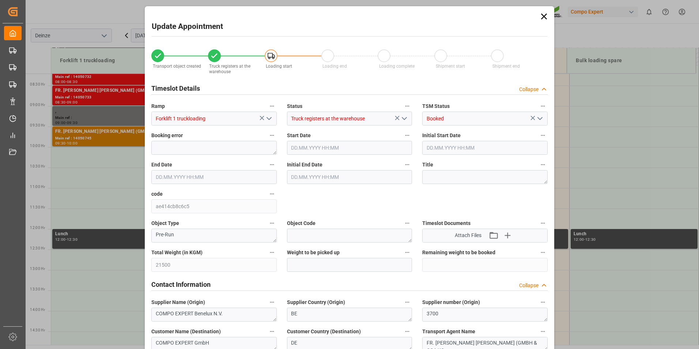
type input "[DATE] 11:59"
type input "[DATE] 09:59"
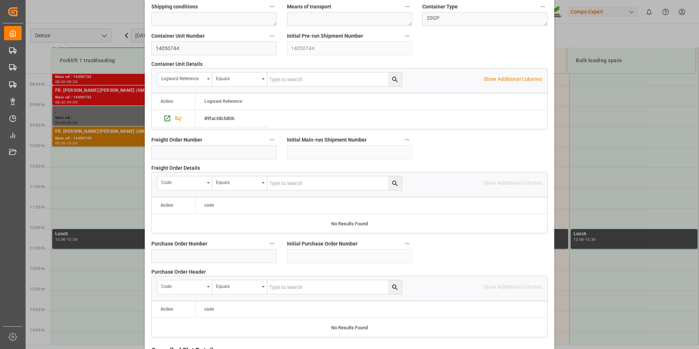
scroll to position [666, 0]
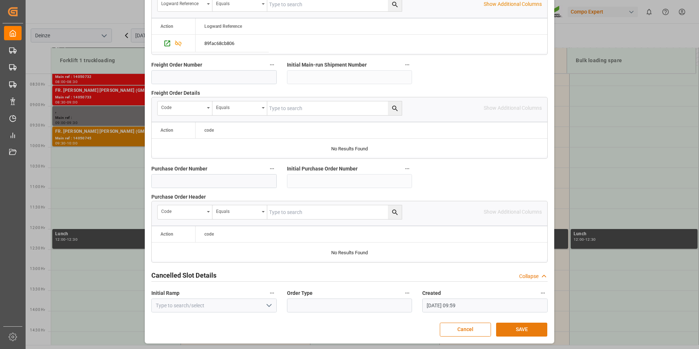
drag, startPoint x: 516, startPoint y: 326, endPoint x: 510, endPoint y: 329, distance: 6.5
click at [514, 327] on button "SAVE" at bounding box center [521, 329] width 51 height 14
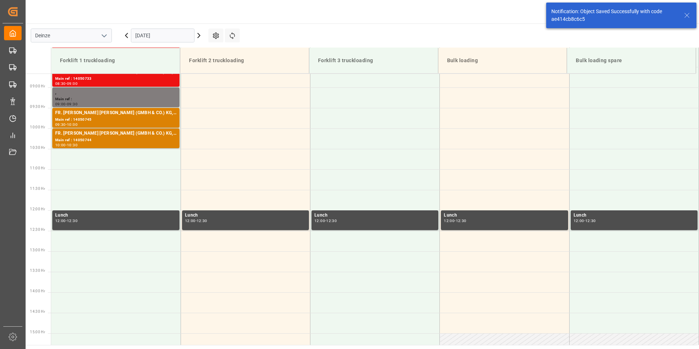
scroll to position [364, 0]
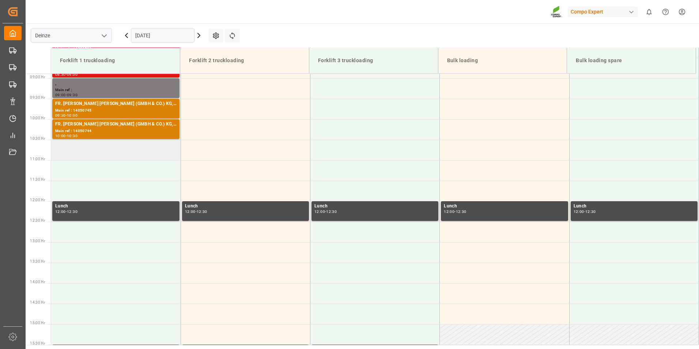
click at [61, 152] on td at bounding box center [115, 150] width 129 height 20
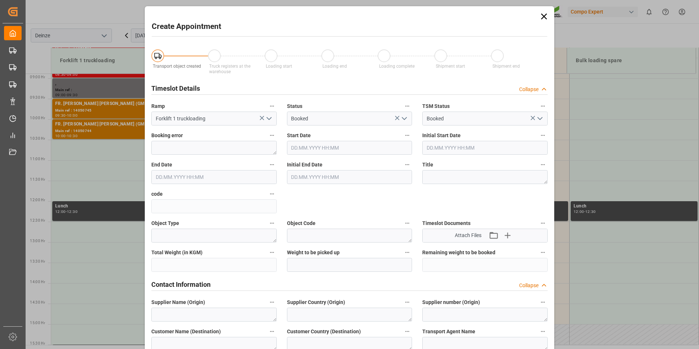
type input "[DATE] 10:30"
type input "[DATE] 11:00"
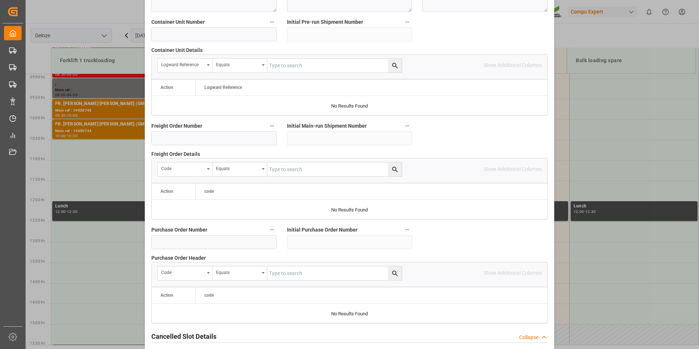
scroll to position [666, 0]
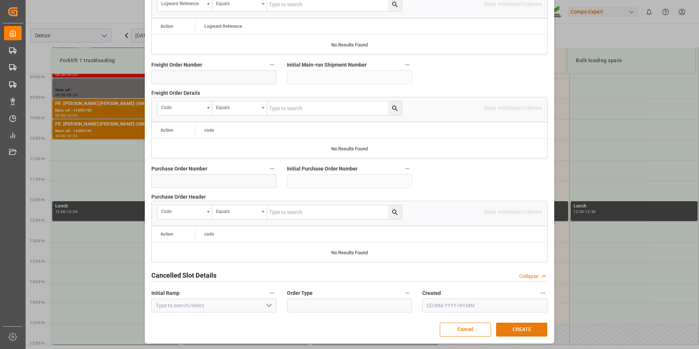
click at [522, 331] on button "CREATE" at bounding box center [521, 329] width 51 height 14
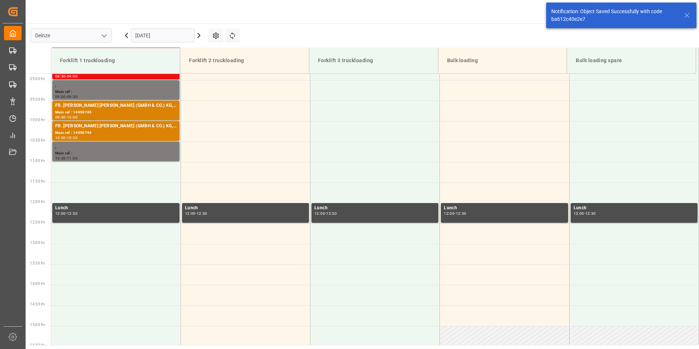
scroll to position [364, 0]
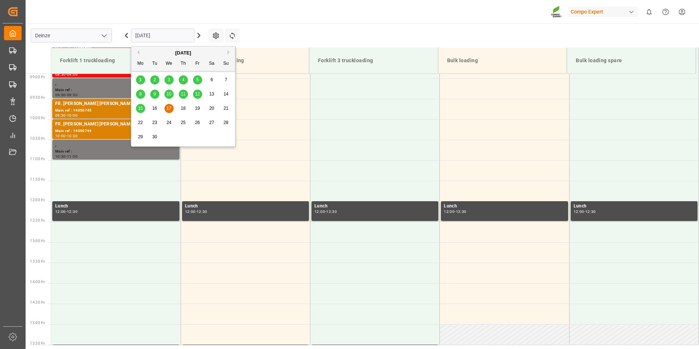
click at [164, 33] on input "[DATE]" at bounding box center [163, 36] width 64 height 14
click at [141, 80] on span "1" at bounding box center [140, 79] width 3 height 5
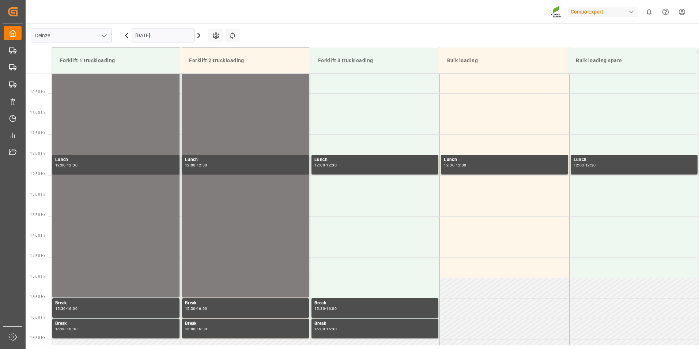
scroll to position [446, 0]
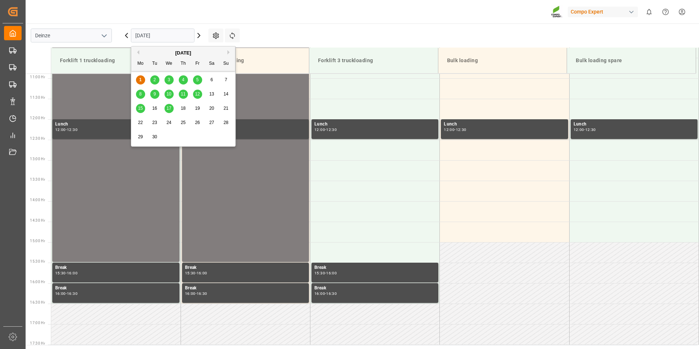
click at [170, 36] on input "[DATE]" at bounding box center [163, 36] width 64 height 14
click at [155, 79] on span "2" at bounding box center [154, 79] width 3 height 5
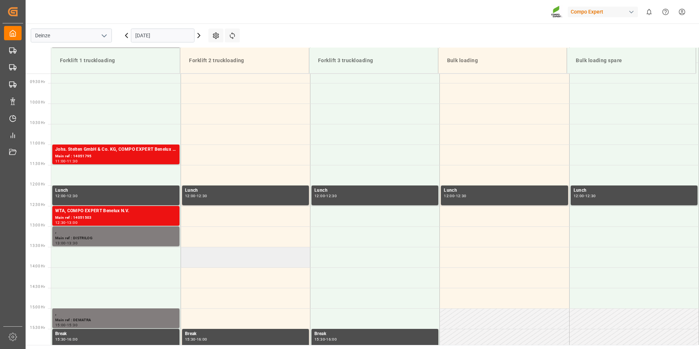
scroll to position [372, 0]
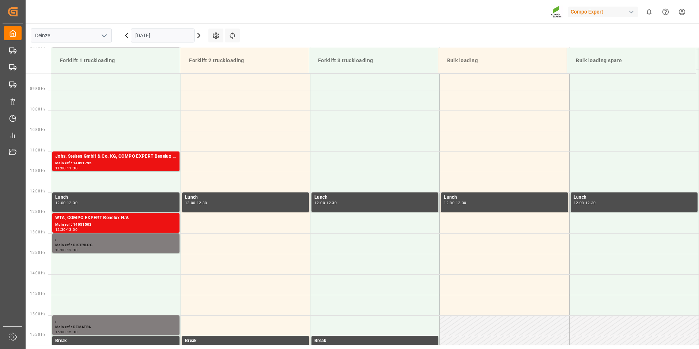
click at [167, 35] on input "[DATE]" at bounding box center [163, 36] width 64 height 14
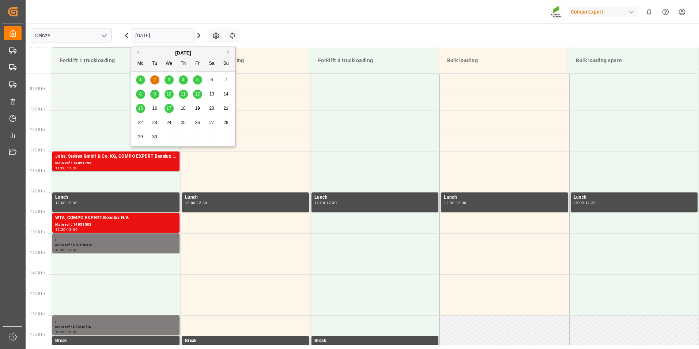
click at [139, 109] on span "15" at bounding box center [140, 108] width 5 height 5
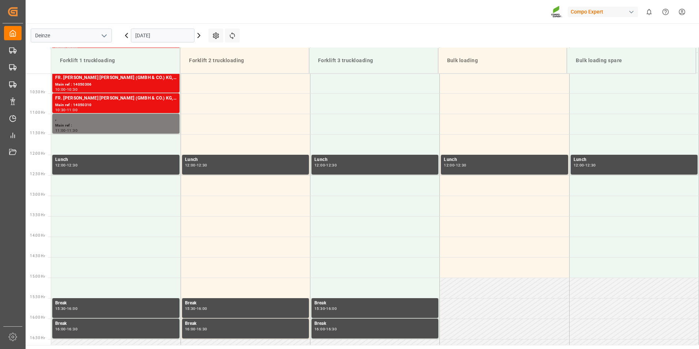
scroll to position [446, 0]
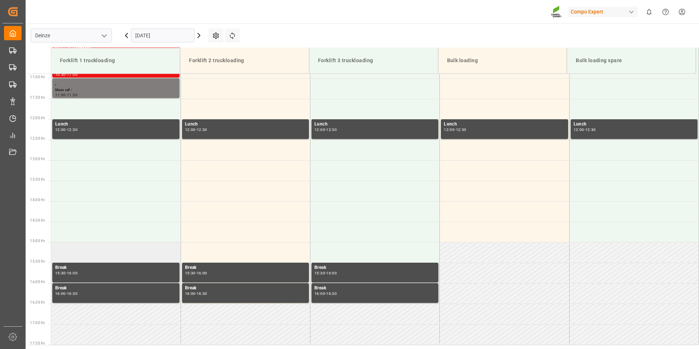
click at [56, 252] on td at bounding box center [115, 252] width 129 height 20
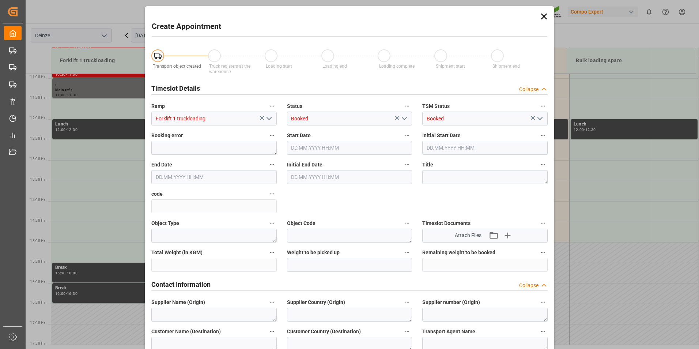
type input "[DATE] 15:00"
type input "[DATE] 15:30"
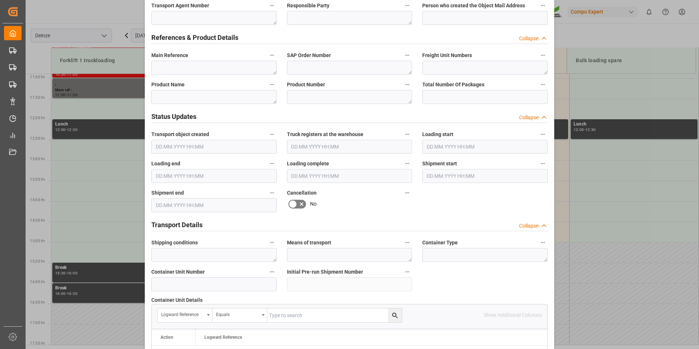
scroll to position [337, 0]
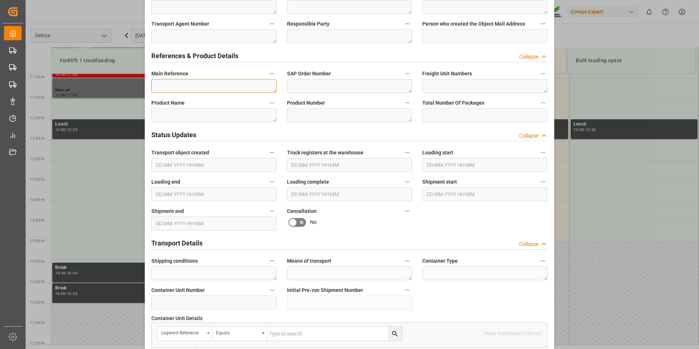
click at [160, 85] on textarea at bounding box center [213, 86] width 125 height 14
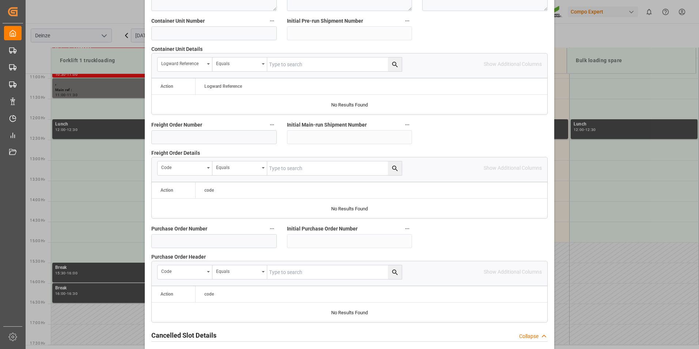
scroll to position [666, 0]
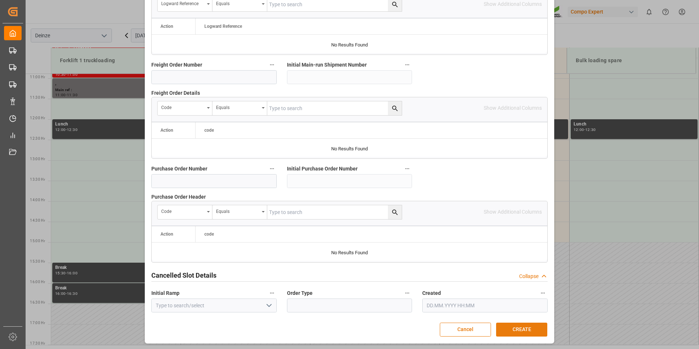
type textarea "DEMATRA"
click at [519, 330] on button "CREATE" at bounding box center [521, 329] width 51 height 14
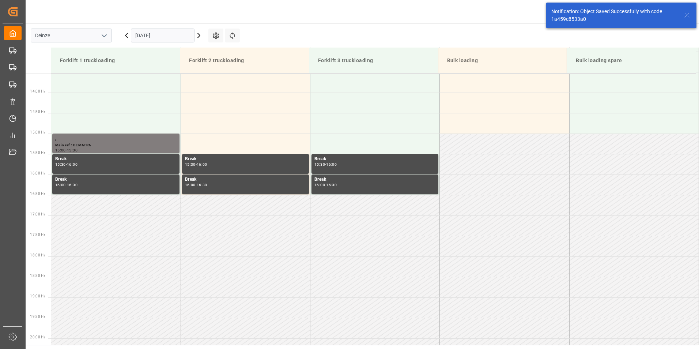
scroll to position [568, 0]
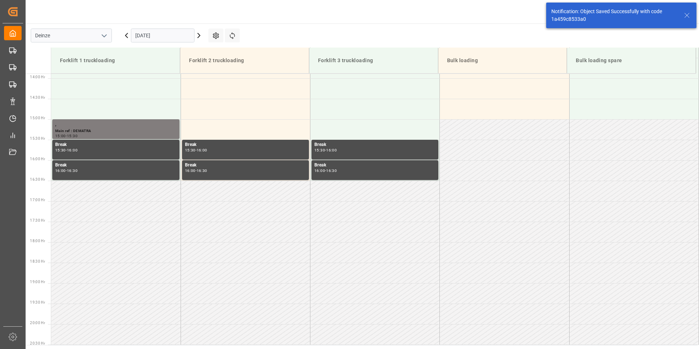
click at [177, 35] on input "[DATE]" at bounding box center [163, 36] width 64 height 14
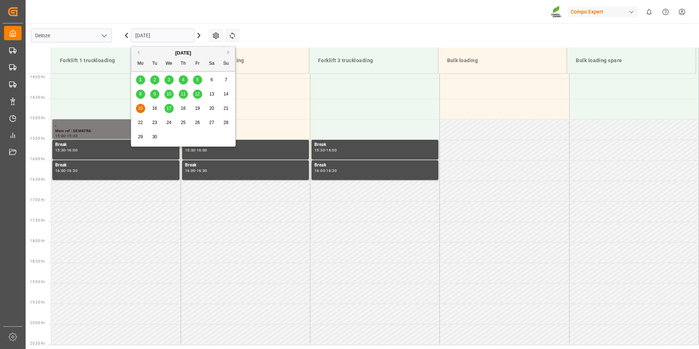
click at [155, 109] on span "16" at bounding box center [154, 108] width 5 height 5
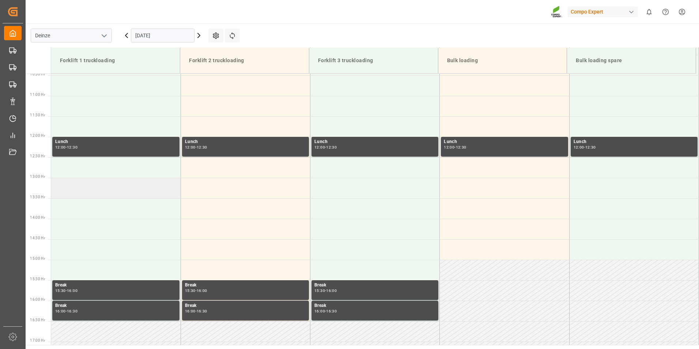
scroll to position [446, 0]
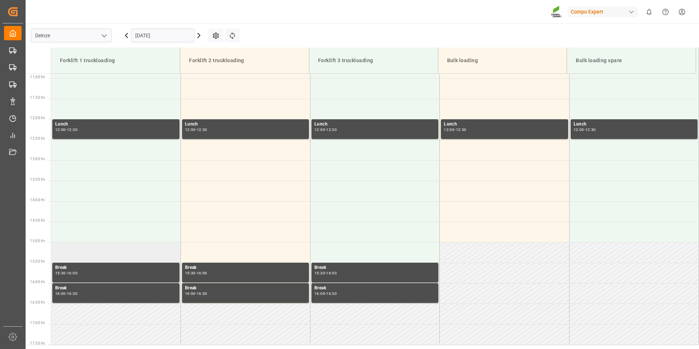
click at [63, 253] on td at bounding box center [115, 252] width 129 height 20
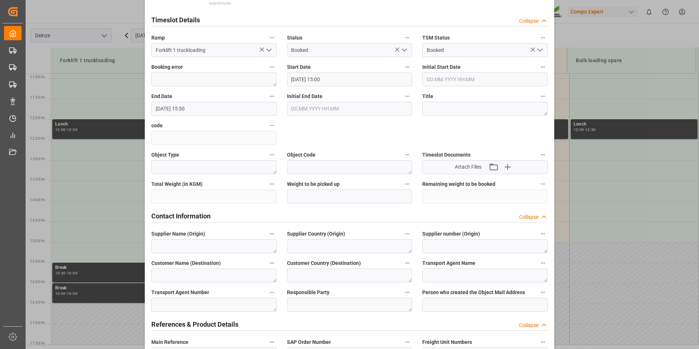
scroll to position [183, 0]
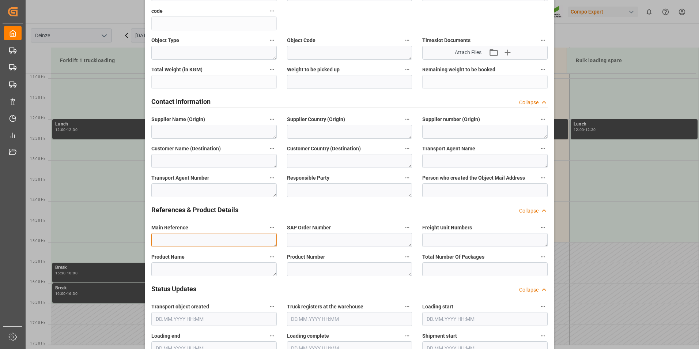
click at [162, 238] on textarea at bounding box center [213, 240] width 125 height 14
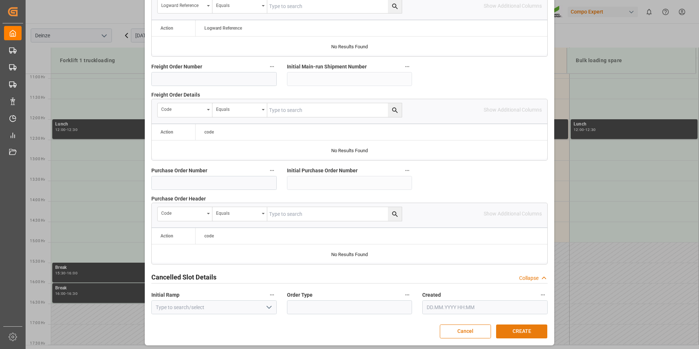
scroll to position [666, 0]
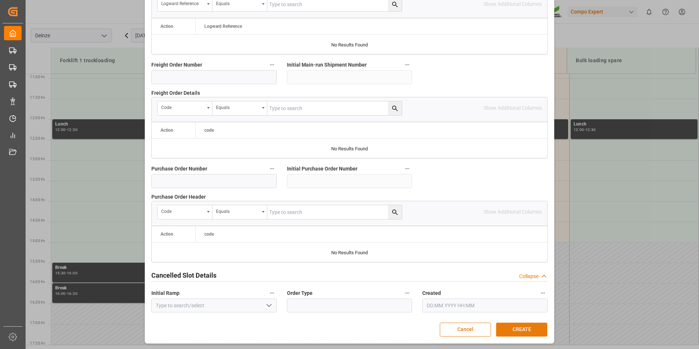
type textarea "DEMATRA"
click at [523, 329] on button "CREATE" at bounding box center [521, 329] width 51 height 14
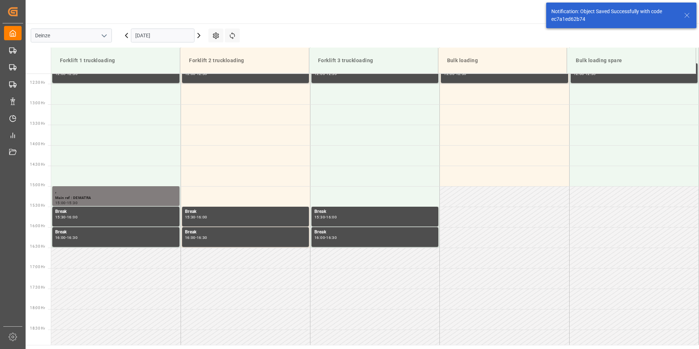
scroll to position [568, 0]
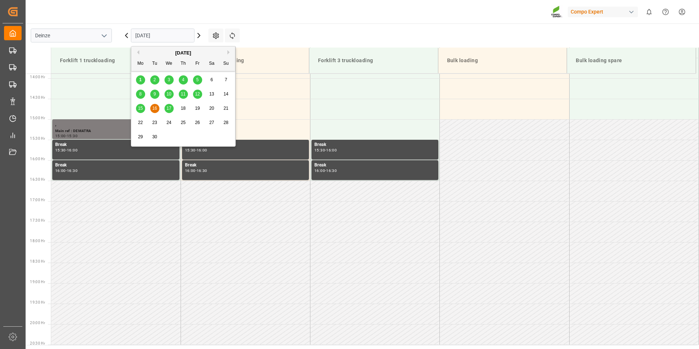
click at [172, 35] on input "[DATE]" at bounding box center [163, 36] width 64 height 14
click at [168, 108] on span "17" at bounding box center [168, 108] width 5 height 5
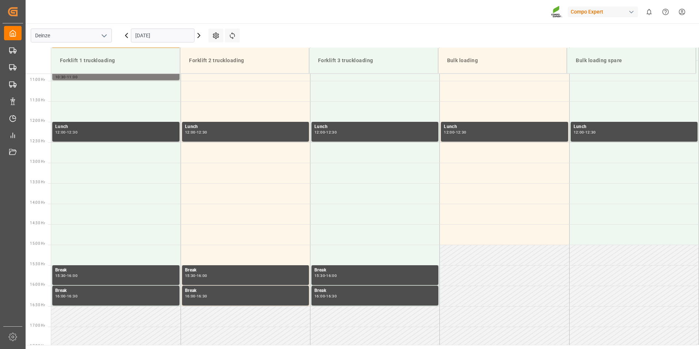
scroll to position [446, 0]
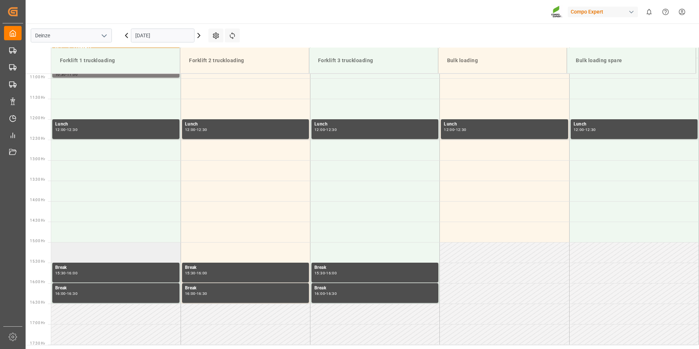
click at [71, 254] on td at bounding box center [115, 252] width 129 height 20
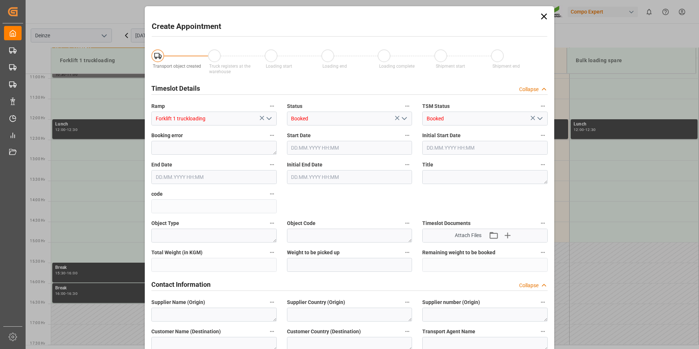
type input "[DATE] 15:00"
type input "[DATE] 15:30"
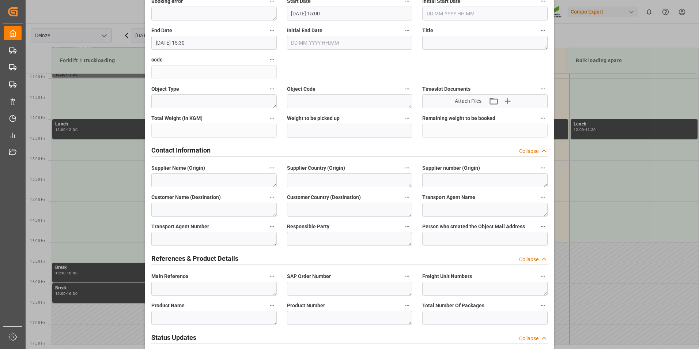
scroll to position [183, 0]
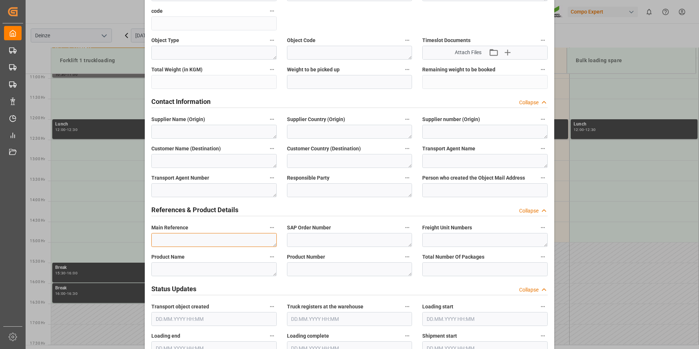
click at [173, 243] on textarea at bounding box center [213, 240] width 125 height 14
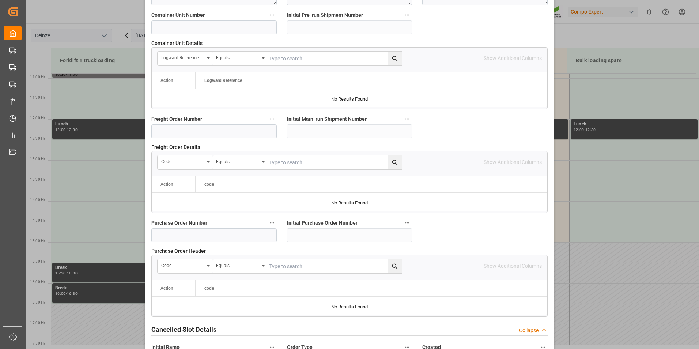
scroll to position [666, 0]
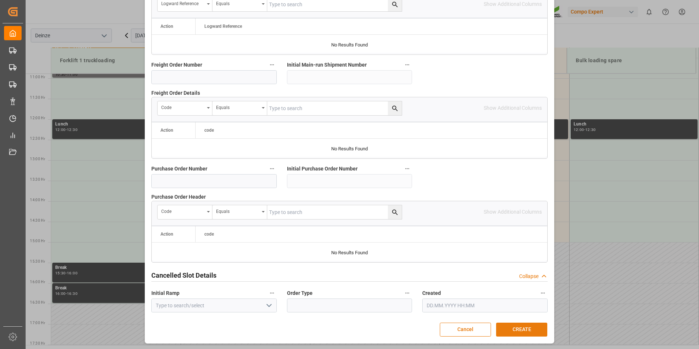
type textarea "DEMATRA"
click at [515, 329] on button "CREATE" at bounding box center [521, 329] width 51 height 14
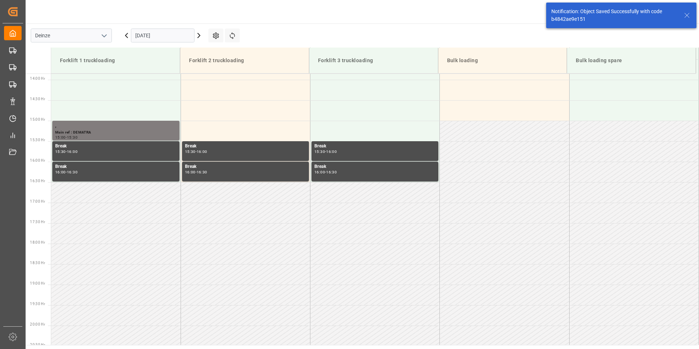
scroll to position [568, 0]
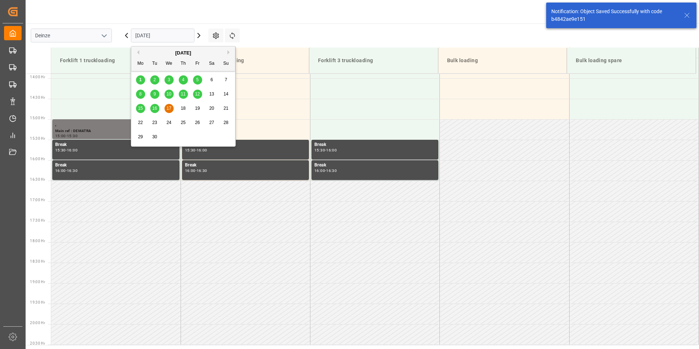
click at [171, 36] on input "[DATE]" at bounding box center [163, 36] width 64 height 14
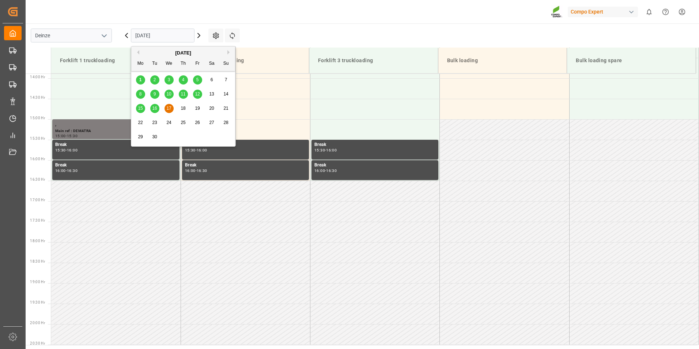
click at [141, 96] on span "8" at bounding box center [140, 93] width 3 height 5
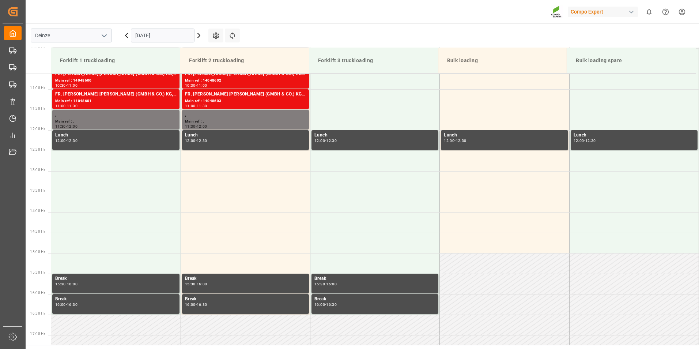
scroll to position [446, 0]
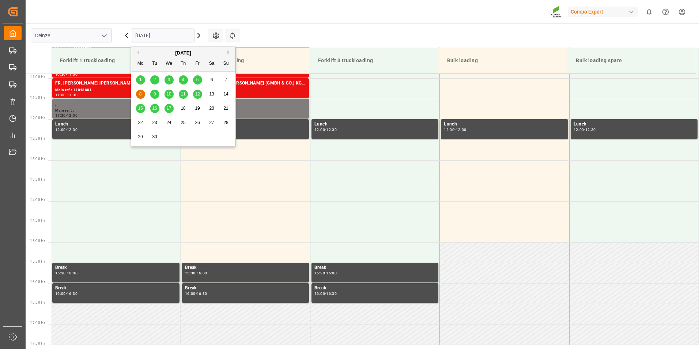
click at [168, 35] on input "[DATE]" at bounding box center [163, 36] width 64 height 14
click at [138, 80] on div "1" at bounding box center [140, 80] width 9 height 9
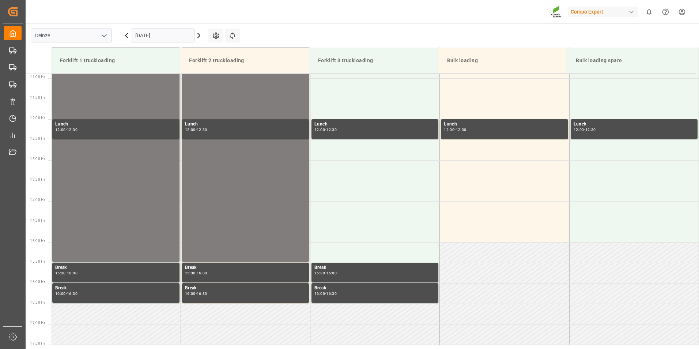
click at [164, 33] on input "[DATE]" at bounding box center [163, 36] width 64 height 14
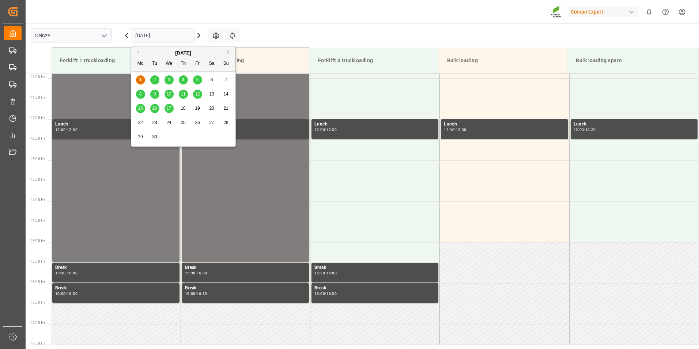
click at [153, 80] on span "2" at bounding box center [154, 79] width 3 height 5
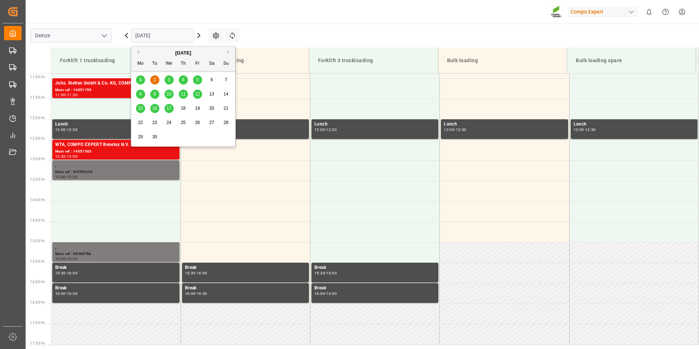
click at [176, 37] on input "[DATE]" at bounding box center [163, 36] width 64 height 14
click at [168, 79] on span "3" at bounding box center [169, 79] width 3 height 5
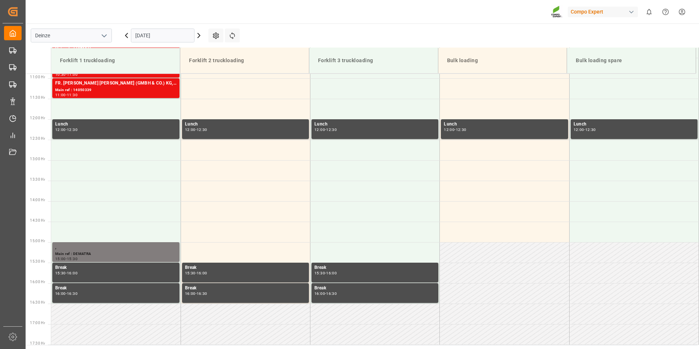
click at [178, 36] on input "[DATE]" at bounding box center [163, 36] width 64 height 14
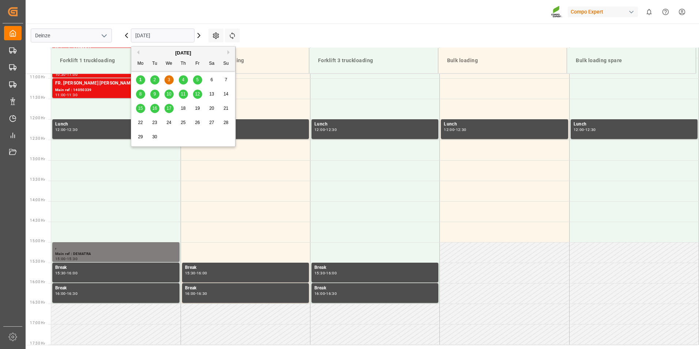
click at [184, 80] on span "4" at bounding box center [183, 79] width 3 height 5
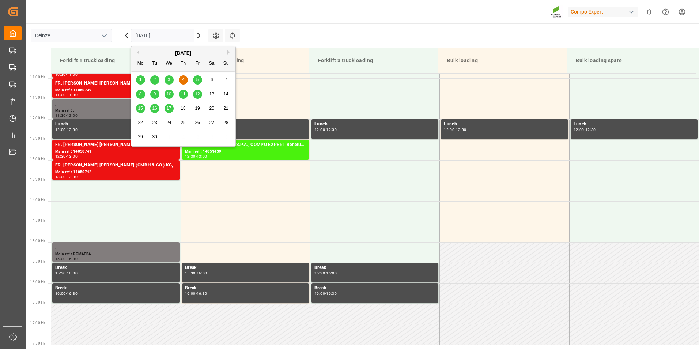
click at [180, 36] on input "[DATE]" at bounding box center [163, 36] width 64 height 14
click at [197, 80] on span "5" at bounding box center [197, 79] width 3 height 5
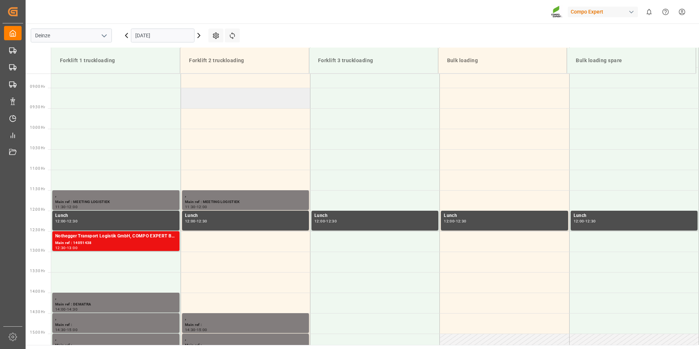
scroll to position [372, 0]
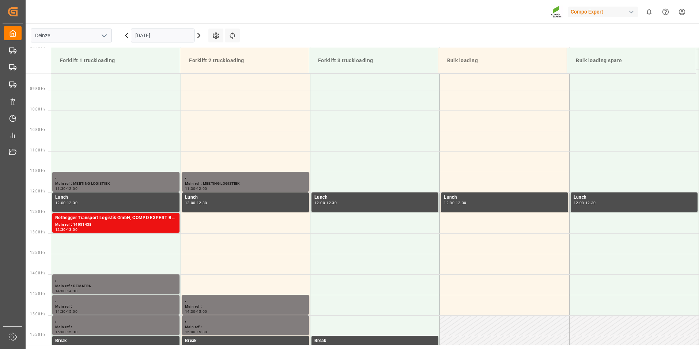
click at [183, 37] on input "[DATE]" at bounding box center [163, 36] width 64 height 14
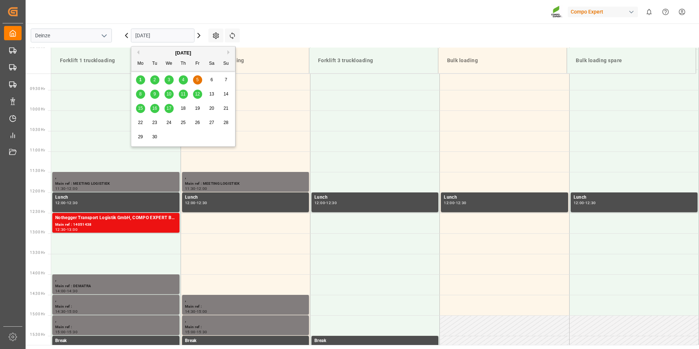
click at [141, 93] on span "8" at bounding box center [140, 93] width 3 height 5
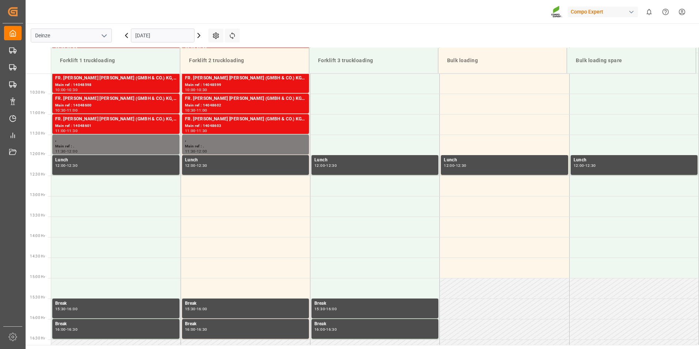
scroll to position [446, 0]
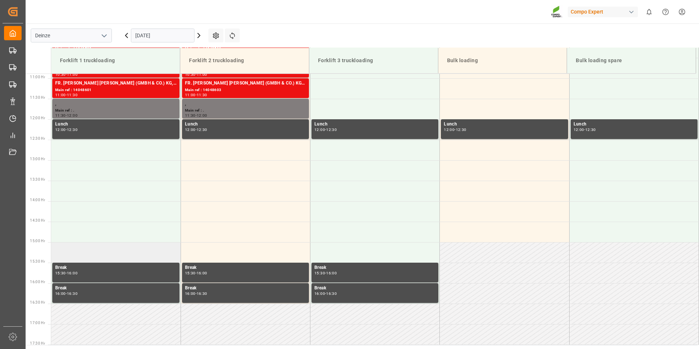
click at [67, 251] on td at bounding box center [115, 252] width 129 height 20
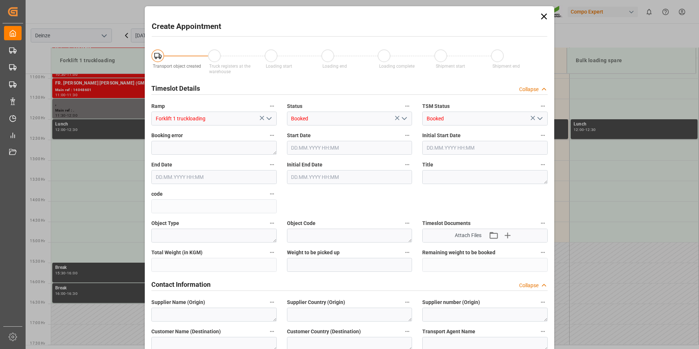
type input "[DATE] 15:00"
type input "[DATE] 15:30"
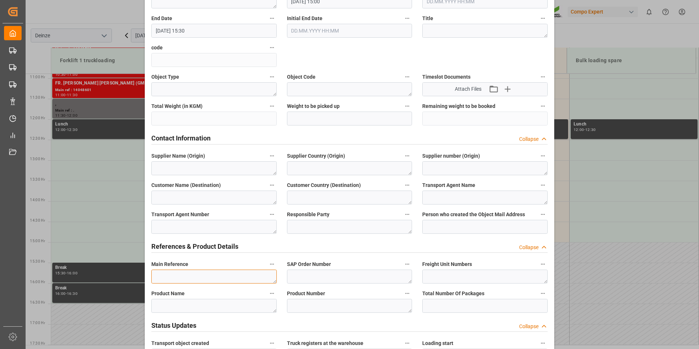
click at [171, 276] on textarea at bounding box center [213, 276] width 125 height 14
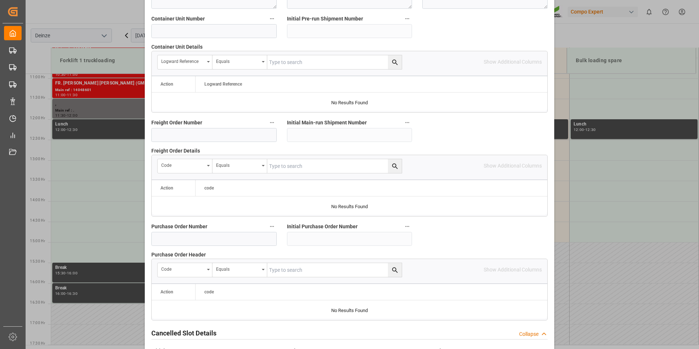
scroll to position [666, 0]
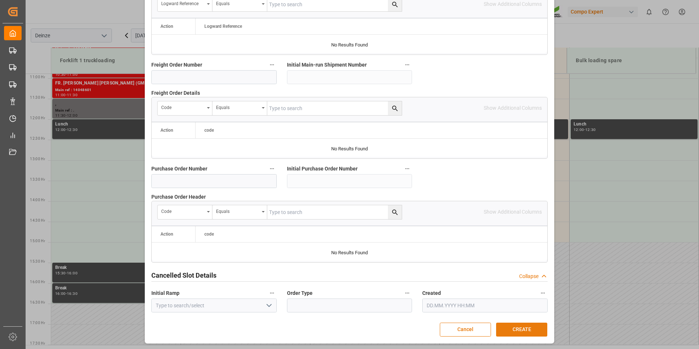
type textarea "DEMATRA"
click at [514, 329] on button "CREATE" at bounding box center [521, 329] width 51 height 14
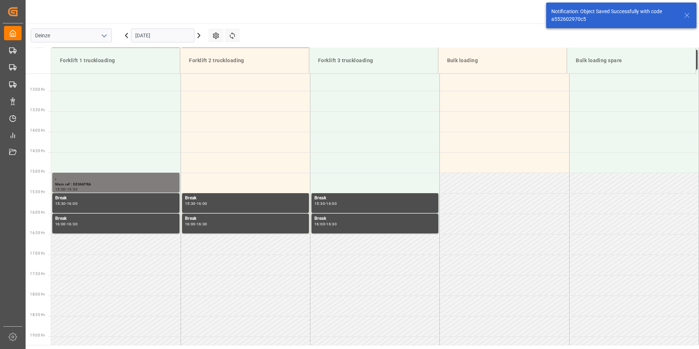
scroll to position [568, 0]
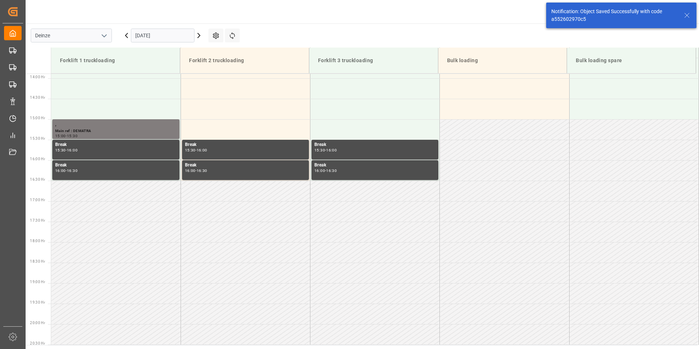
click at [168, 33] on input "[DATE]" at bounding box center [163, 36] width 64 height 14
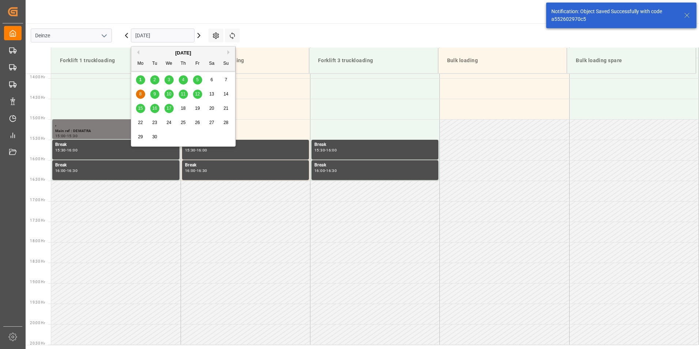
click at [153, 95] on span "9" at bounding box center [154, 93] width 3 height 5
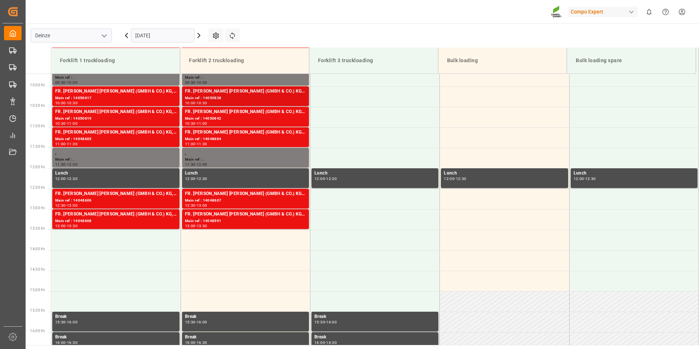
scroll to position [409, 0]
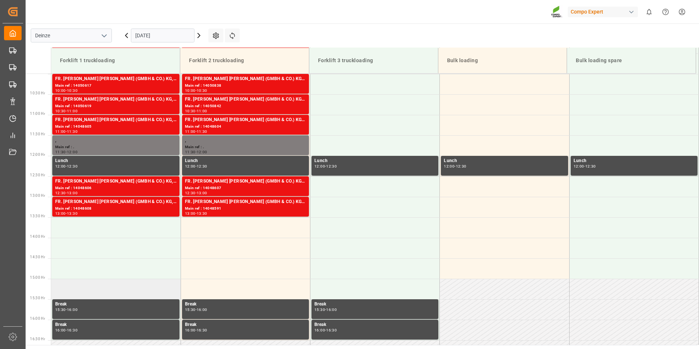
click at [66, 289] on td at bounding box center [115, 288] width 129 height 20
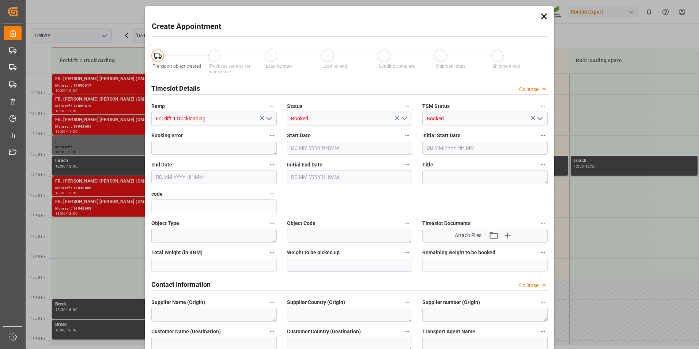
type input "[DATE] 15:00"
type input "[DATE] 15:30"
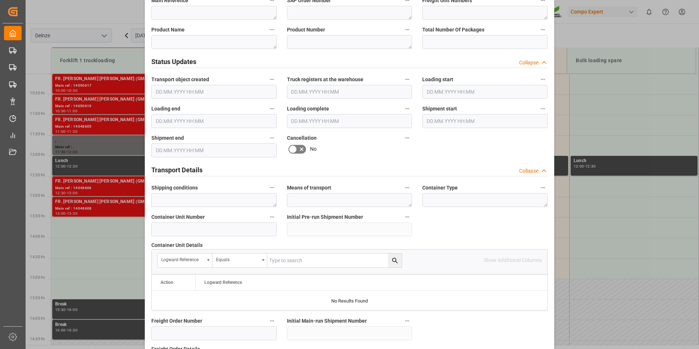
scroll to position [337, 0]
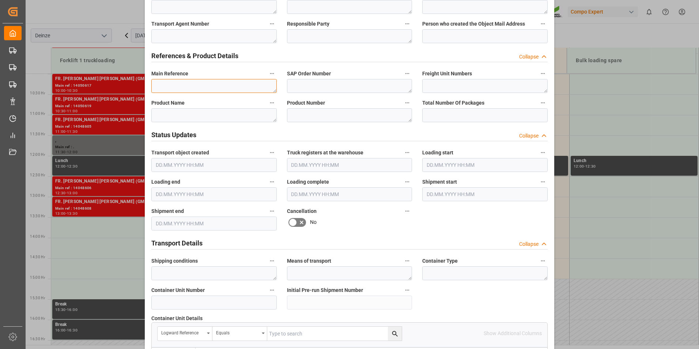
click at [171, 83] on textarea at bounding box center [213, 86] width 125 height 14
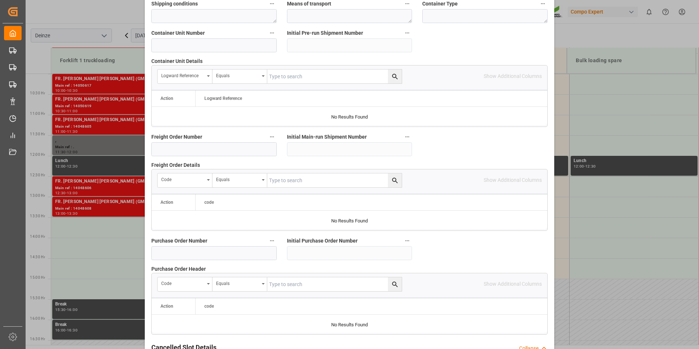
scroll to position [666, 0]
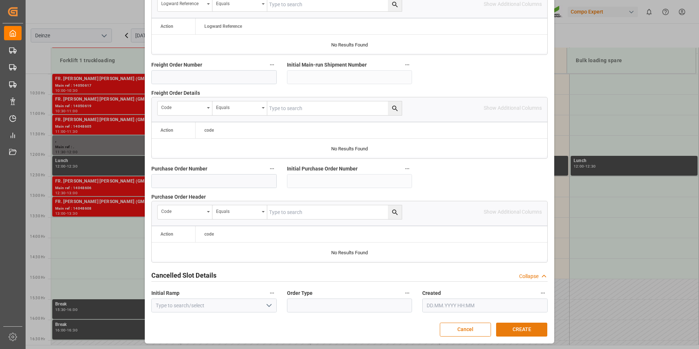
type textarea "DEMATRA"
click at [519, 328] on button "CREATE" at bounding box center [521, 329] width 51 height 14
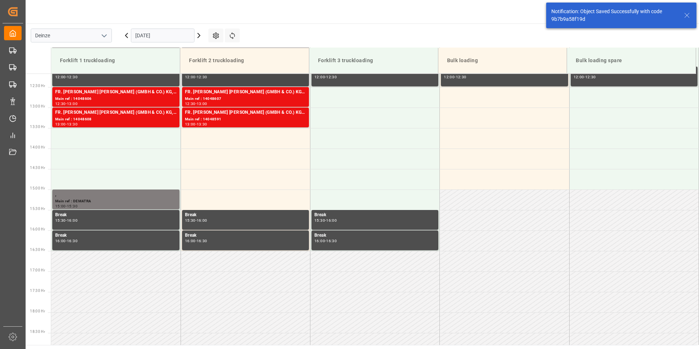
scroll to position [459, 0]
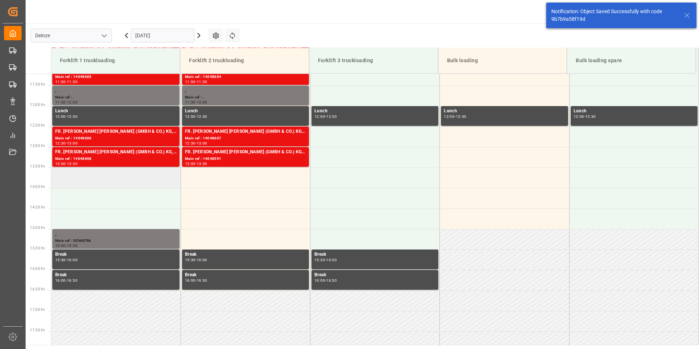
click at [95, 178] on td at bounding box center [115, 177] width 129 height 20
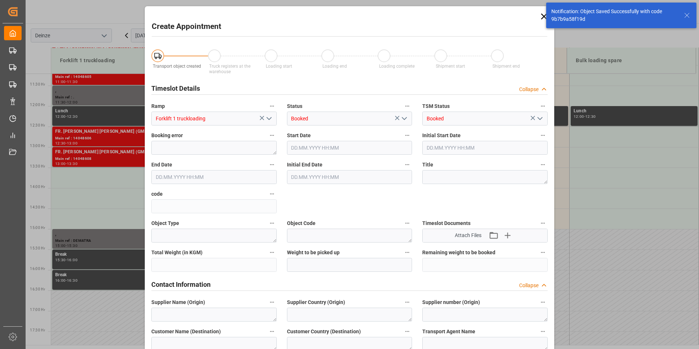
type input "[DATE] 13:30"
type input "[DATE] 14:00"
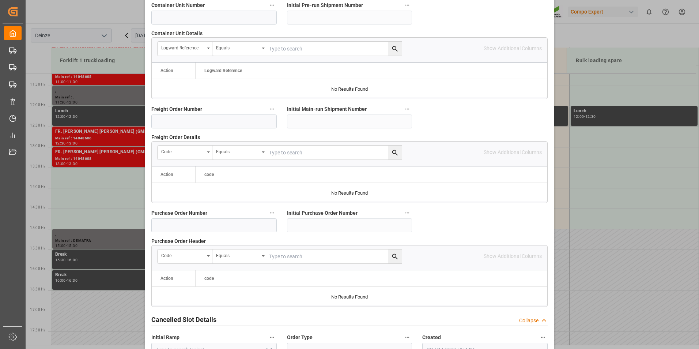
scroll to position [666, 0]
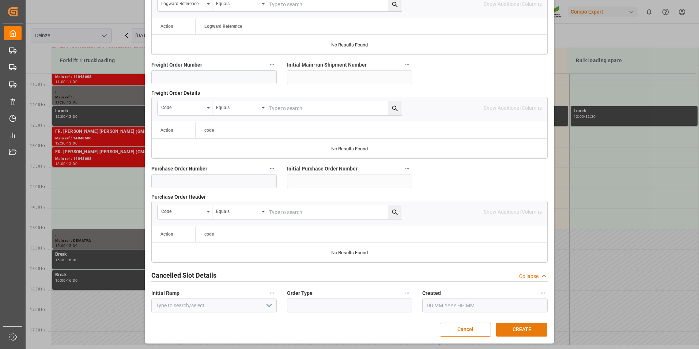
click at [516, 328] on button "CREATE" at bounding box center [521, 329] width 51 height 14
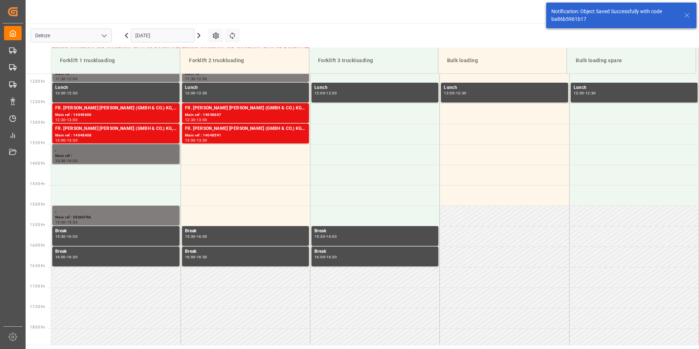
scroll to position [486, 0]
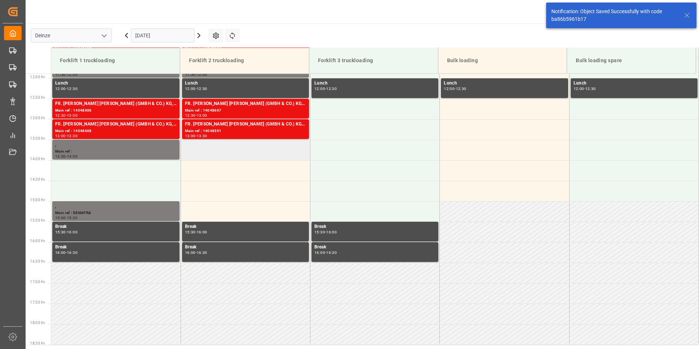
click at [204, 148] on td at bounding box center [245, 150] width 129 height 20
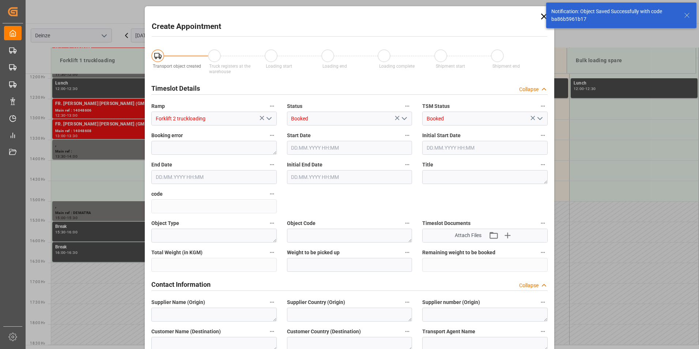
type input "[DATE] 13:30"
type input "[DATE] 14:00"
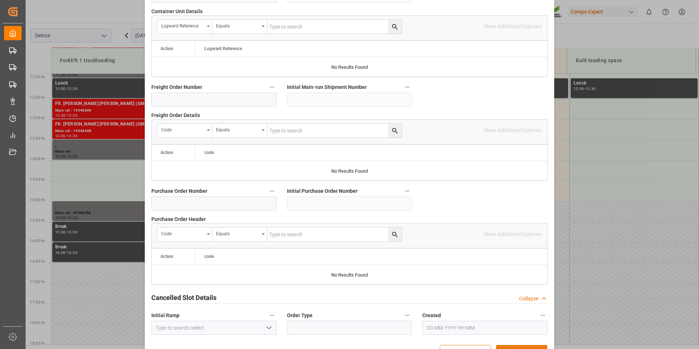
scroll to position [666, 0]
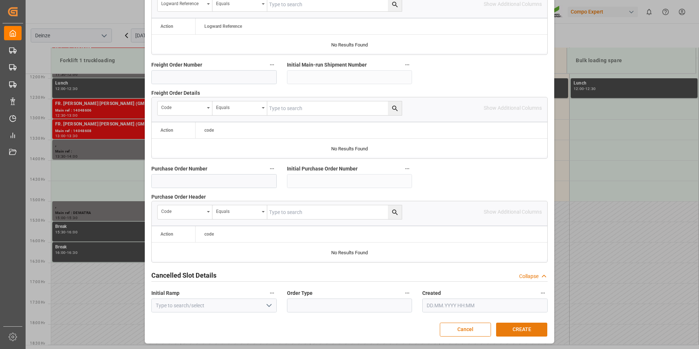
click at [524, 329] on button "CREATE" at bounding box center [521, 329] width 51 height 14
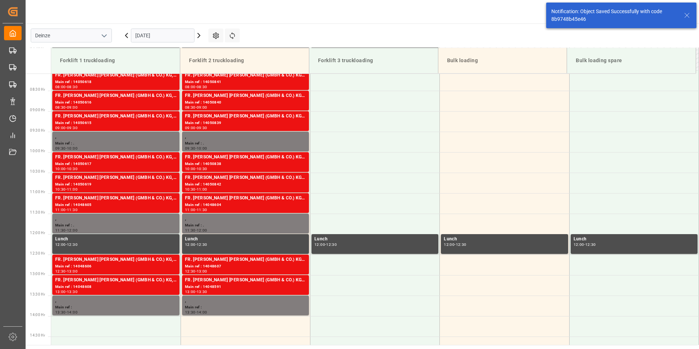
scroll to position [304, 0]
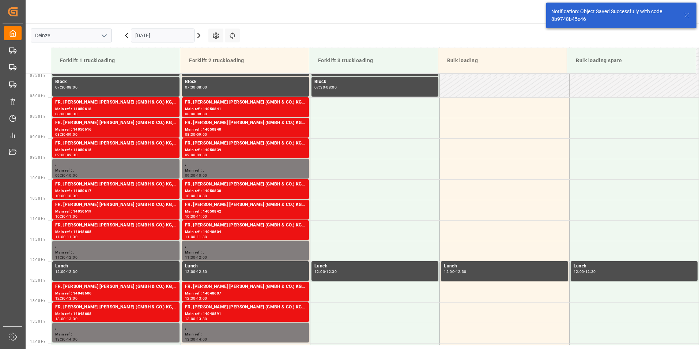
click at [177, 36] on input "[DATE]" at bounding box center [163, 36] width 64 height 14
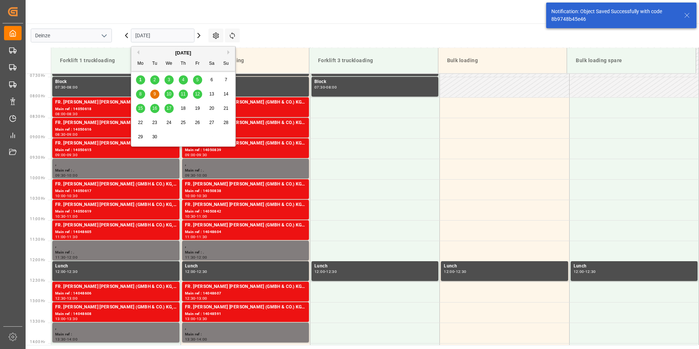
click at [141, 96] on span "8" at bounding box center [140, 93] width 3 height 5
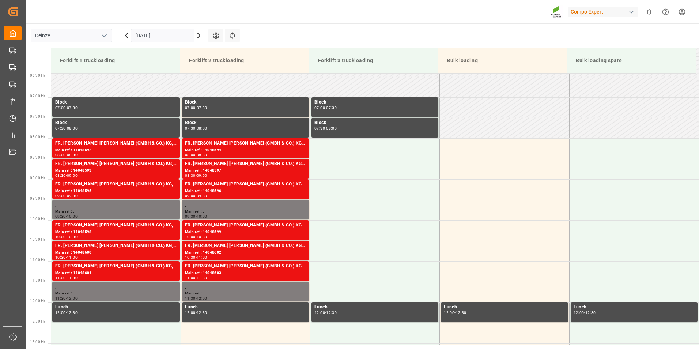
scroll to position [409, 0]
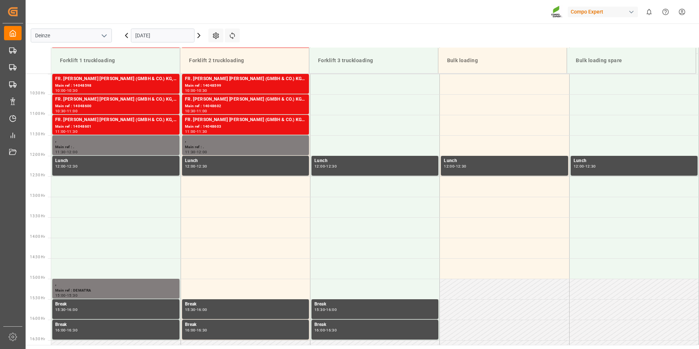
click at [179, 37] on input "[DATE]" at bounding box center [163, 36] width 64 height 14
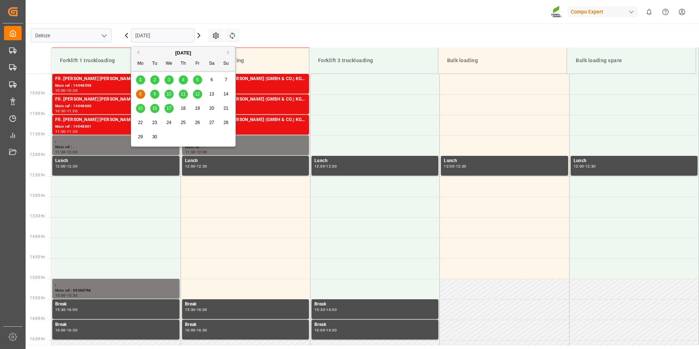
click at [168, 94] on span "10" at bounding box center [168, 93] width 5 height 5
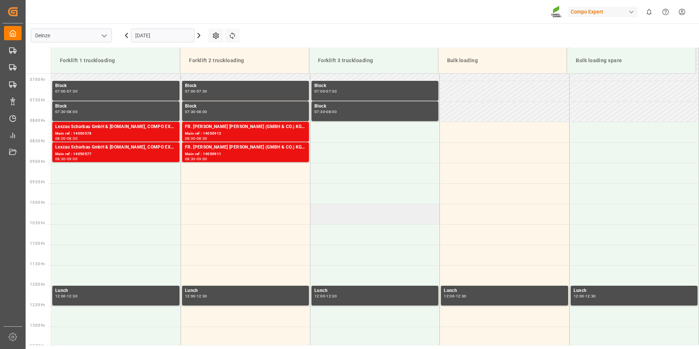
scroll to position [226, 0]
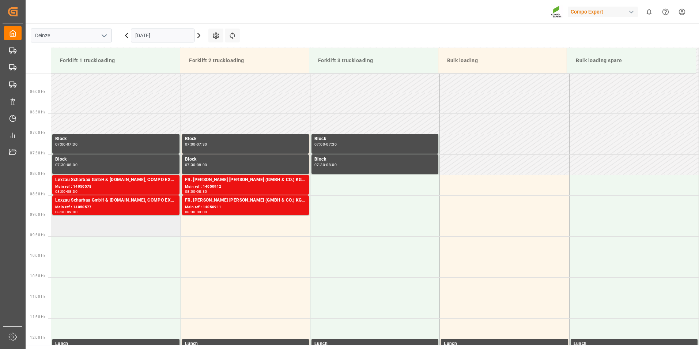
click at [72, 226] on td at bounding box center [115, 226] width 129 height 20
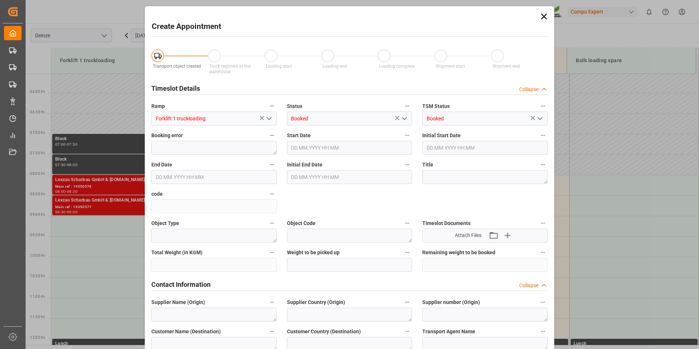
type input "[DATE] 09:00"
type input "[DATE] 09:30"
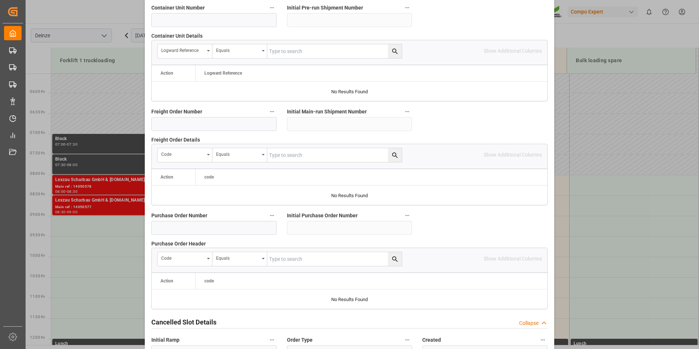
scroll to position [666, 0]
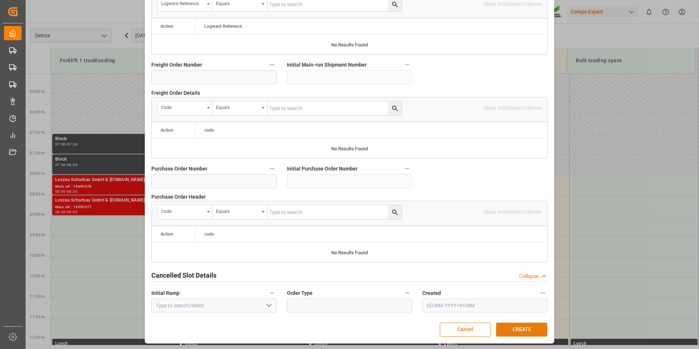
click at [519, 330] on button "CREATE" at bounding box center [521, 329] width 51 height 14
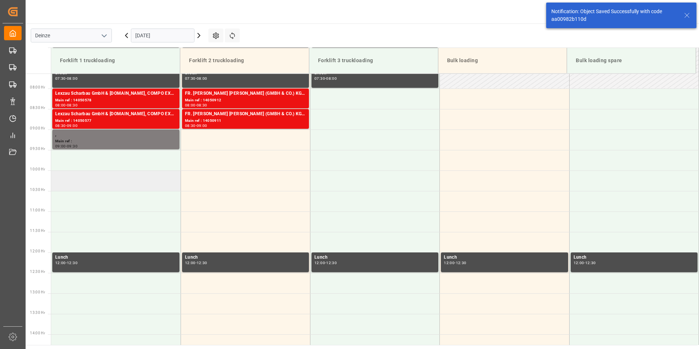
scroll to position [323, 0]
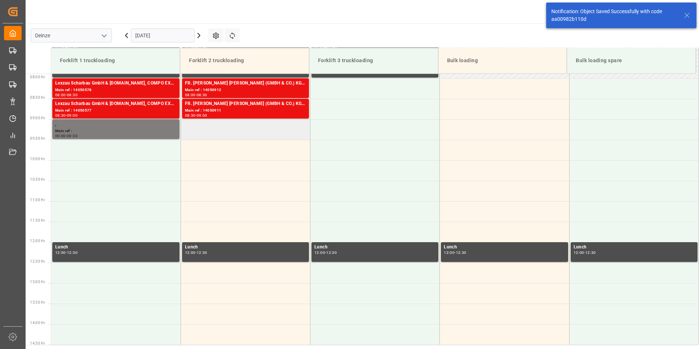
click at [201, 124] on td at bounding box center [245, 129] width 129 height 20
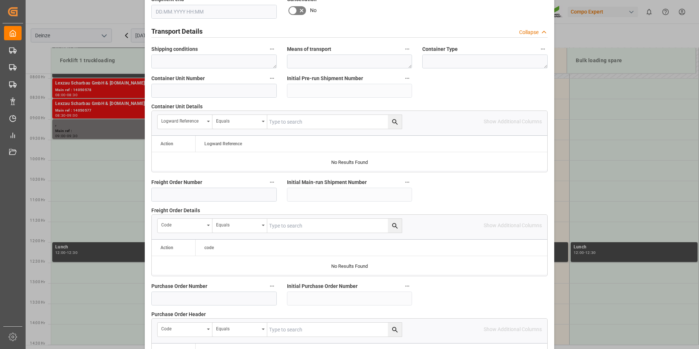
scroll to position [666, 0]
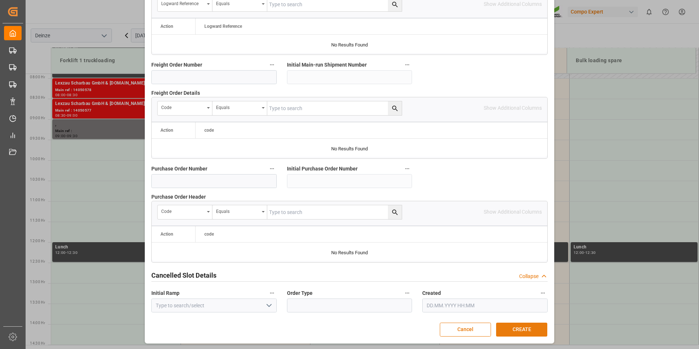
click at [528, 331] on button "CREATE" at bounding box center [521, 329] width 51 height 14
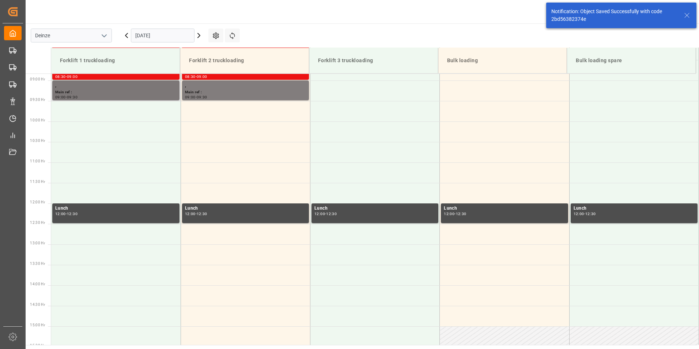
scroll to position [396, 0]
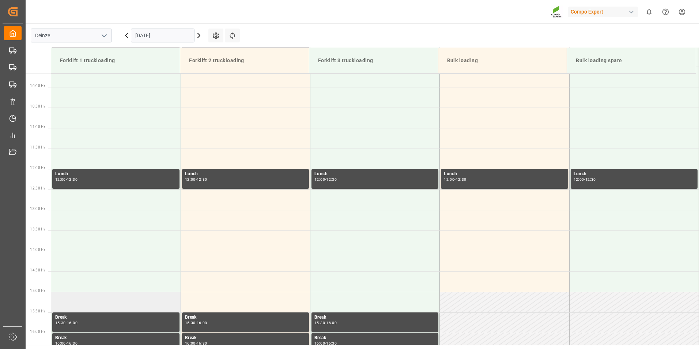
click at [65, 303] on td at bounding box center [115, 302] width 129 height 20
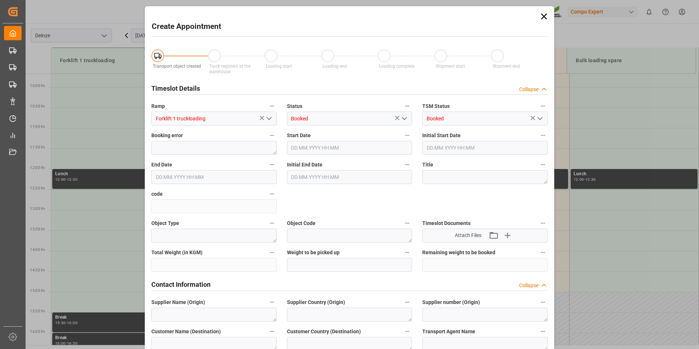
type input "[DATE] 15:00"
type input "[DATE] 15:30"
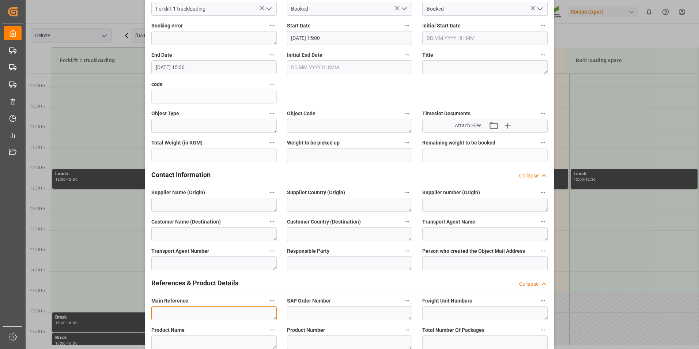
click at [167, 315] on textarea at bounding box center [213, 313] width 125 height 14
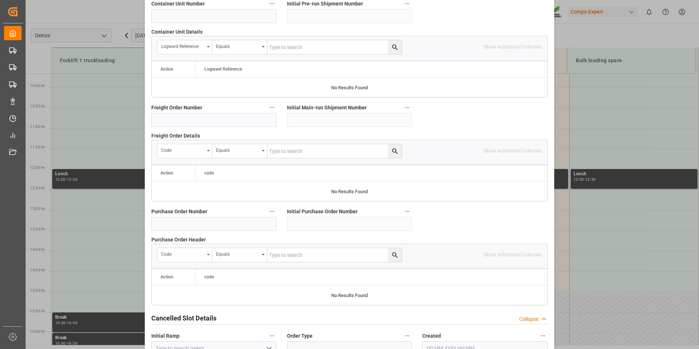
scroll to position [666, 0]
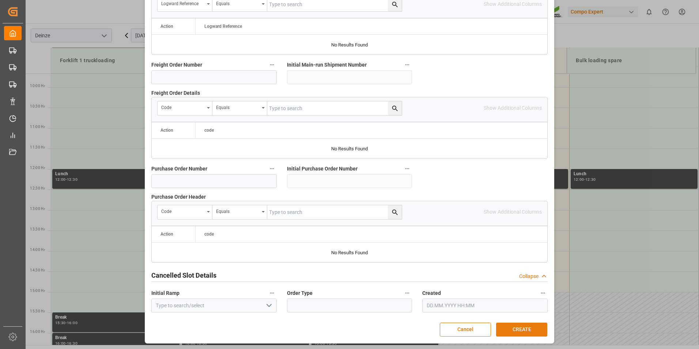
type textarea "DEMATRA"
click at [528, 327] on button "CREATE" at bounding box center [521, 329] width 51 height 14
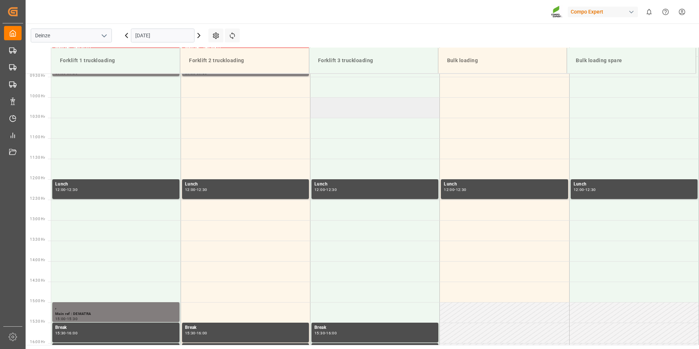
scroll to position [276, 0]
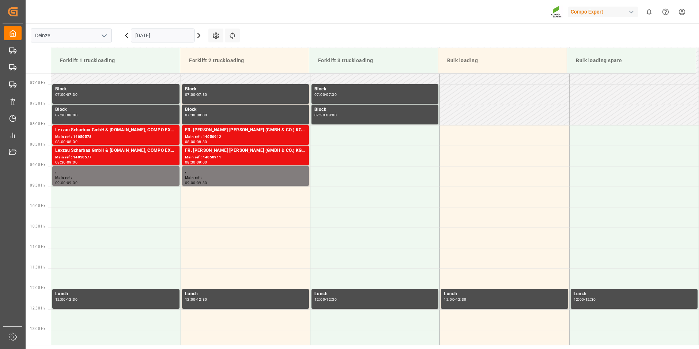
click at [171, 39] on input "[DATE]" at bounding box center [163, 36] width 64 height 14
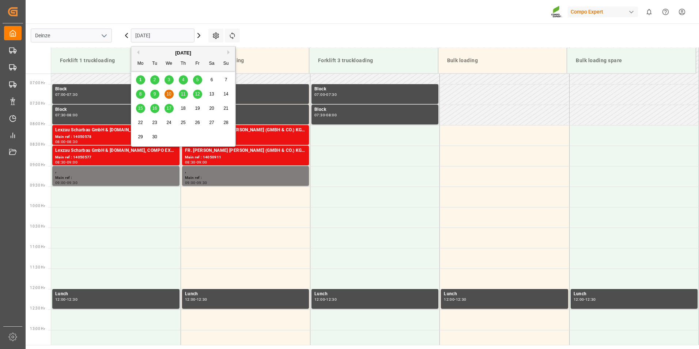
click at [182, 94] on span "11" at bounding box center [183, 93] width 5 height 5
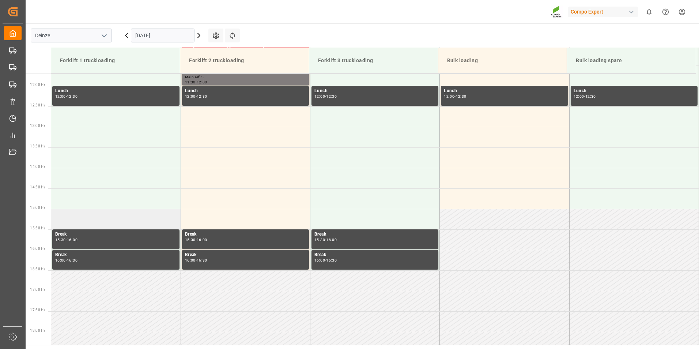
scroll to position [482, 0]
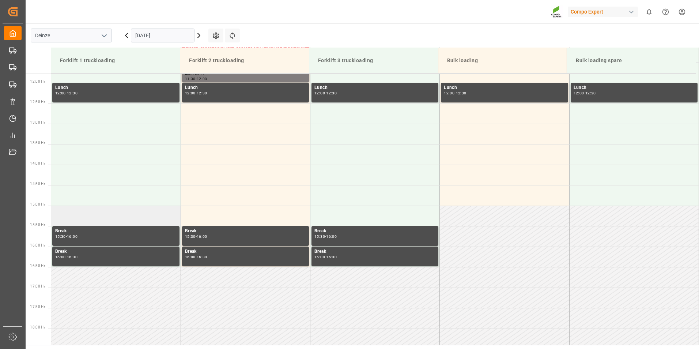
click at [65, 215] on td at bounding box center [115, 215] width 129 height 20
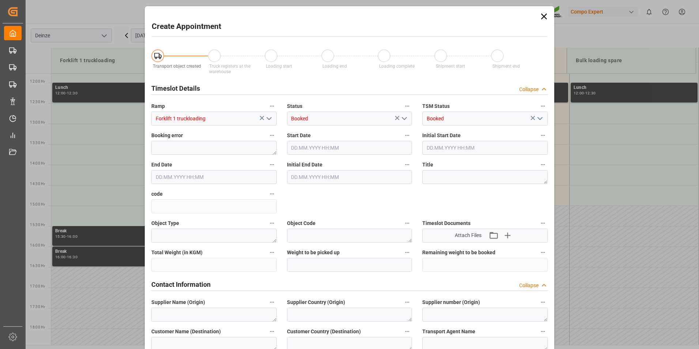
type input "[DATE] 15:00"
type input "[DATE] 15:30"
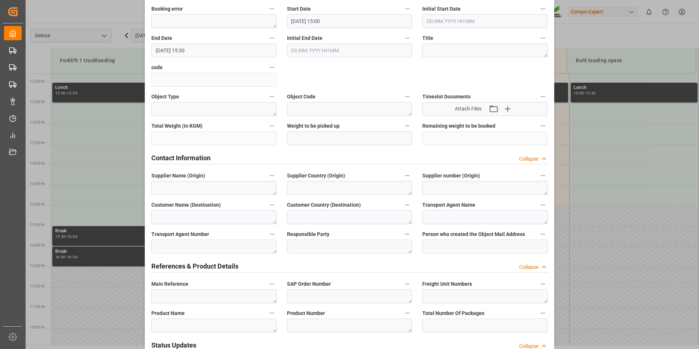
scroll to position [183, 0]
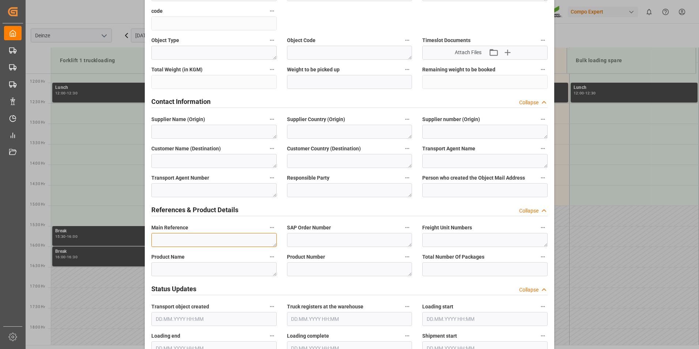
click at [163, 236] on textarea at bounding box center [213, 240] width 125 height 14
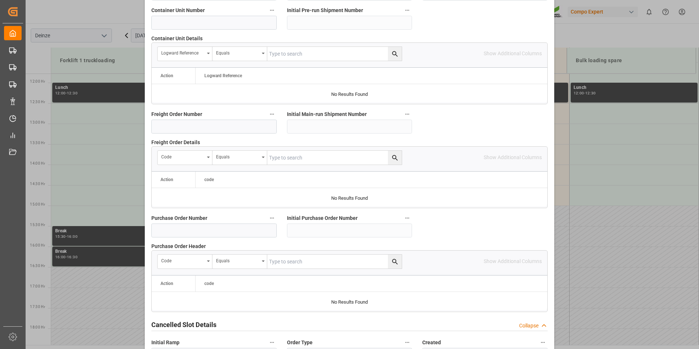
scroll to position [666, 0]
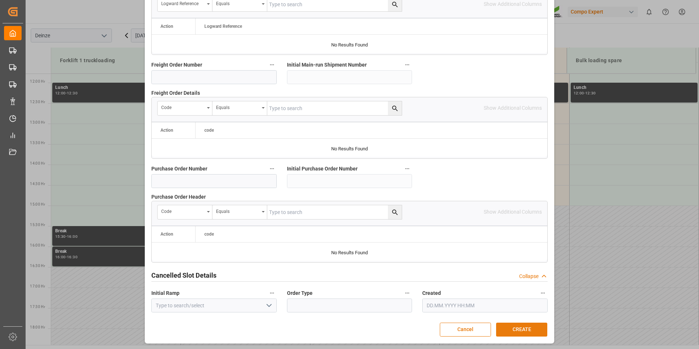
type textarea "DEMATRA"
click at [520, 330] on button "CREATE" at bounding box center [521, 329] width 51 height 14
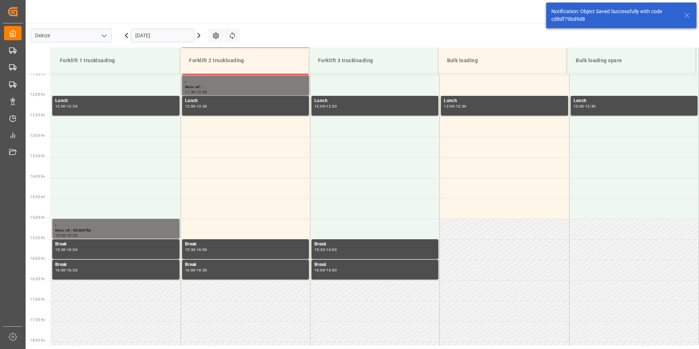
scroll to position [568, 0]
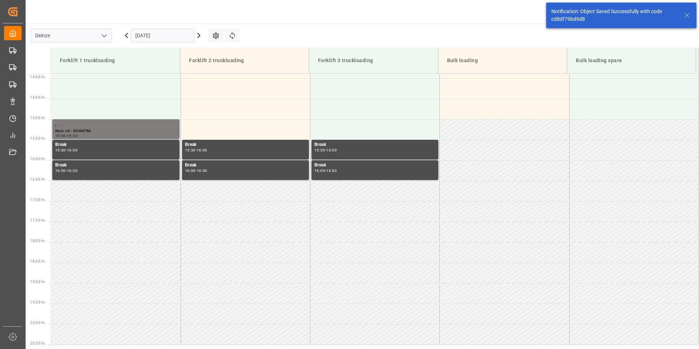
click at [177, 37] on input "[DATE]" at bounding box center [163, 36] width 64 height 14
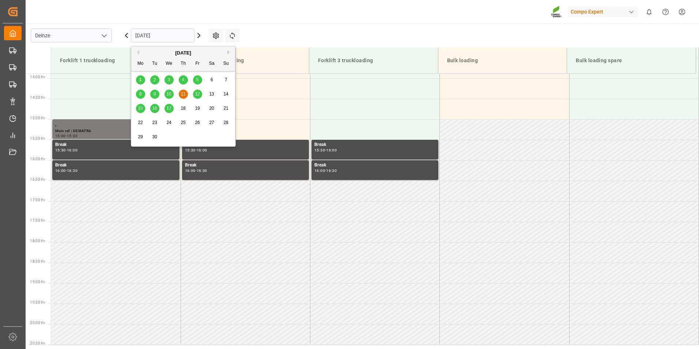
click at [198, 92] on span "12" at bounding box center [197, 93] width 5 height 5
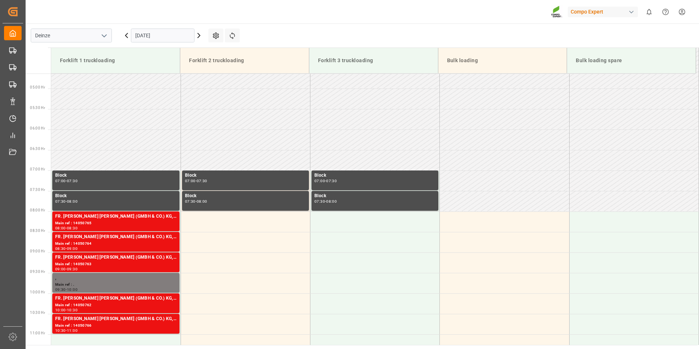
scroll to position [299, 0]
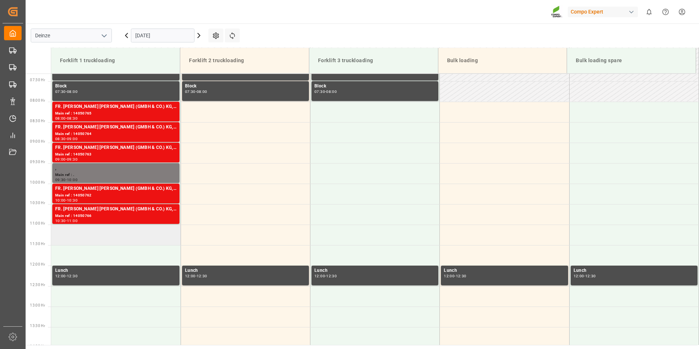
click at [64, 237] on td at bounding box center [115, 234] width 129 height 20
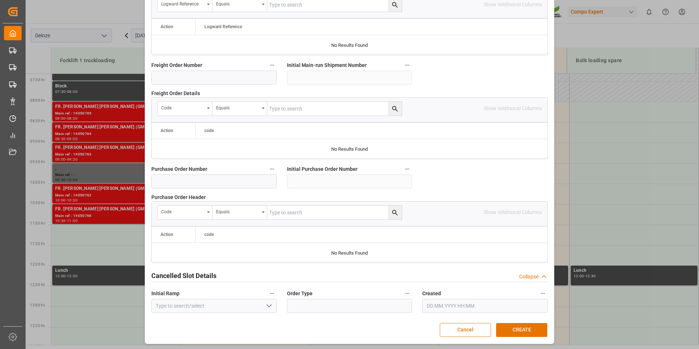
scroll to position [666, 0]
click at [512, 327] on button "CREATE" at bounding box center [521, 329] width 51 height 14
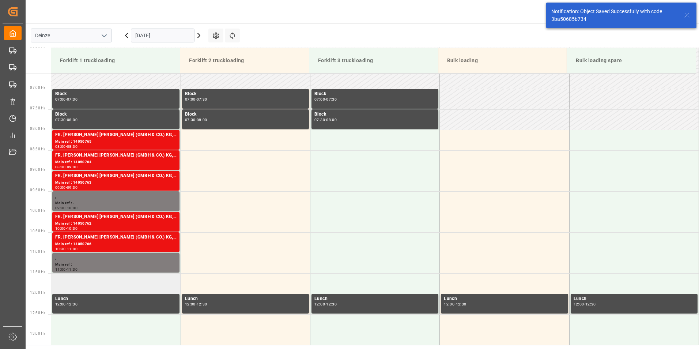
scroll to position [405, 0]
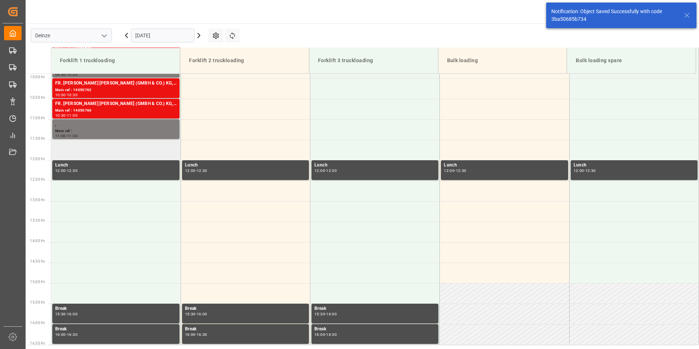
click at [81, 151] on td at bounding box center [115, 150] width 129 height 20
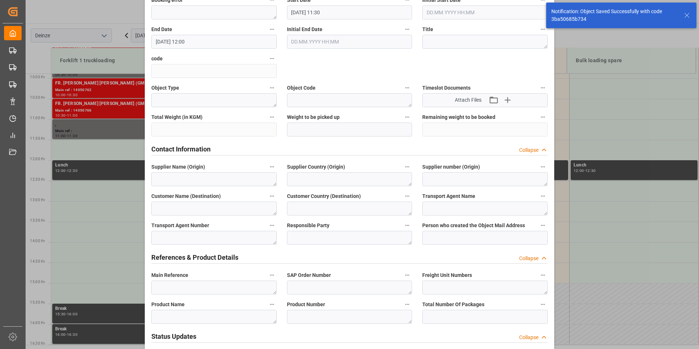
scroll to position [146, 0]
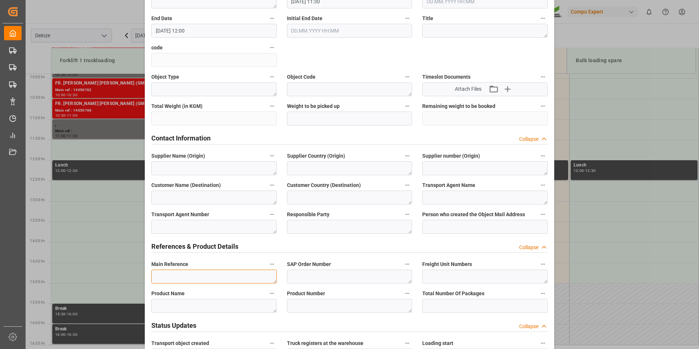
click at [168, 273] on textarea at bounding box center [213, 276] width 125 height 14
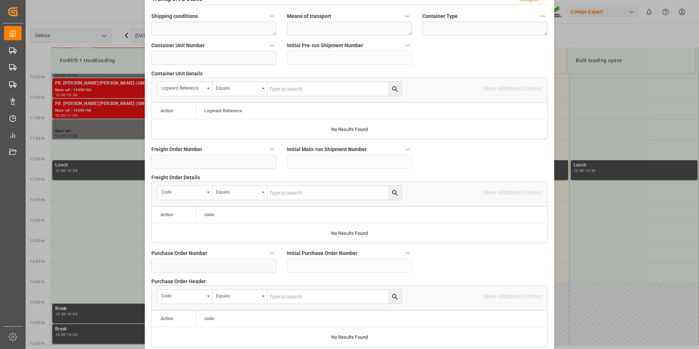
scroll to position [658, 0]
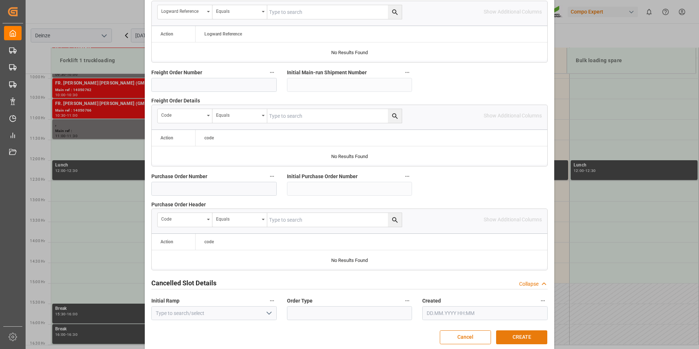
type textarea "MEETING LOGISTIEK"
click at [515, 335] on button "CREATE" at bounding box center [521, 337] width 51 height 14
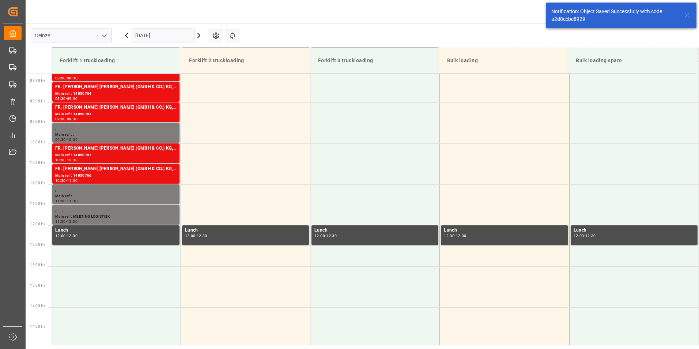
scroll to position [405, 0]
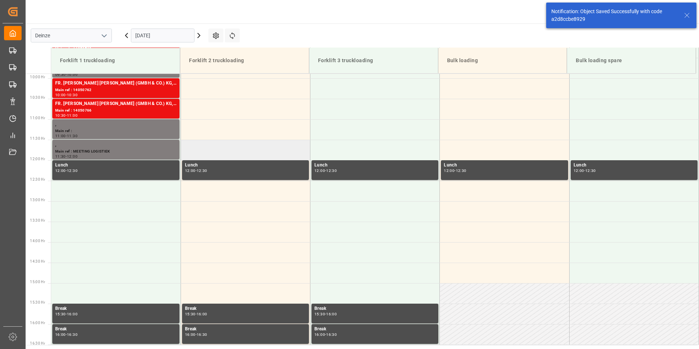
click at [202, 150] on td at bounding box center [245, 150] width 129 height 20
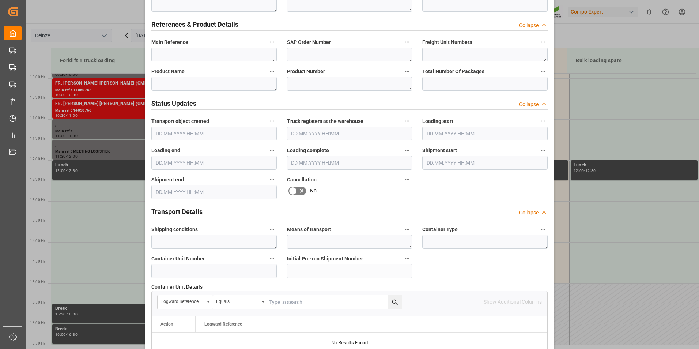
scroll to position [365, 0]
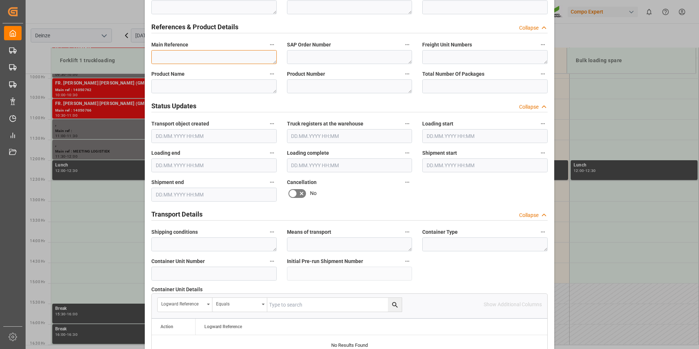
drag, startPoint x: 166, startPoint y: 57, endPoint x: 160, endPoint y: 61, distance: 7.2
click at [166, 57] on textarea at bounding box center [213, 57] width 125 height 14
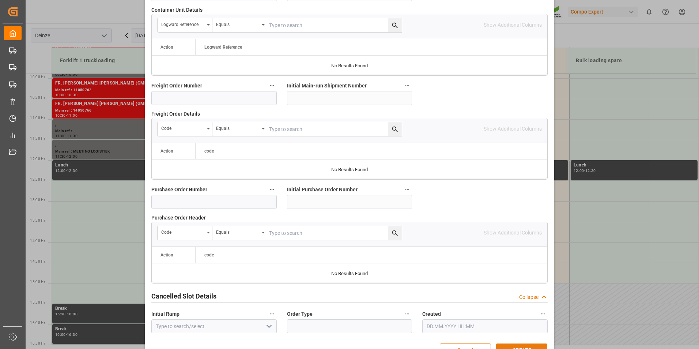
scroll to position [666, 0]
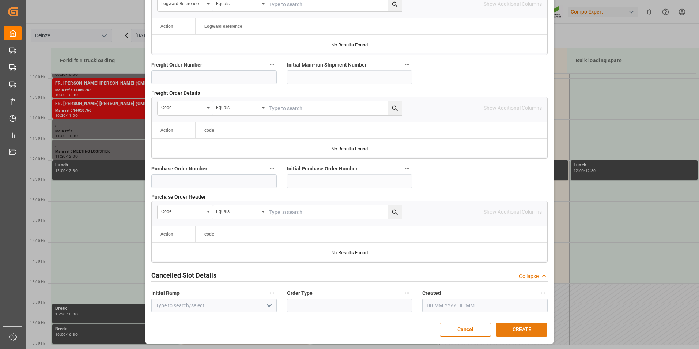
type textarea "MEETING LOGISTIEK"
click at [513, 325] on button "CREATE" at bounding box center [521, 329] width 51 height 14
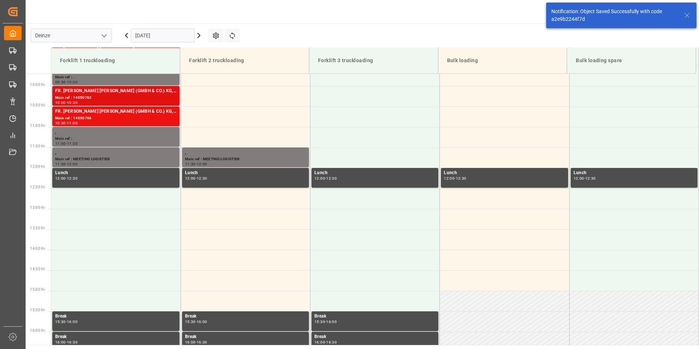
scroll to position [405, 0]
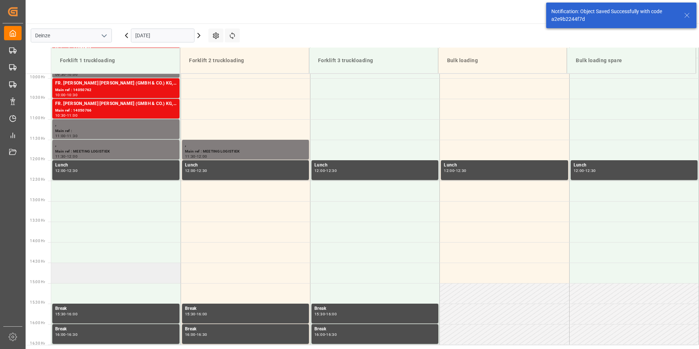
click at [65, 271] on td at bounding box center [115, 272] width 129 height 20
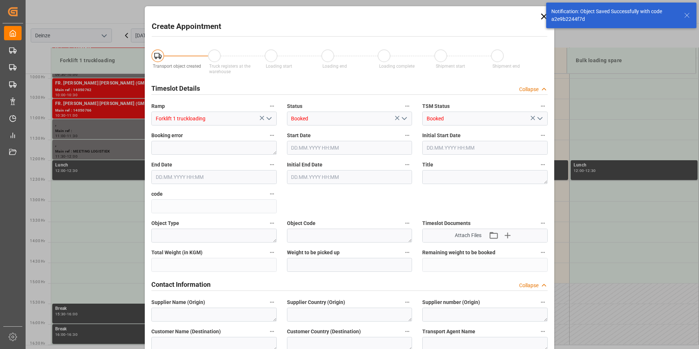
type input "[DATE] 14:30"
type input "[DATE] 15:00"
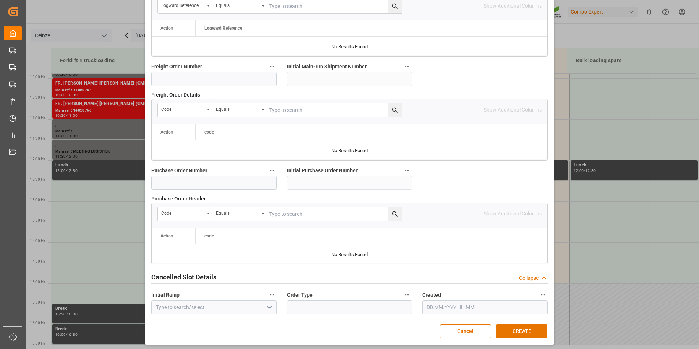
scroll to position [666, 0]
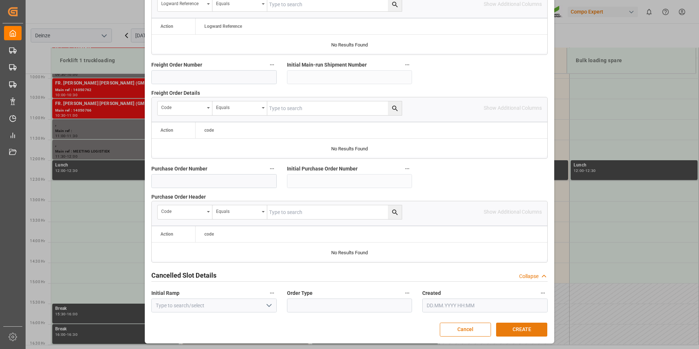
click at [520, 328] on button "CREATE" at bounding box center [521, 329] width 51 height 14
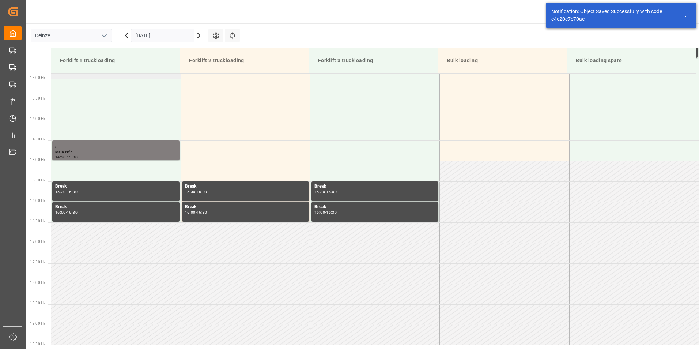
scroll to position [527, 0]
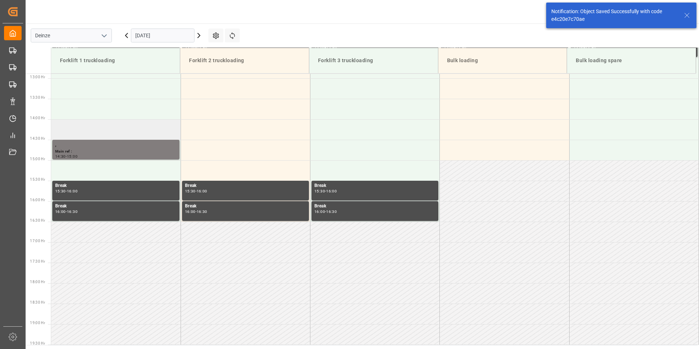
click at [66, 128] on td at bounding box center [115, 129] width 129 height 20
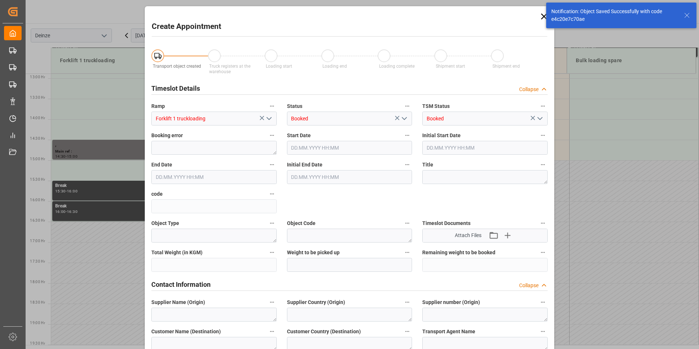
type input "[DATE] 14:00"
type input "[DATE] 14:30"
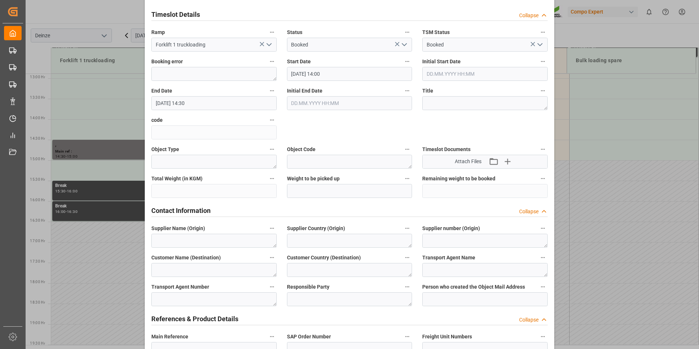
scroll to position [110, 0]
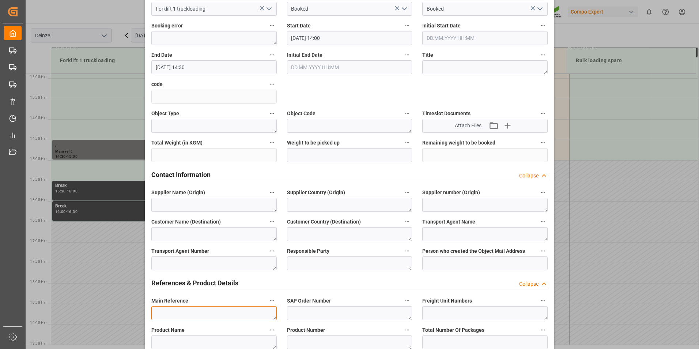
click at [189, 316] on textarea at bounding box center [213, 313] width 125 height 14
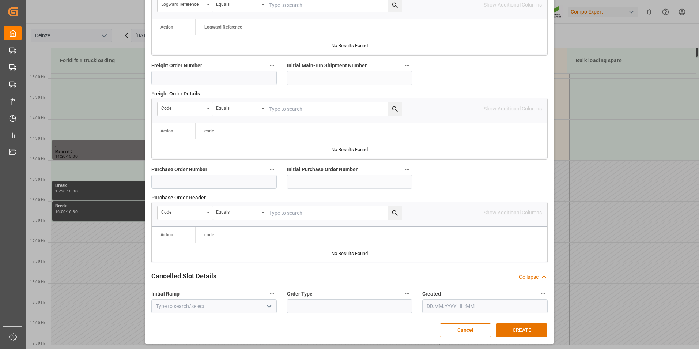
scroll to position [666, 0]
type textarea "DEMATRA"
click at [516, 329] on button "CREATE" at bounding box center [521, 329] width 51 height 14
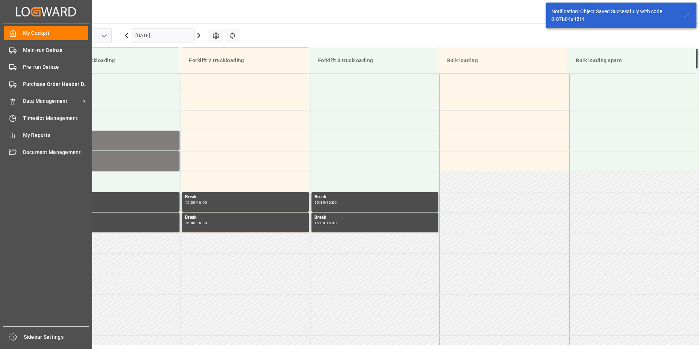
scroll to position [527, 0]
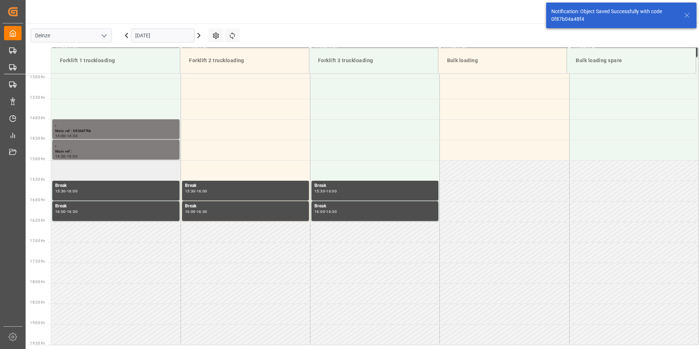
click at [79, 171] on td at bounding box center [115, 170] width 129 height 20
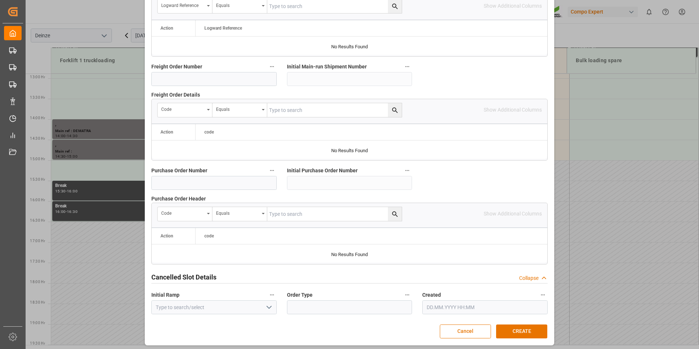
scroll to position [666, 0]
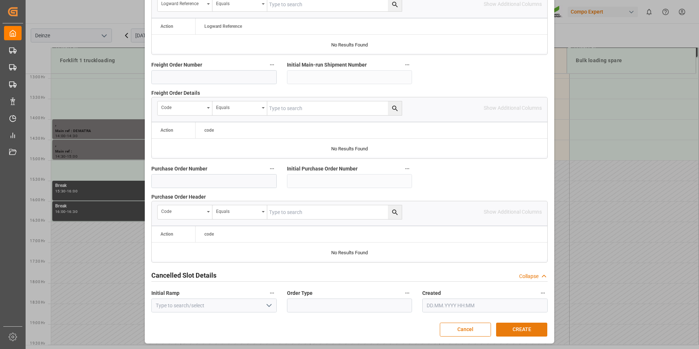
click at [526, 331] on button "CREATE" at bounding box center [521, 329] width 51 height 14
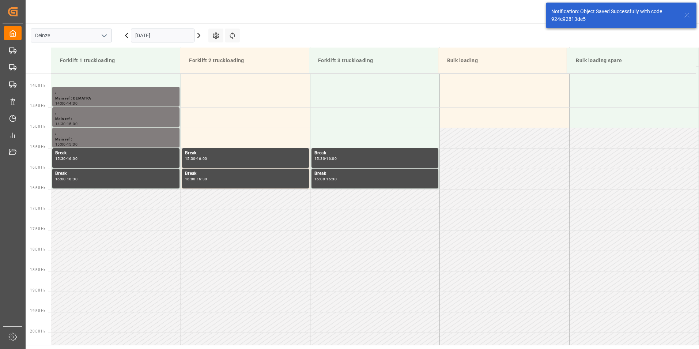
scroll to position [568, 0]
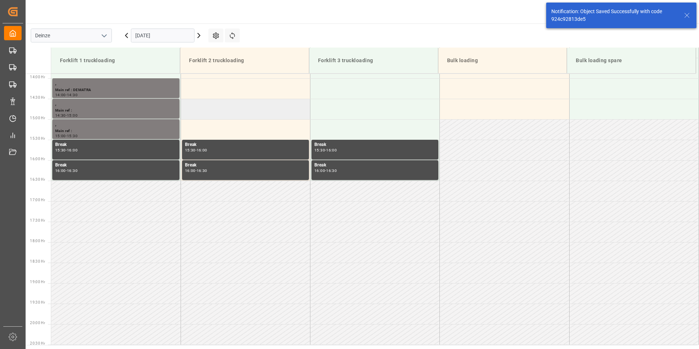
click at [193, 113] on td at bounding box center [245, 109] width 129 height 20
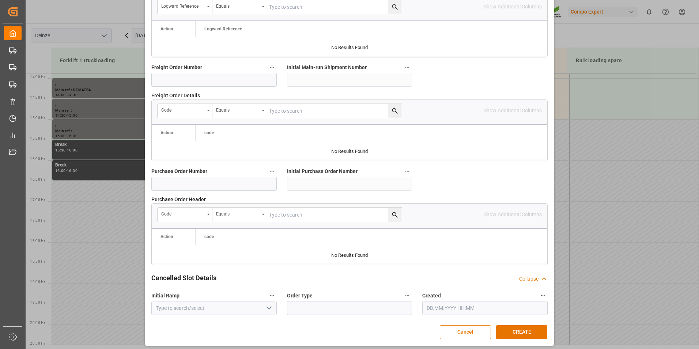
scroll to position [666, 0]
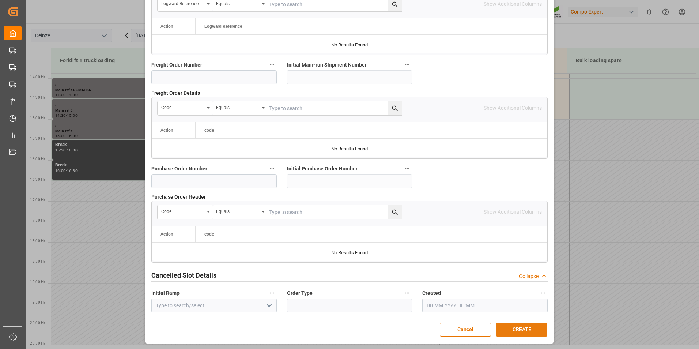
click at [513, 330] on button "CREATE" at bounding box center [521, 329] width 51 height 14
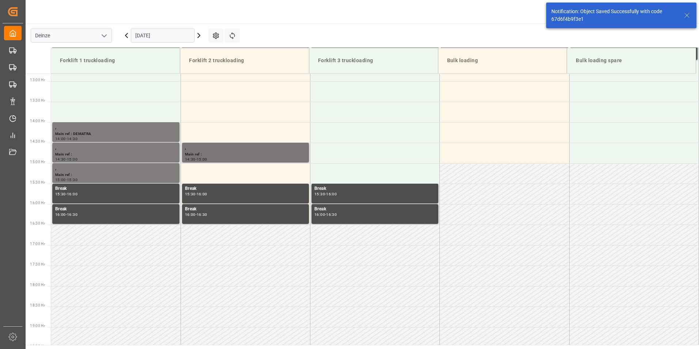
scroll to position [527, 0]
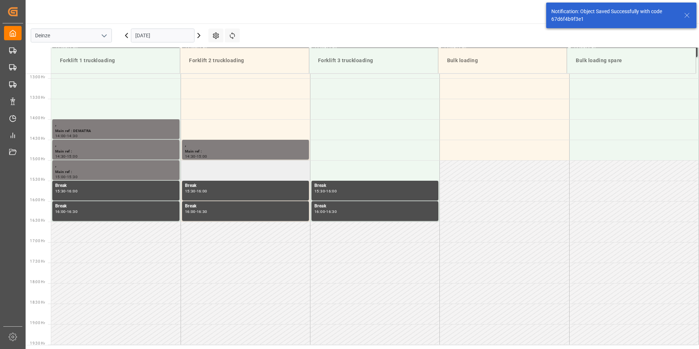
click at [195, 170] on td at bounding box center [245, 170] width 129 height 20
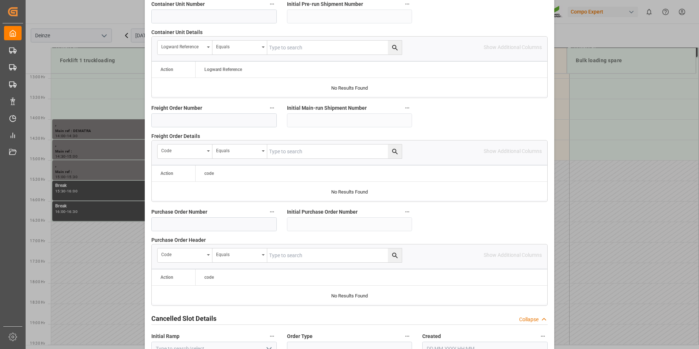
scroll to position [666, 0]
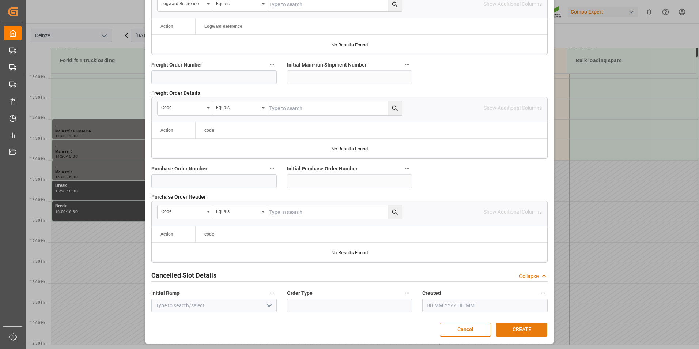
click at [514, 328] on button "CREATE" at bounding box center [521, 329] width 51 height 14
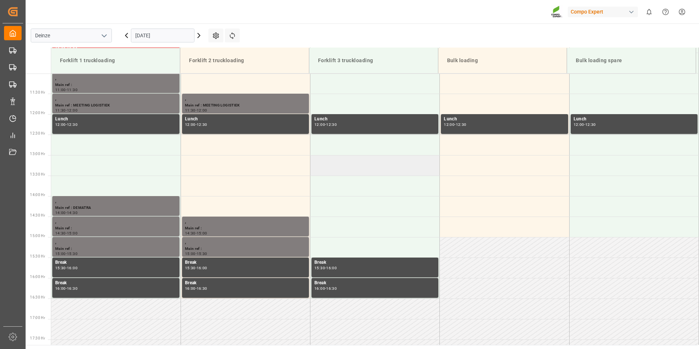
scroll to position [386, 0]
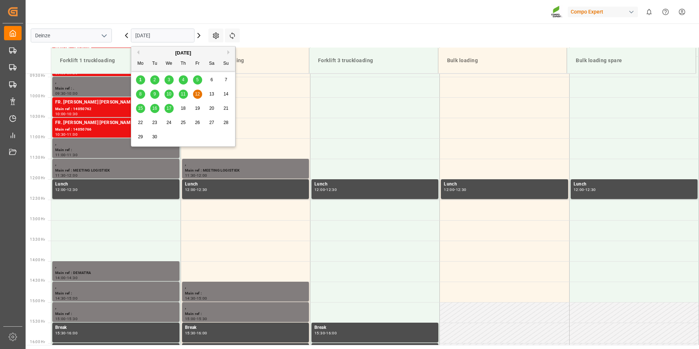
click at [182, 36] on input "[DATE]" at bounding box center [163, 36] width 64 height 14
click at [196, 80] on div "5" at bounding box center [197, 80] width 9 height 9
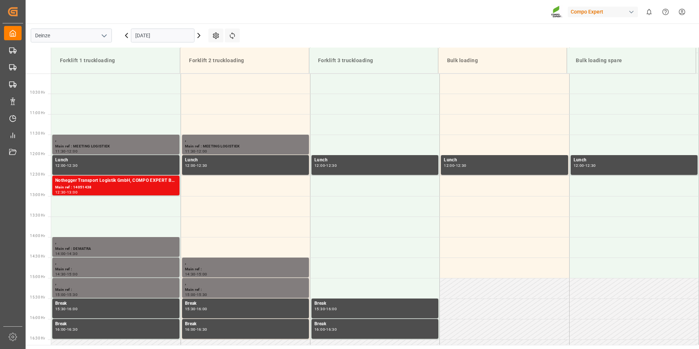
scroll to position [446, 0]
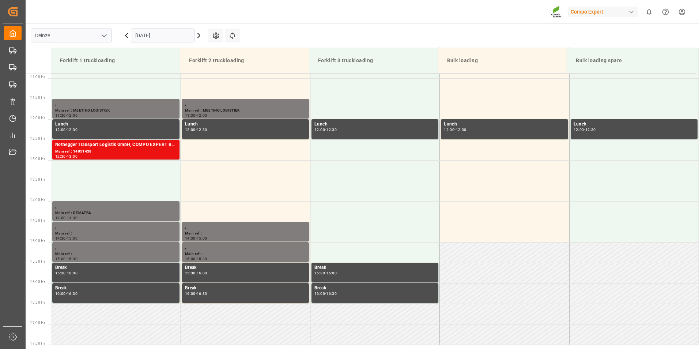
click at [181, 31] on input "[DATE]" at bounding box center [163, 36] width 64 height 14
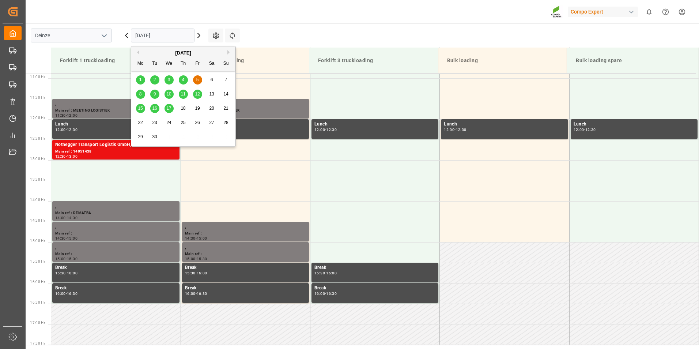
click at [141, 109] on span "15" at bounding box center [140, 108] width 5 height 5
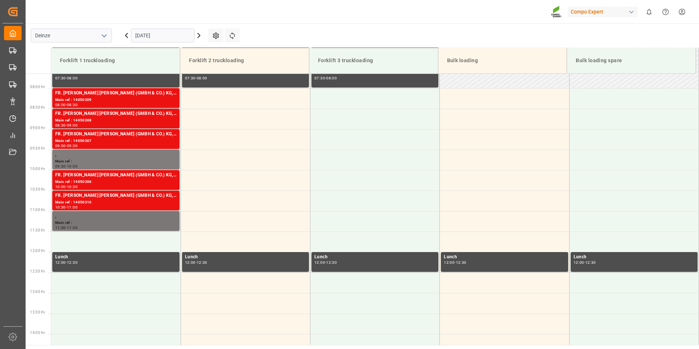
scroll to position [299, 0]
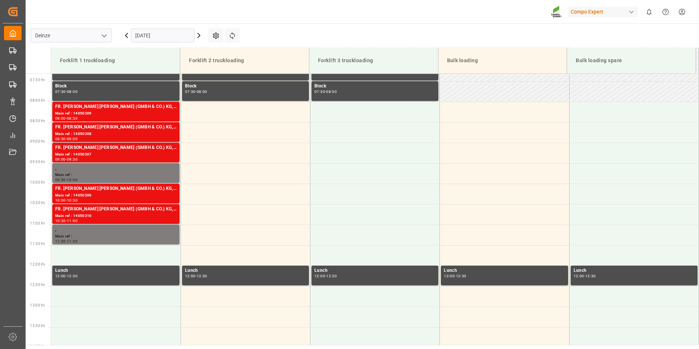
click at [181, 35] on input "[DATE]" at bounding box center [163, 36] width 64 height 14
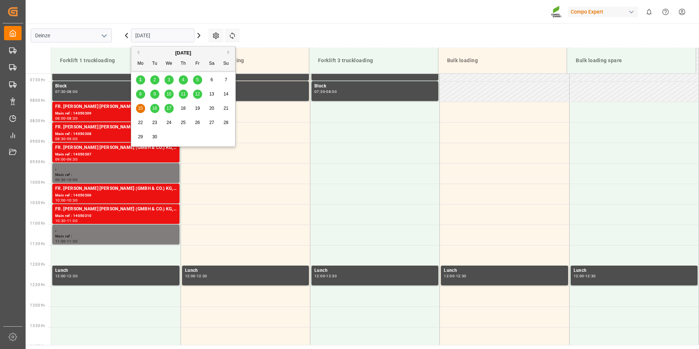
click at [155, 109] on span "16" at bounding box center [154, 108] width 5 height 5
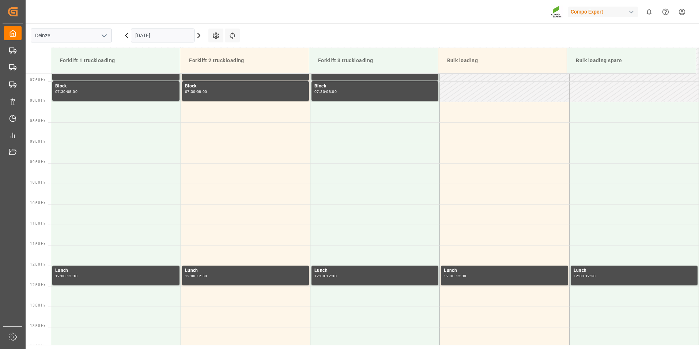
click at [180, 31] on input "[DATE]" at bounding box center [163, 36] width 64 height 14
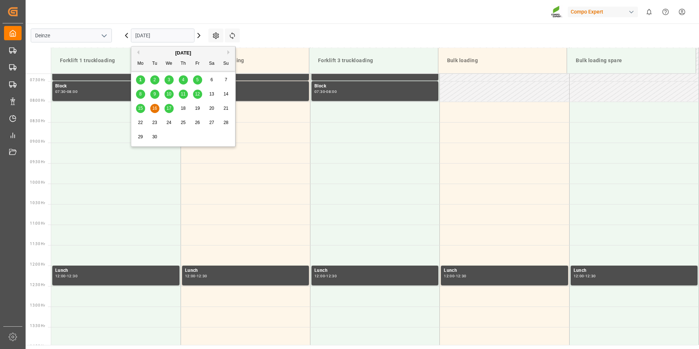
click at [170, 107] on span "17" at bounding box center [168, 108] width 5 height 5
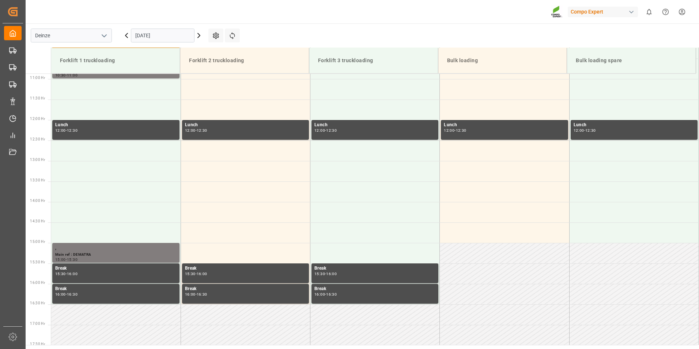
scroll to position [446, 0]
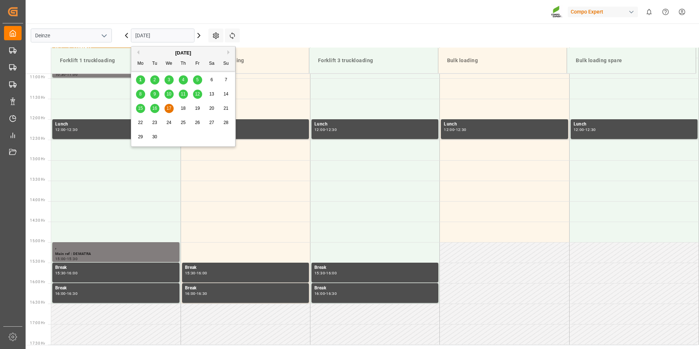
click at [178, 34] on input "[DATE]" at bounding box center [163, 36] width 64 height 14
click at [184, 107] on span "18" at bounding box center [183, 108] width 5 height 5
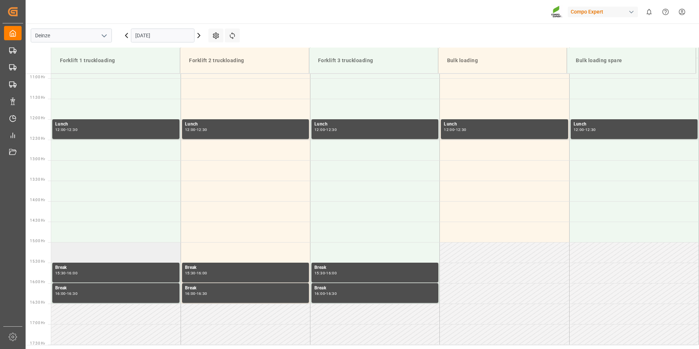
click at [70, 255] on td at bounding box center [115, 252] width 129 height 20
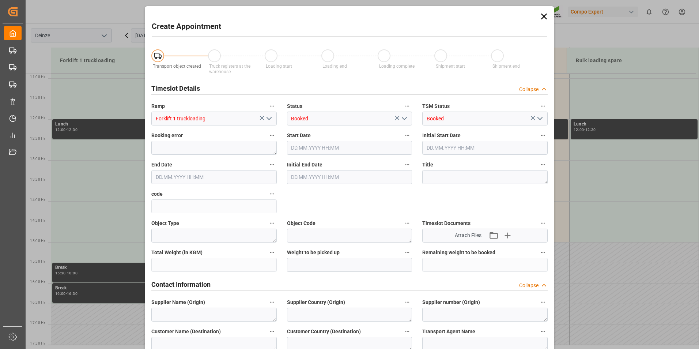
type input "[DATE] 15:00"
type input "[DATE] 15:30"
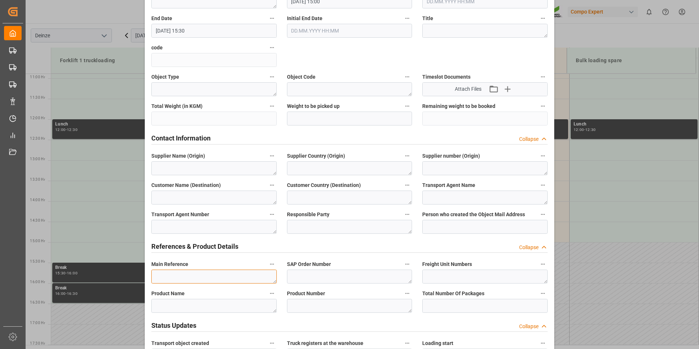
click at [161, 273] on textarea at bounding box center [213, 276] width 125 height 14
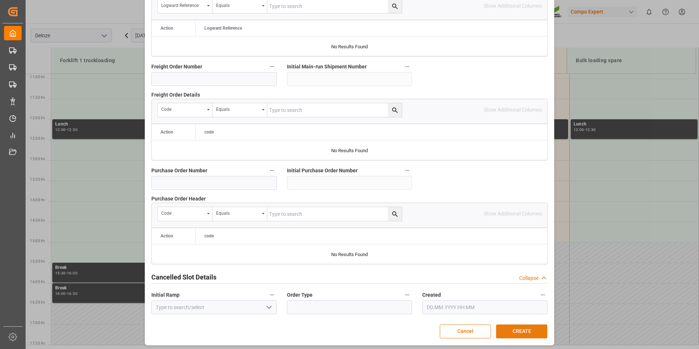
scroll to position [666, 0]
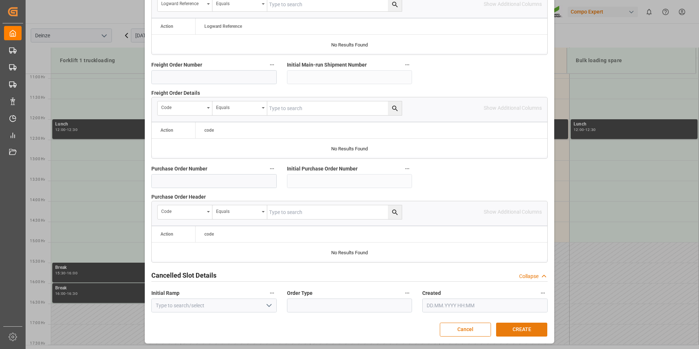
type textarea "DEMATRA"
click at [516, 328] on button "CREATE" at bounding box center [521, 329] width 51 height 14
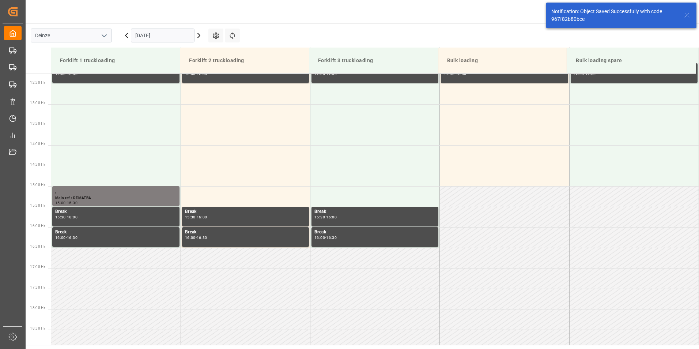
scroll to position [568, 0]
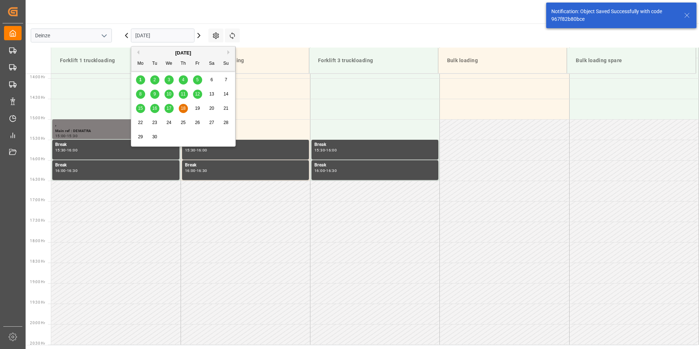
click at [178, 36] on input "[DATE]" at bounding box center [163, 36] width 64 height 14
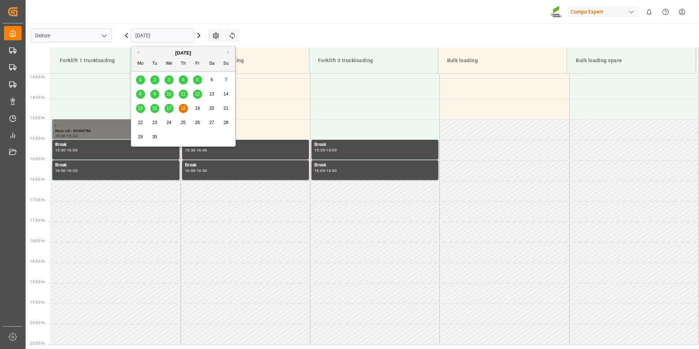
click at [198, 108] on span "19" at bounding box center [197, 108] width 5 height 5
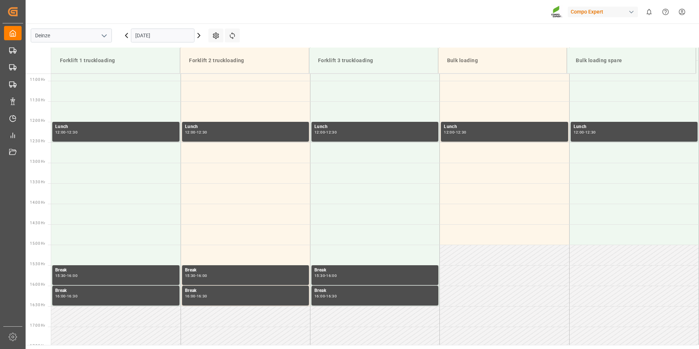
scroll to position [446, 0]
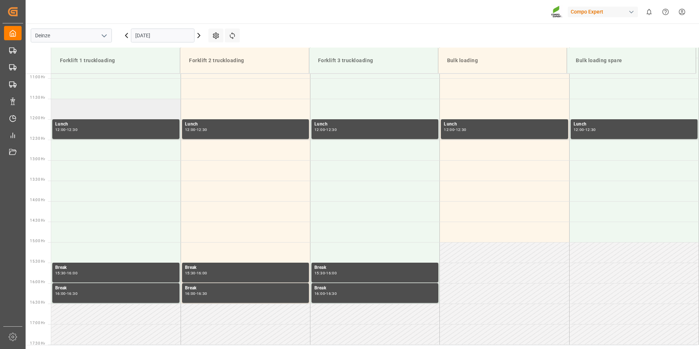
click at [71, 110] on td at bounding box center [115, 109] width 129 height 20
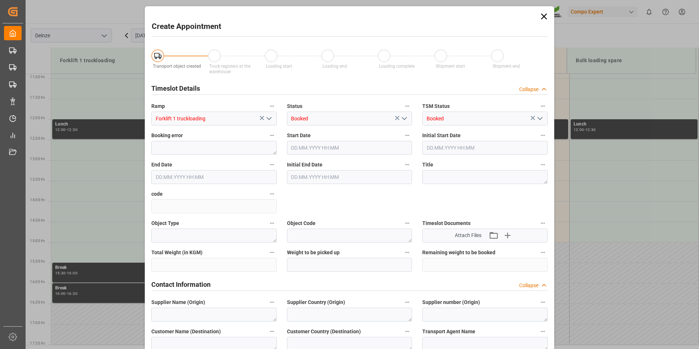
type input "[DATE] 11:30"
type input "[DATE] 12:00"
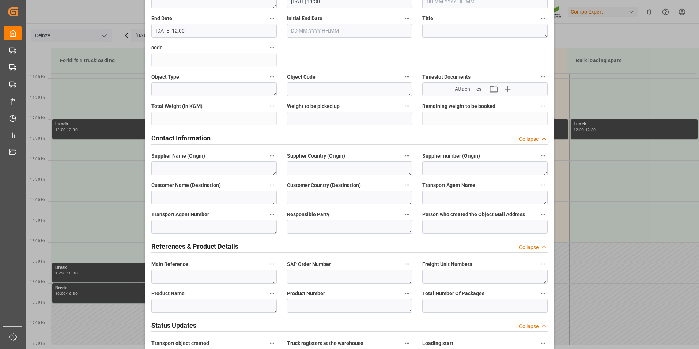
scroll to position [256, 0]
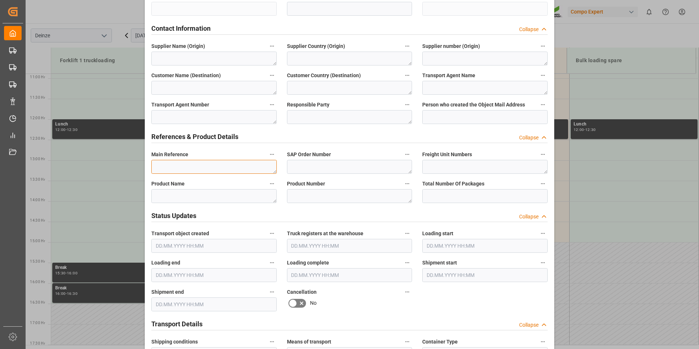
click at [165, 166] on textarea at bounding box center [213, 167] width 125 height 14
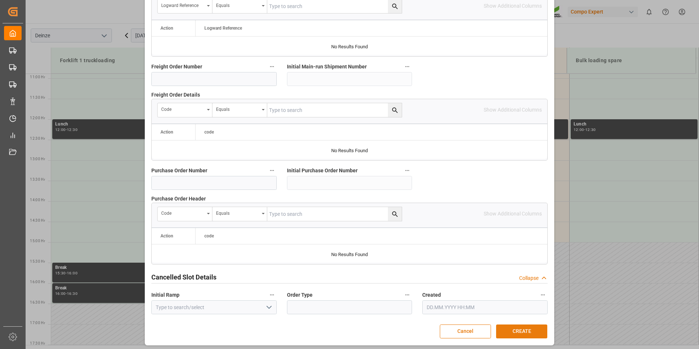
scroll to position [666, 0]
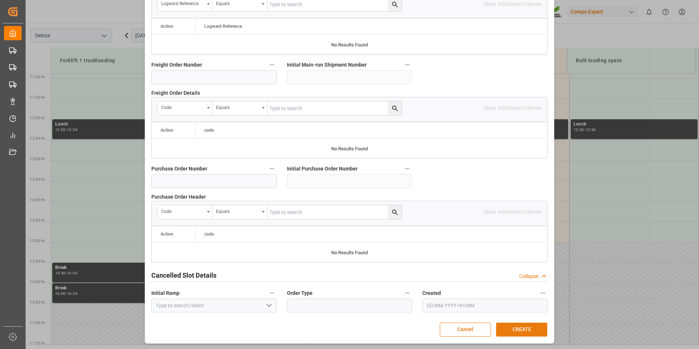
type textarea "MEETING LOGISTIEK"
click at [516, 329] on button "CREATE" at bounding box center [521, 329] width 51 height 14
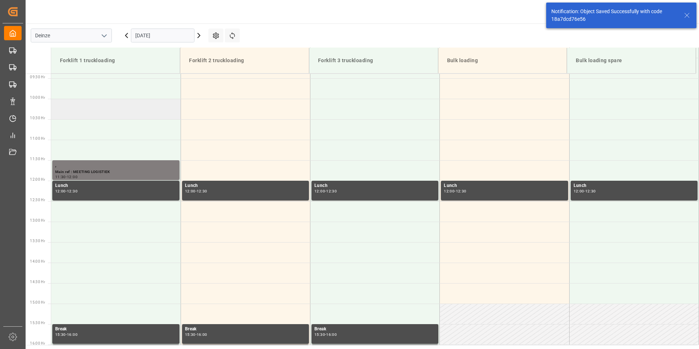
scroll to position [405, 0]
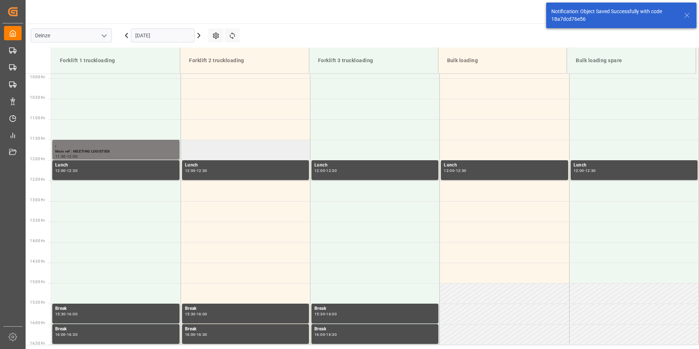
click at [199, 149] on td at bounding box center [245, 150] width 129 height 20
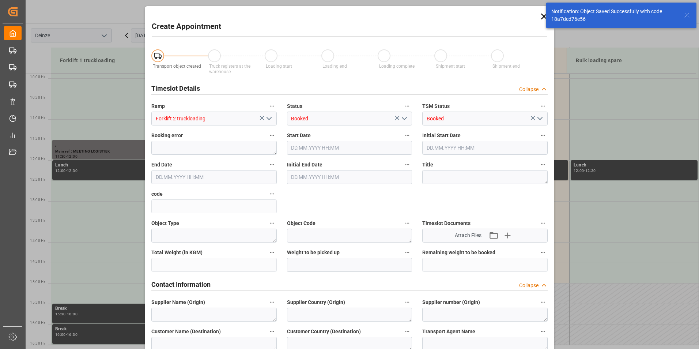
type input "[DATE] 11:30"
type input "[DATE] 12:00"
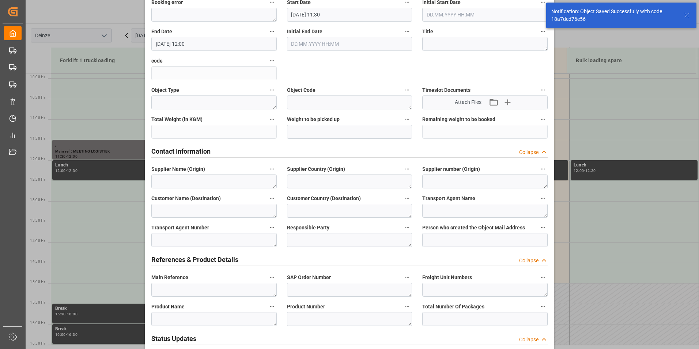
scroll to position [146, 0]
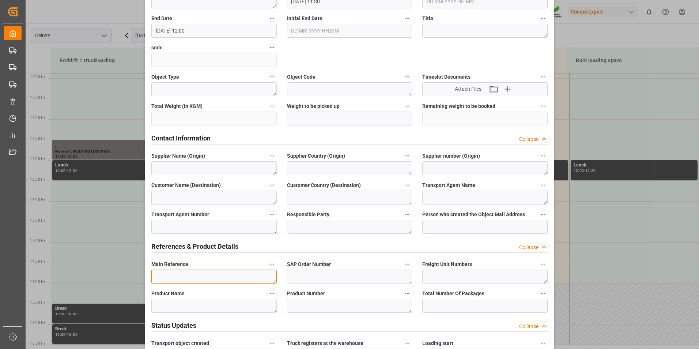
click at [172, 277] on textarea at bounding box center [213, 276] width 125 height 14
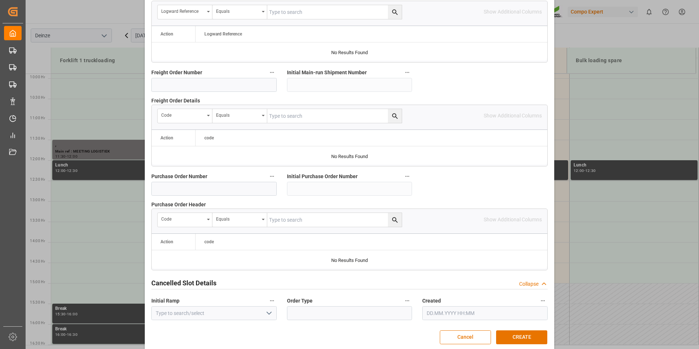
scroll to position [666, 0]
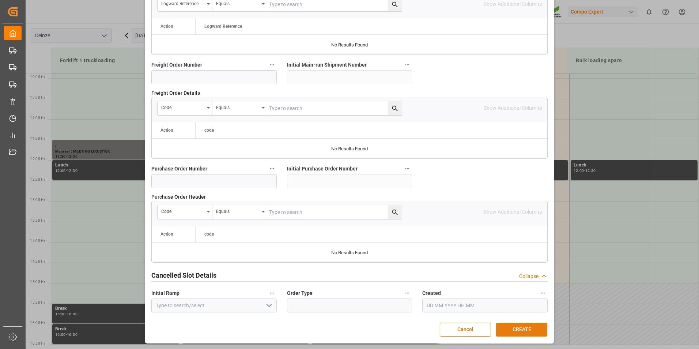
type textarea "MEETING LOGISTIEK"
click at [520, 326] on button "CREATE" at bounding box center [521, 329] width 51 height 14
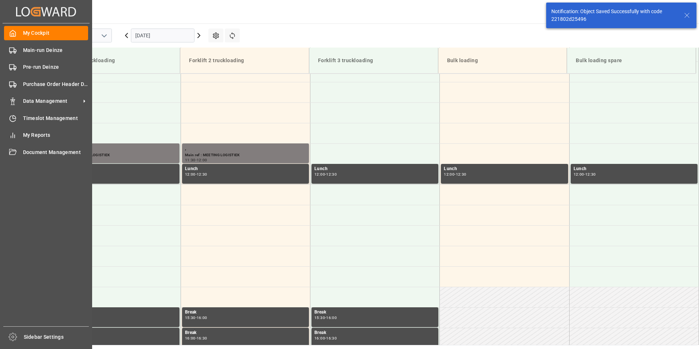
scroll to position [405, 0]
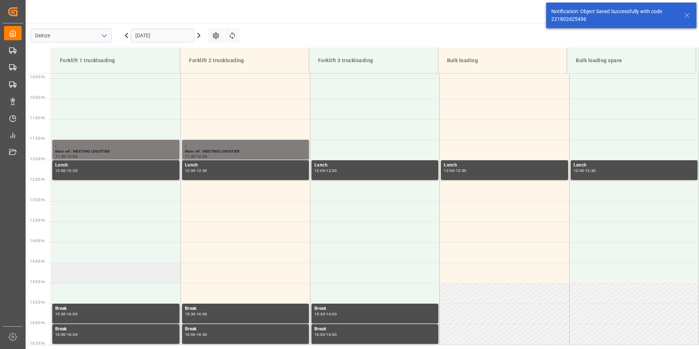
click at [67, 274] on td at bounding box center [115, 272] width 129 height 20
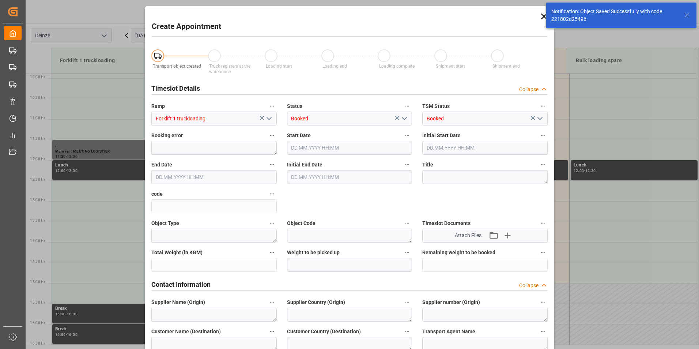
type input "[DATE] 14:30"
type input "[DATE] 15:00"
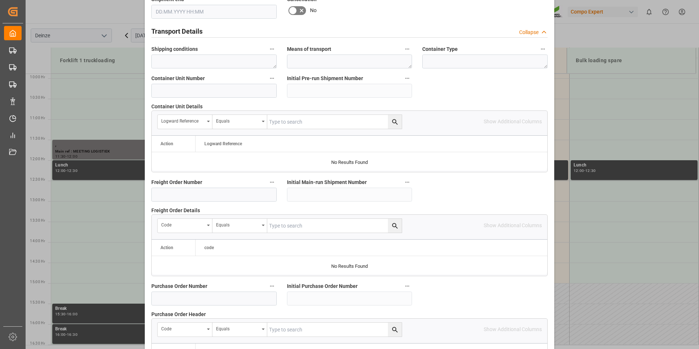
scroll to position [666, 0]
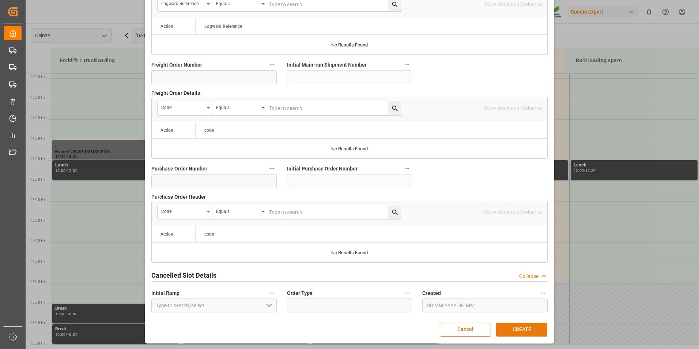
click at [522, 329] on button "CREATE" at bounding box center [521, 329] width 51 height 14
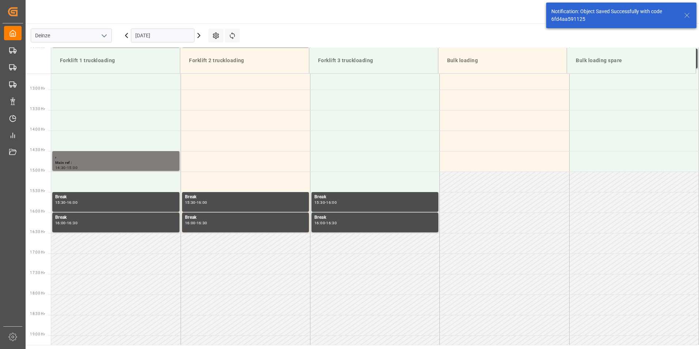
scroll to position [527, 0]
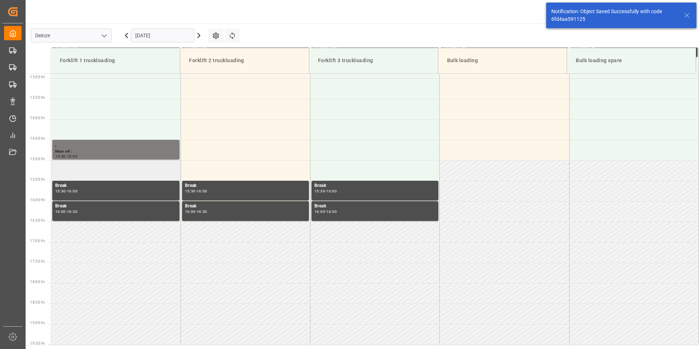
click at [71, 167] on td at bounding box center [115, 170] width 129 height 20
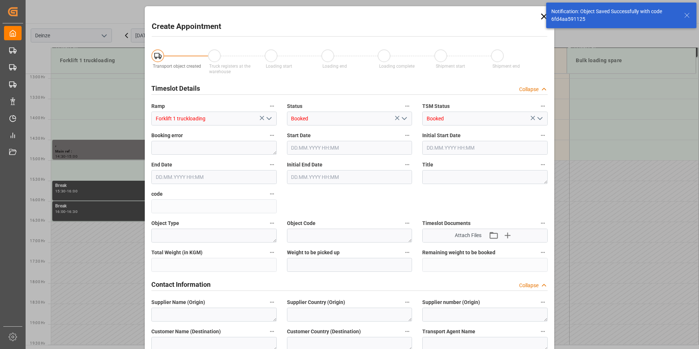
type input "[DATE] 15:00"
type input "[DATE] 15:30"
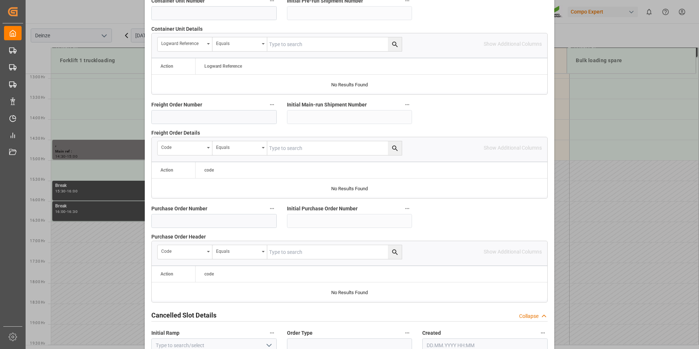
scroll to position [666, 0]
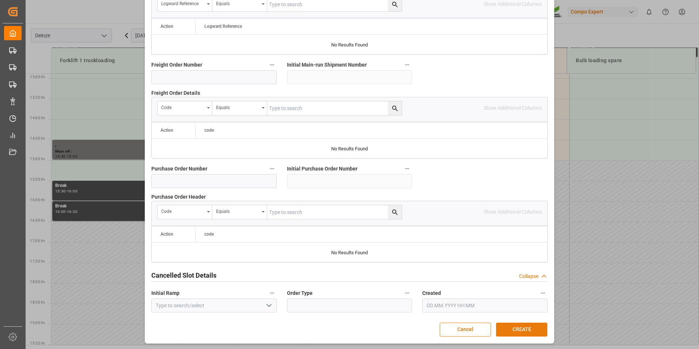
click at [522, 329] on button "CREATE" at bounding box center [521, 329] width 51 height 14
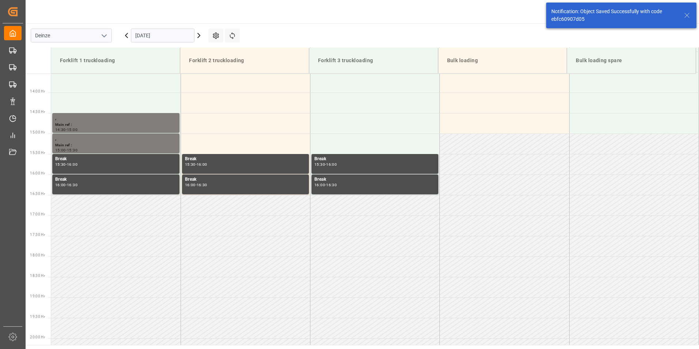
scroll to position [568, 0]
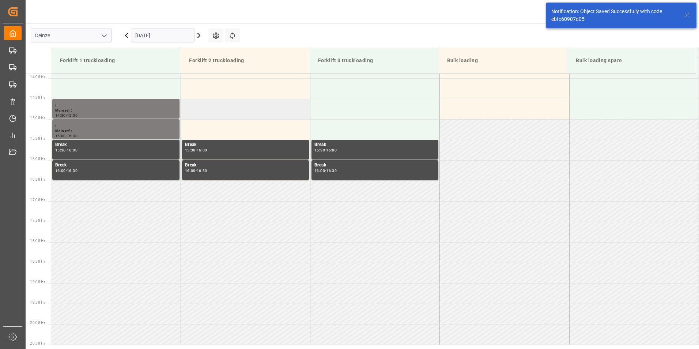
click at [192, 108] on td at bounding box center [245, 109] width 129 height 20
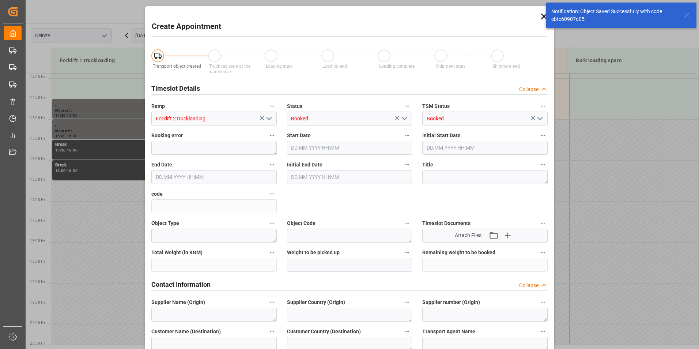
type input "[DATE] 14:30"
type input "[DATE] 15:00"
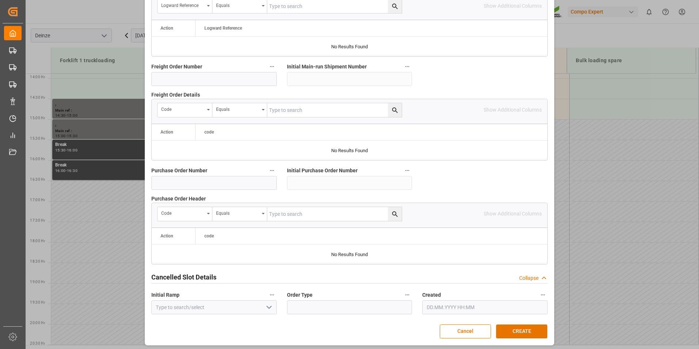
scroll to position [666, 0]
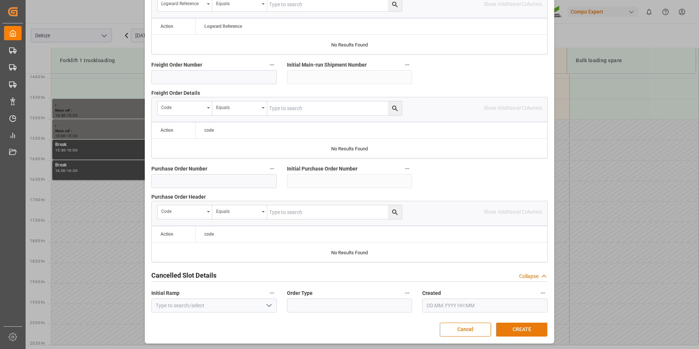
click at [522, 331] on button "CREATE" at bounding box center [521, 329] width 51 height 14
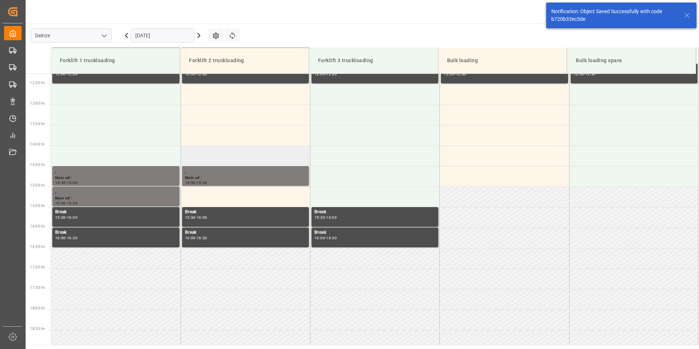
scroll to position [502, 0]
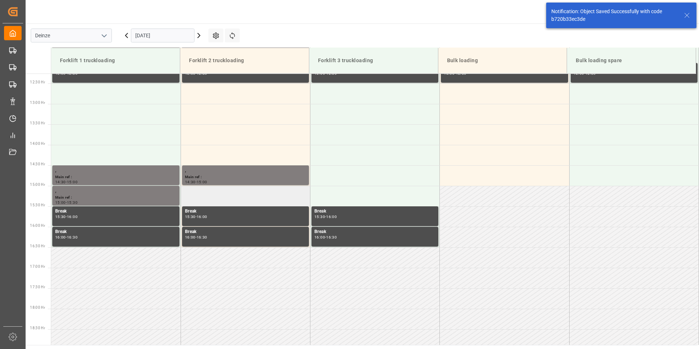
click at [195, 194] on td at bounding box center [245, 196] width 129 height 20
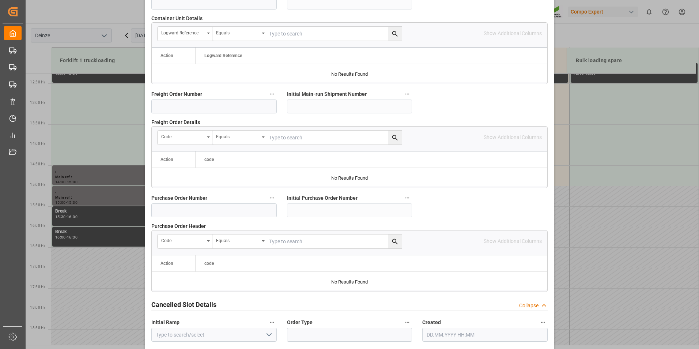
scroll to position [666, 0]
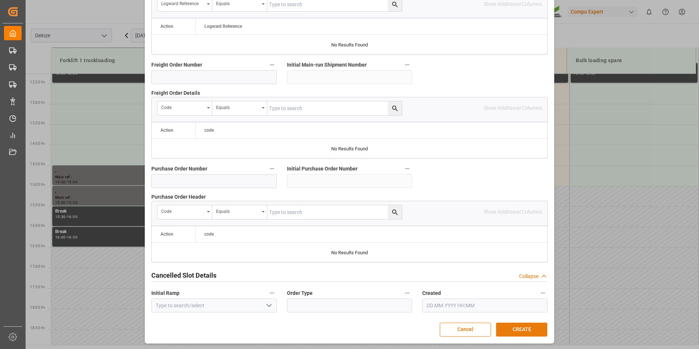
click at [529, 327] on button "CREATE" at bounding box center [521, 329] width 51 height 14
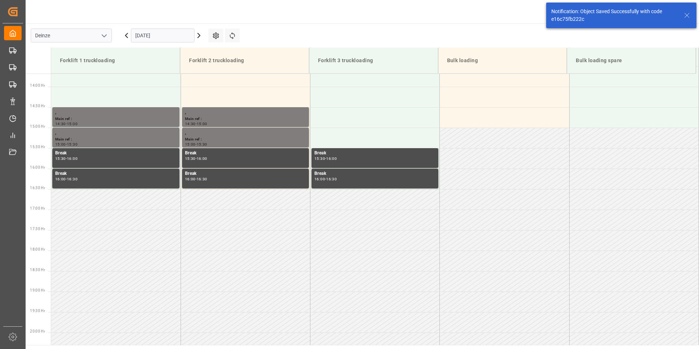
scroll to position [568, 0]
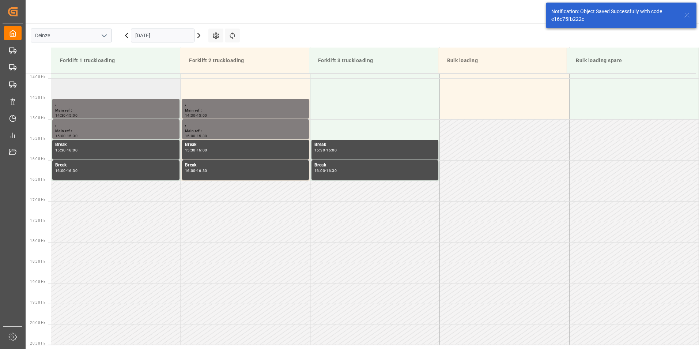
click at [65, 89] on td at bounding box center [115, 88] width 129 height 20
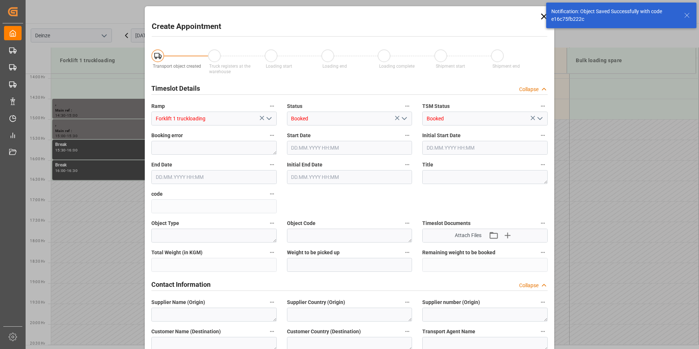
type input "[DATE] 14:00"
type input "[DATE] 14:30"
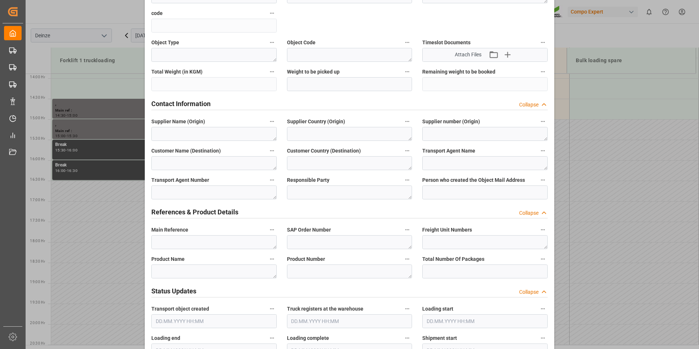
scroll to position [183, 0]
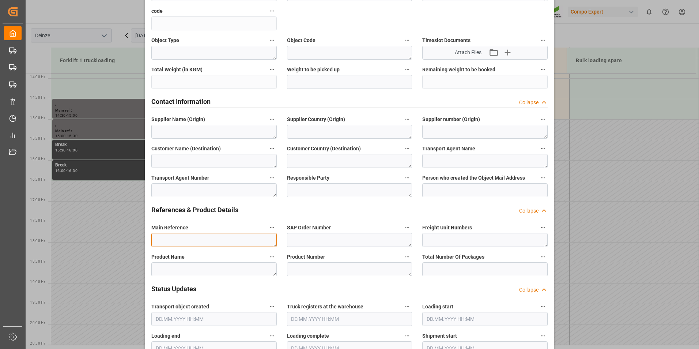
drag, startPoint x: 165, startPoint y: 242, endPoint x: 199, endPoint y: 219, distance: 40.8
click at [166, 240] on textarea at bounding box center [213, 240] width 125 height 14
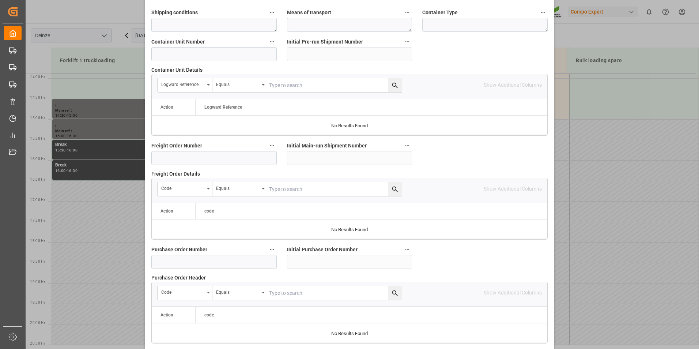
scroll to position [666, 0]
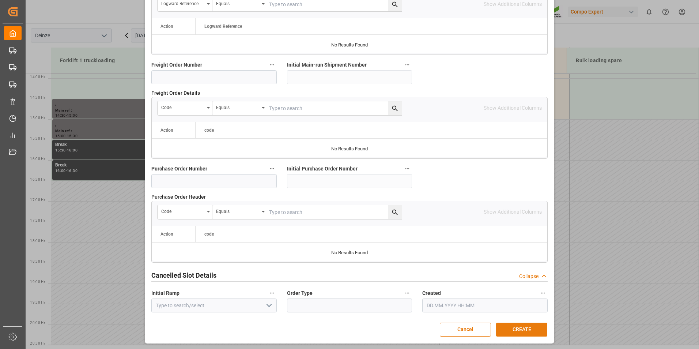
type textarea "DEMATRA"
click at [520, 330] on button "CREATE" at bounding box center [521, 329] width 51 height 14
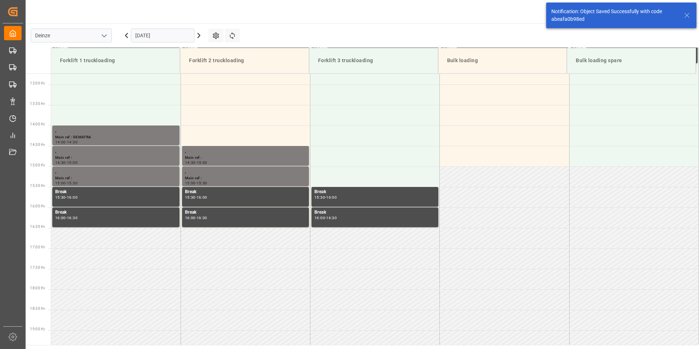
scroll to position [527, 0]
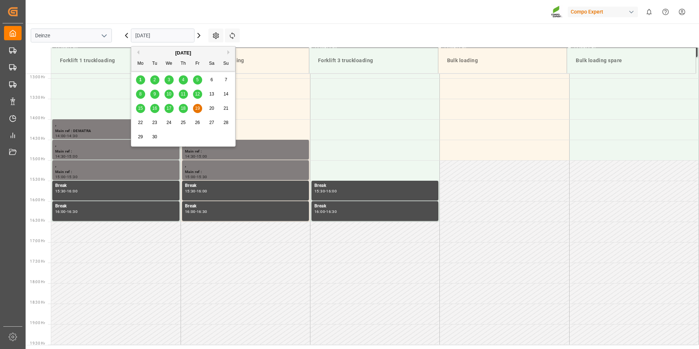
click at [180, 38] on input "[DATE]" at bounding box center [163, 36] width 64 height 14
click at [140, 77] on div "1" at bounding box center [140, 80] width 9 height 9
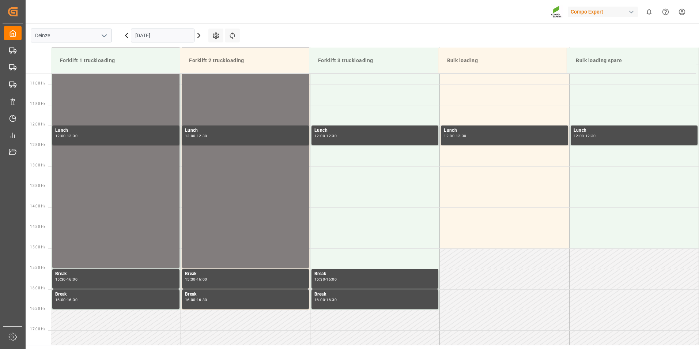
scroll to position [446, 0]
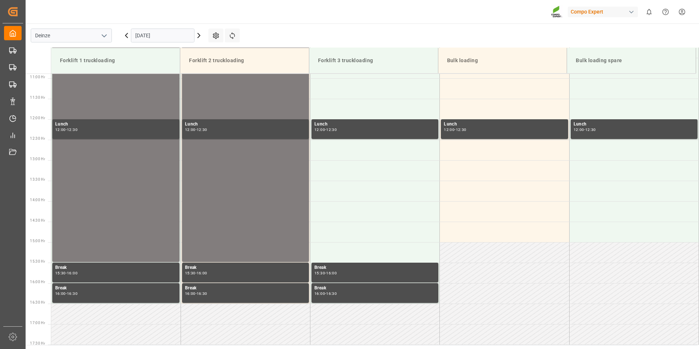
click at [177, 39] on input "[DATE]" at bounding box center [163, 36] width 64 height 14
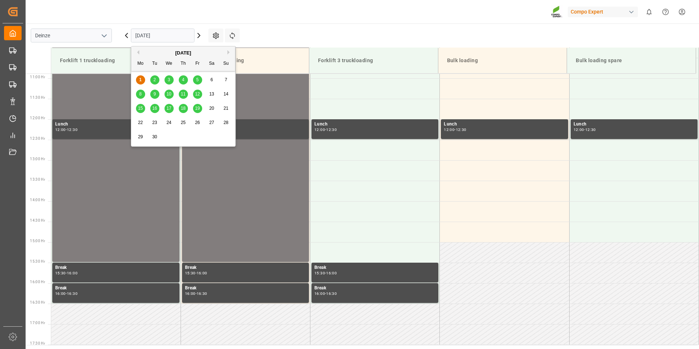
click at [127, 37] on icon at bounding box center [126, 35] width 2 height 4
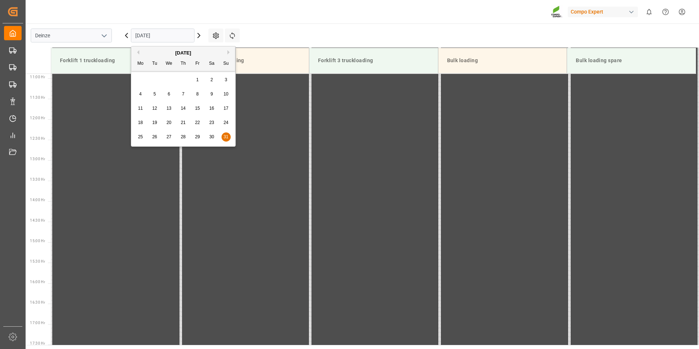
click at [181, 35] on input "[DATE]" at bounding box center [163, 36] width 64 height 14
click at [197, 138] on span "29" at bounding box center [197, 136] width 5 height 5
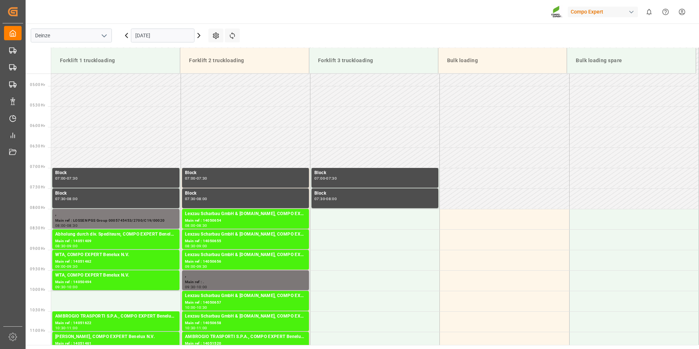
scroll to position [190, 0]
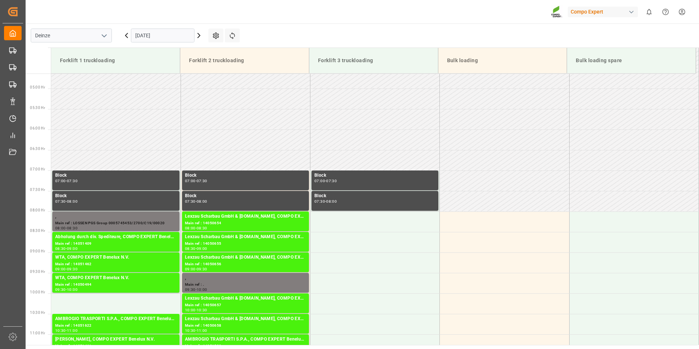
click at [170, 31] on input "[DATE]" at bounding box center [163, 36] width 64 height 14
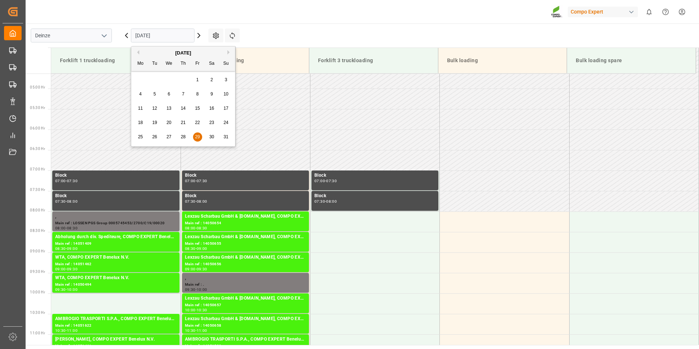
click at [182, 139] on span "28" at bounding box center [183, 136] width 5 height 5
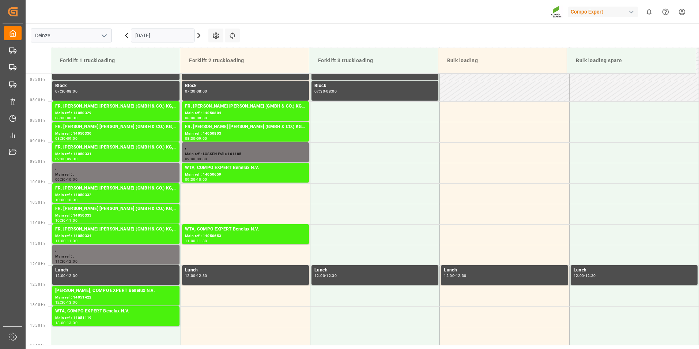
scroll to position [299, 0]
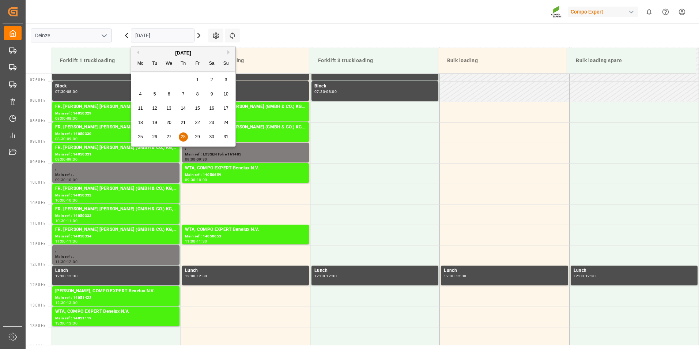
click at [168, 37] on input "[DATE]" at bounding box center [163, 36] width 64 height 14
click at [169, 136] on span "27" at bounding box center [168, 136] width 5 height 5
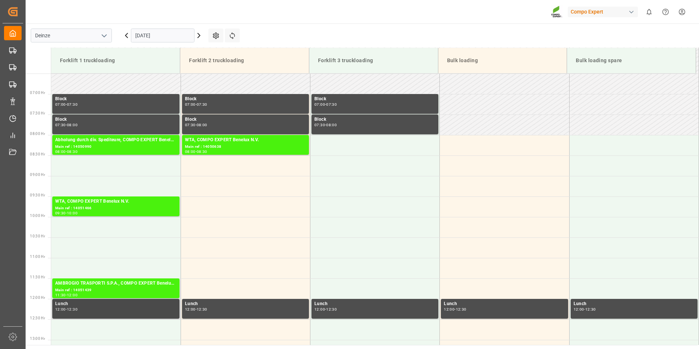
scroll to position [263, 0]
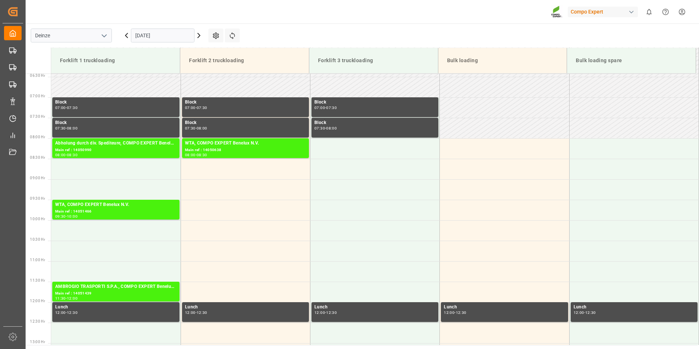
click at [171, 37] on input "[DATE]" at bounding box center [163, 36] width 64 height 14
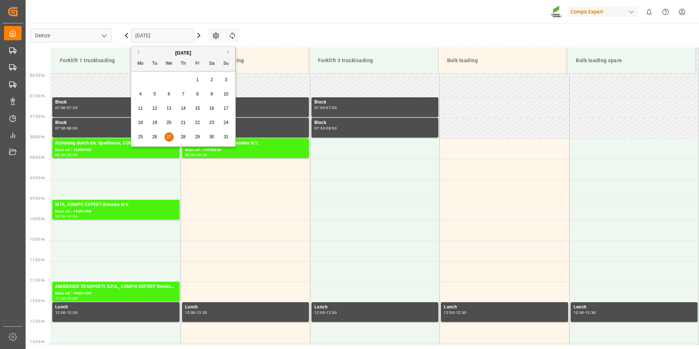
click at [156, 135] on span "26" at bounding box center [154, 136] width 5 height 5
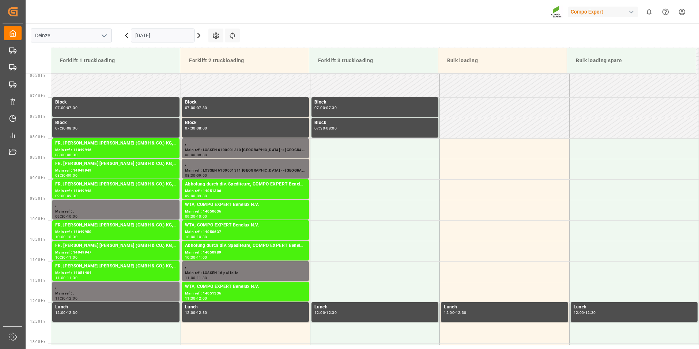
click at [166, 43] on div "[DATE]" at bounding box center [162, 35] width 91 height 24
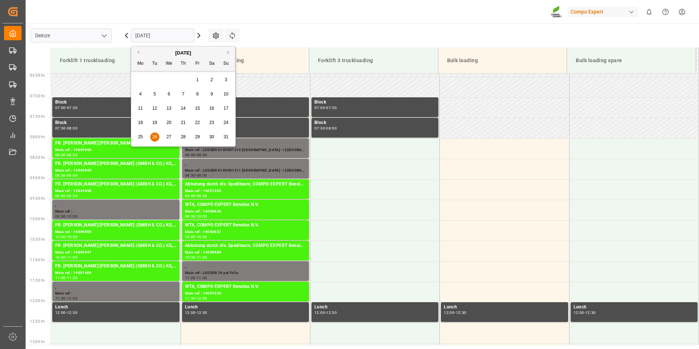
click at [166, 37] on input "[DATE]" at bounding box center [163, 36] width 64 height 14
click at [138, 137] on span "25" at bounding box center [140, 136] width 5 height 5
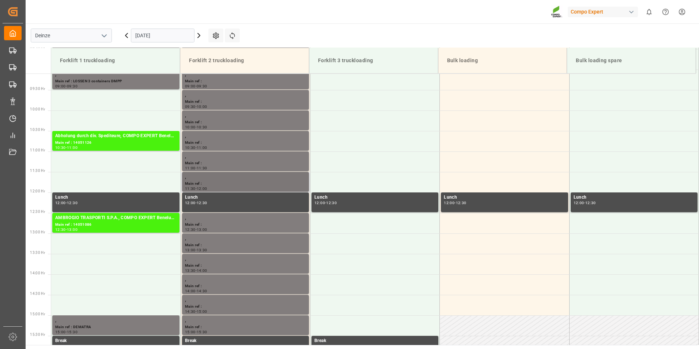
scroll to position [299, 0]
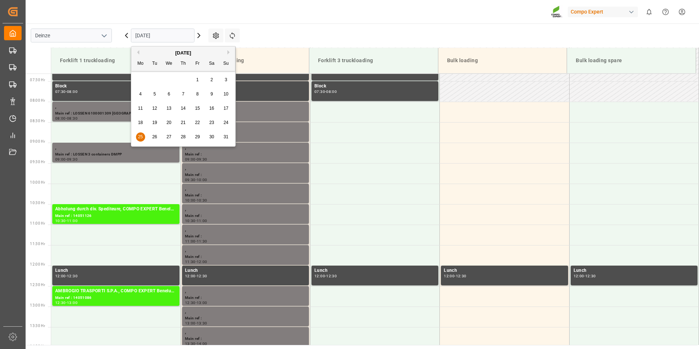
click at [178, 36] on input "[DATE]" at bounding box center [163, 36] width 64 height 14
click at [141, 122] on span "18" at bounding box center [140, 122] width 5 height 5
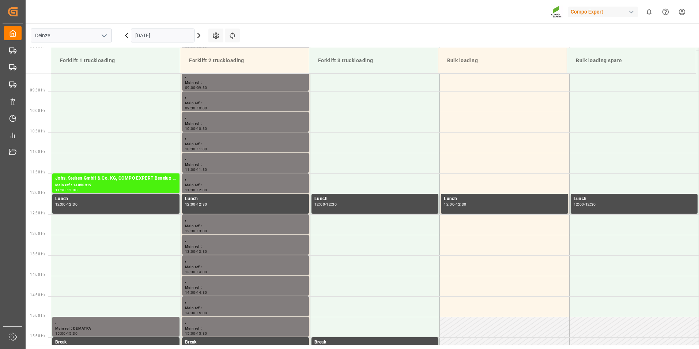
scroll to position [446, 0]
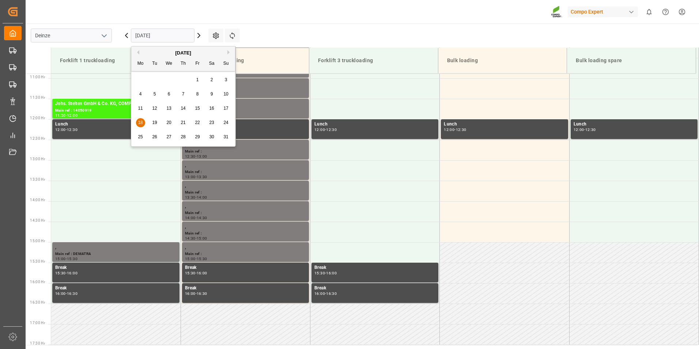
click at [168, 36] on input "[DATE]" at bounding box center [163, 36] width 64 height 14
click at [155, 122] on span "19" at bounding box center [154, 122] width 5 height 5
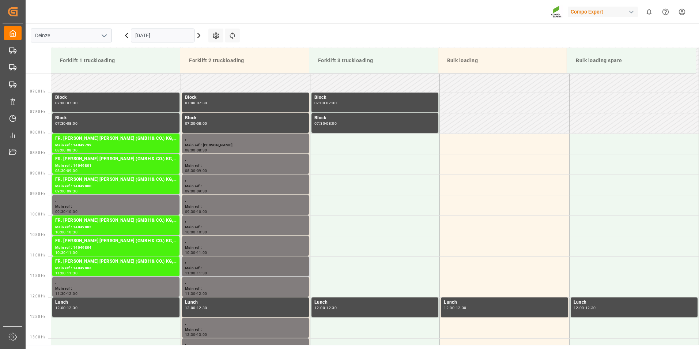
scroll to position [263, 0]
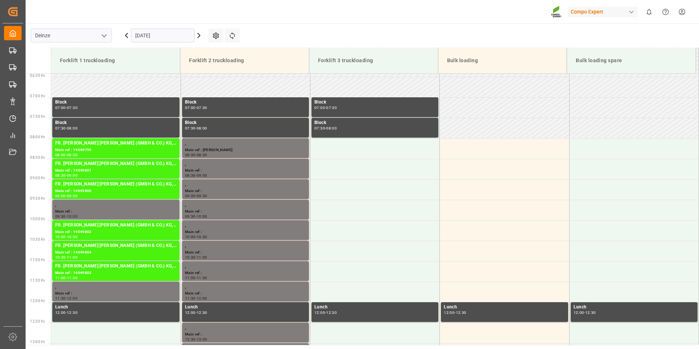
click at [173, 35] on input "[DATE]" at bounding box center [163, 36] width 64 height 14
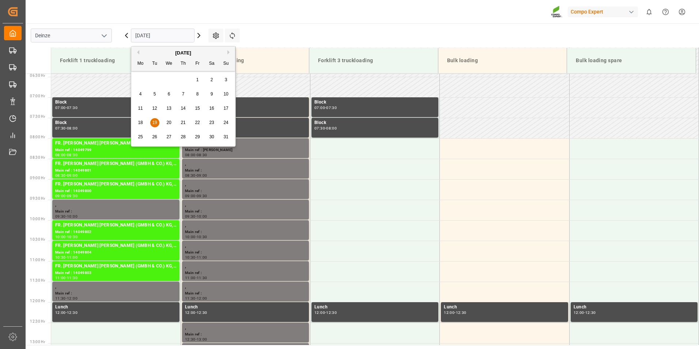
click at [170, 122] on span "20" at bounding box center [168, 122] width 5 height 5
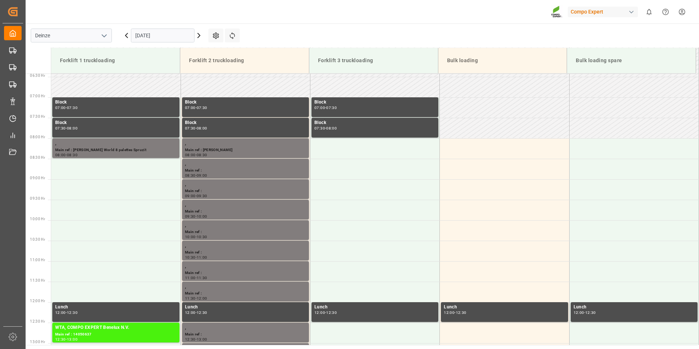
click at [176, 37] on input "[DATE]" at bounding box center [163, 36] width 64 height 14
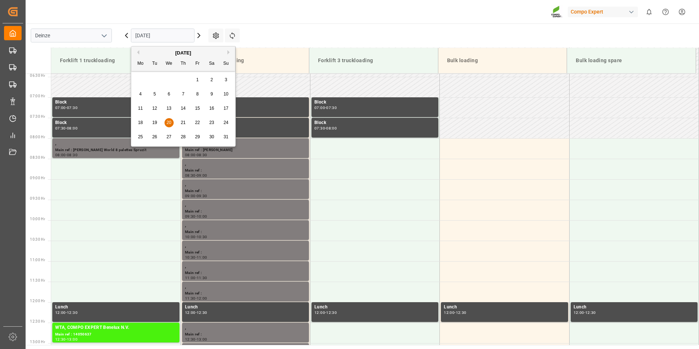
click at [182, 121] on span "21" at bounding box center [183, 122] width 5 height 5
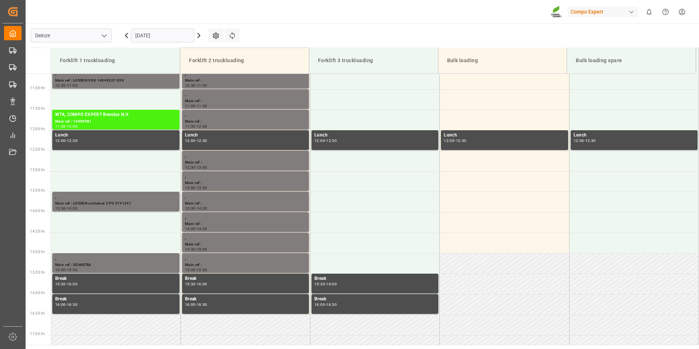
scroll to position [446, 0]
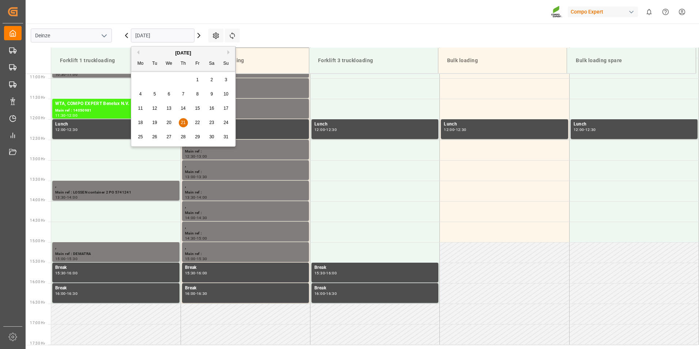
click at [178, 32] on input "[DATE]" at bounding box center [163, 36] width 64 height 14
click at [196, 123] on span "22" at bounding box center [197, 122] width 5 height 5
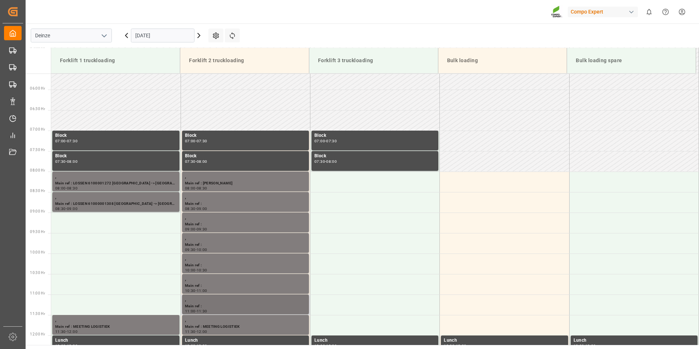
scroll to position [226, 0]
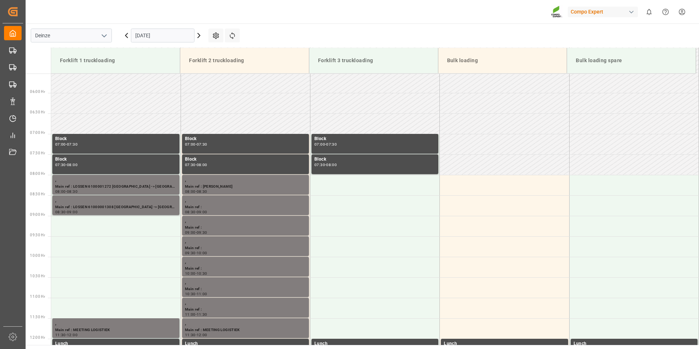
click at [199, 35] on icon at bounding box center [199, 35] width 2 height 4
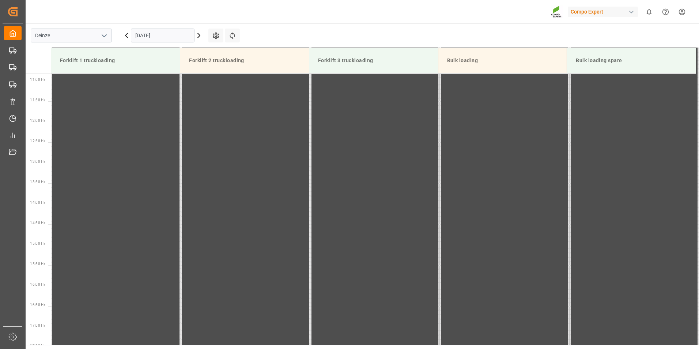
scroll to position [446, 0]
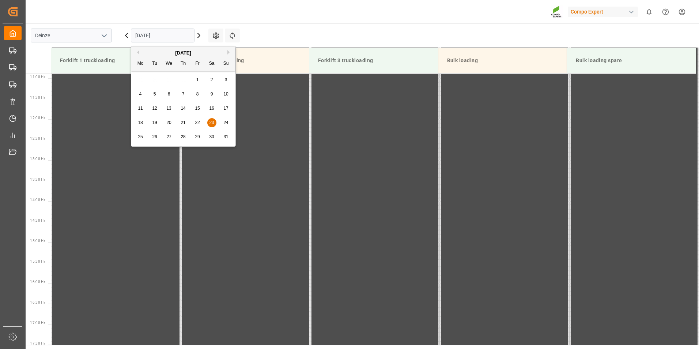
click at [175, 35] on input "[DATE]" at bounding box center [163, 36] width 64 height 14
click at [227, 52] on div "[DATE]" at bounding box center [183, 52] width 104 height 7
click at [197, 35] on icon at bounding box center [198, 35] width 9 height 9
click at [164, 35] on input "[DATE]" at bounding box center [163, 36] width 64 height 14
click at [228, 53] on button "Next Month" at bounding box center [229, 52] width 4 height 4
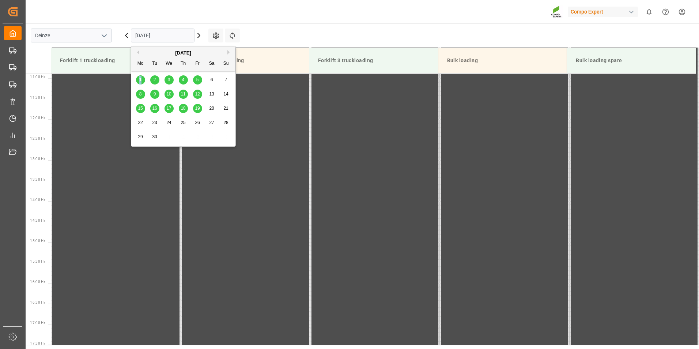
click at [140, 79] on span "1" at bounding box center [140, 79] width 3 height 5
